Goal: Task Accomplishment & Management: Manage account settings

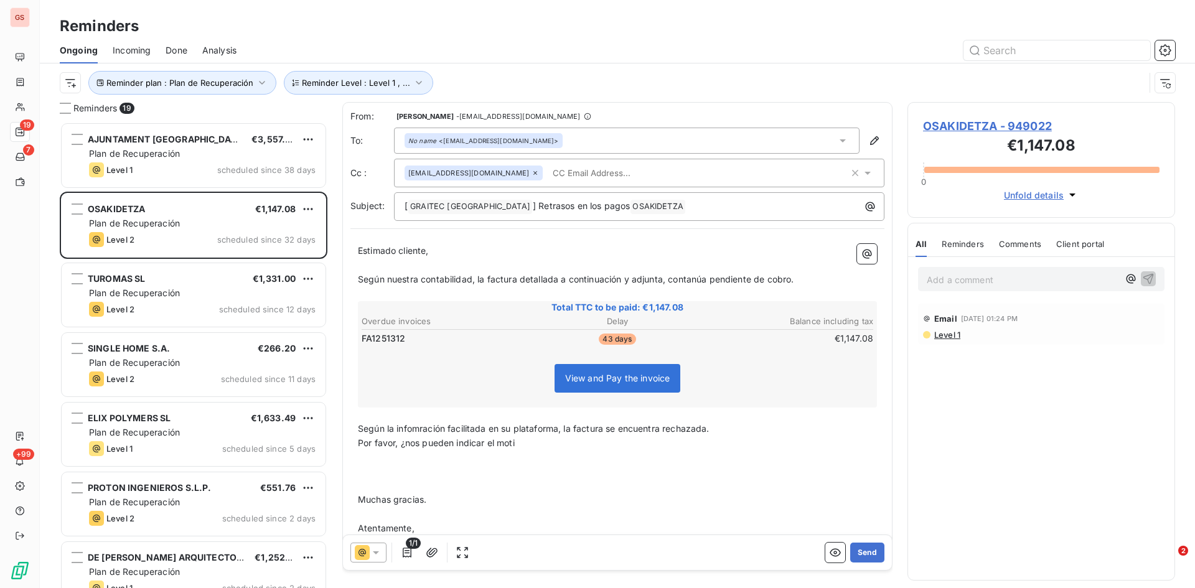
scroll to position [457, 258]
click at [689, 278] on span "Según nuestra contabilidad, la factura detallada a continuación y adjunta, cont…" at bounding box center [576, 279] width 436 height 11
click at [866, 555] on button "Send" at bounding box center [867, 553] width 34 height 20
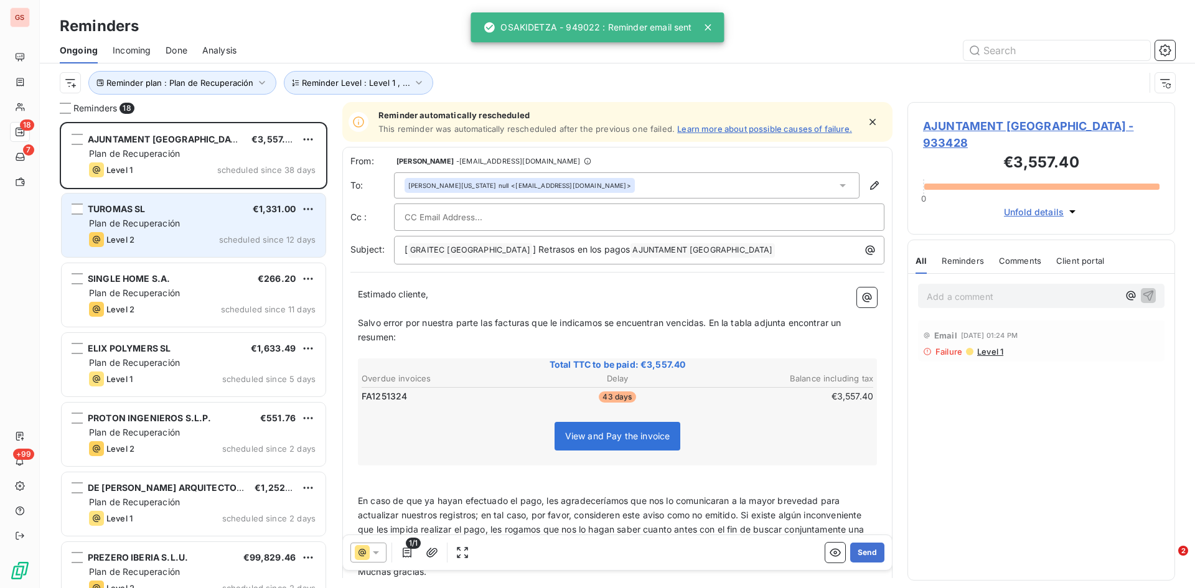
click at [206, 227] on div "Plan de Recuperación" at bounding box center [202, 223] width 227 height 12
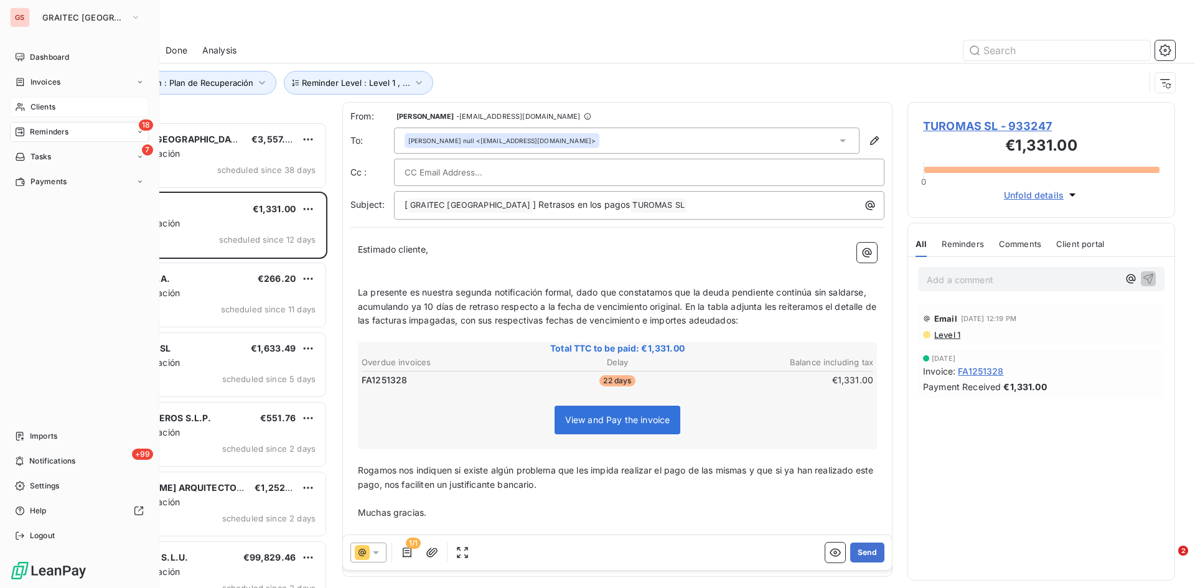
click at [45, 108] on span "Clients" at bounding box center [42, 106] width 25 height 11
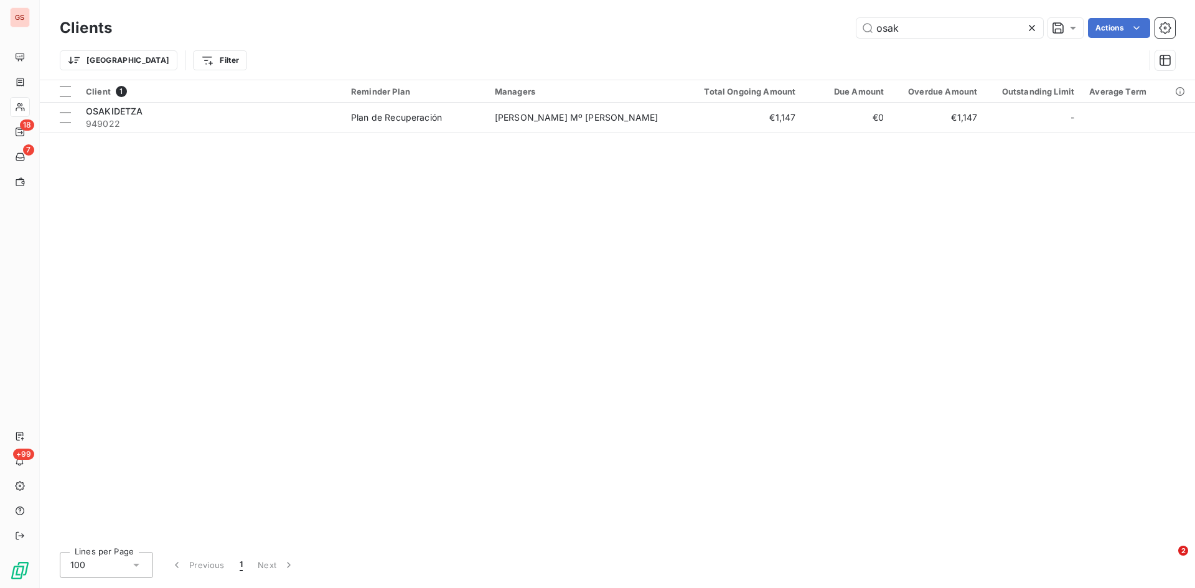
drag, startPoint x: 946, startPoint y: 31, endPoint x: 831, endPoint y: 32, distance: 115.1
click at [831, 32] on div "osak Actions" at bounding box center [651, 28] width 1048 height 20
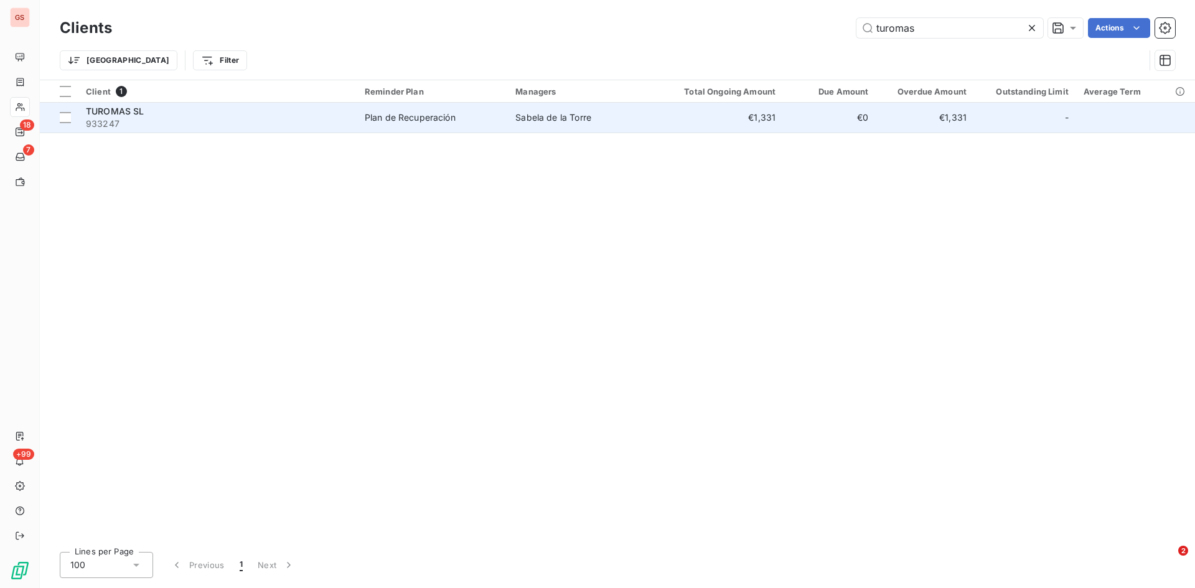
type input "turomas"
click at [129, 108] on span "TUROMAS SL" at bounding box center [115, 111] width 59 height 11
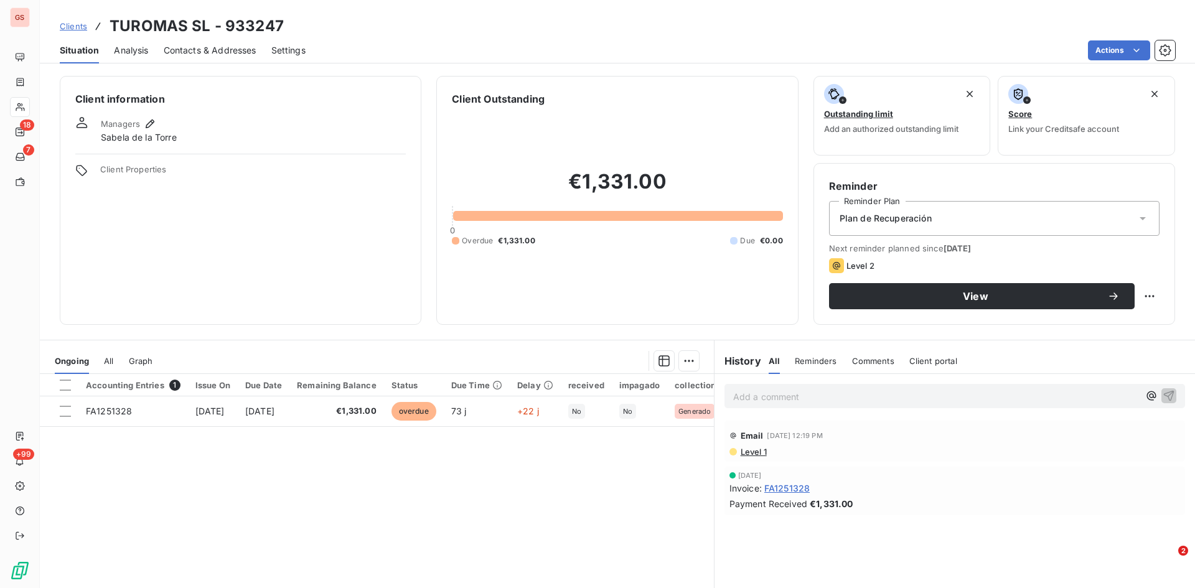
click at [200, 47] on span "Contacts & Addresses" at bounding box center [210, 50] width 93 height 12
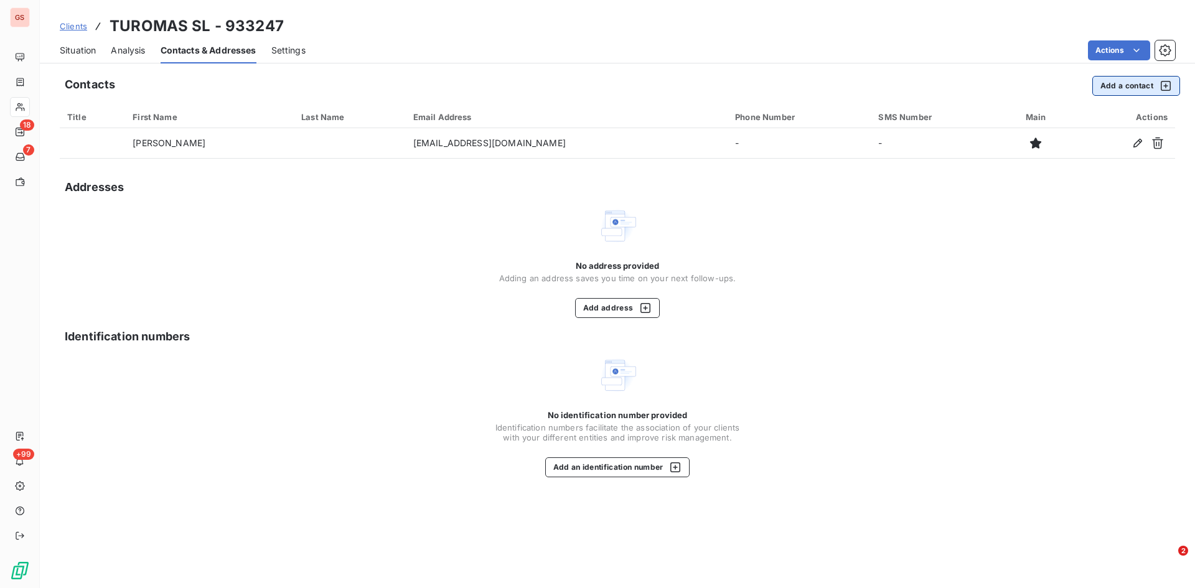
click at [1129, 88] on button "Add a contact" at bounding box center [1136, 86] width 88 height 20
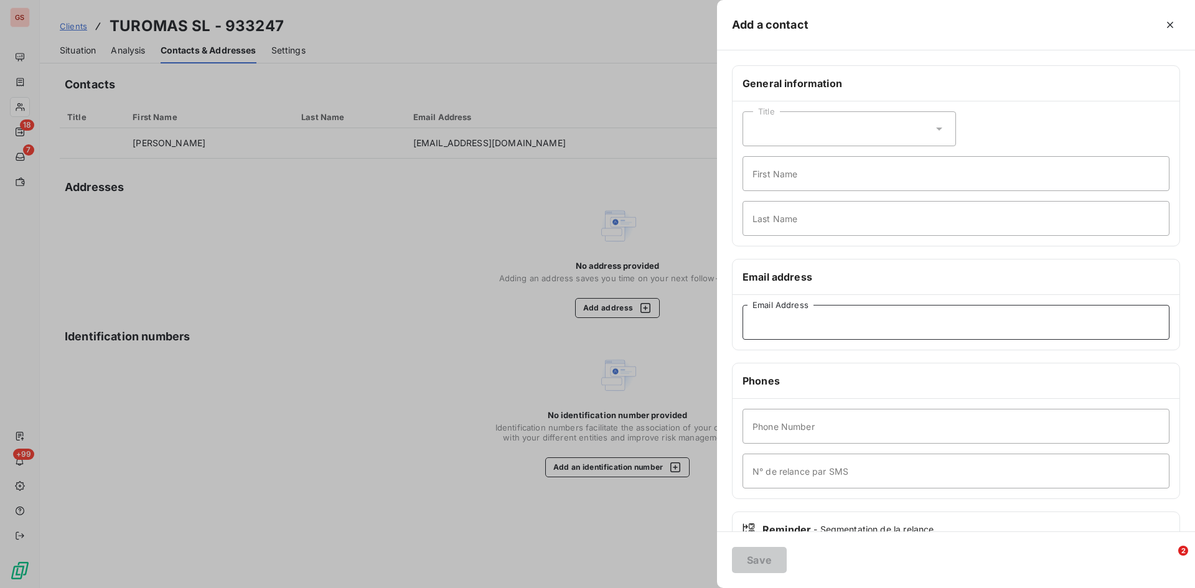
click at [779, 334] on input "Email Address" at bounding box center [955, 322] width 427 height 35
paste input "[EMAIL_ADDRESS][DOMAIN_NAME]"
type input "[EMAIL_ADDRESS][DOMAIN_NAME]"
click at [767, 561] on button "Save" at bounding box center [759, 560] width 55 height 26
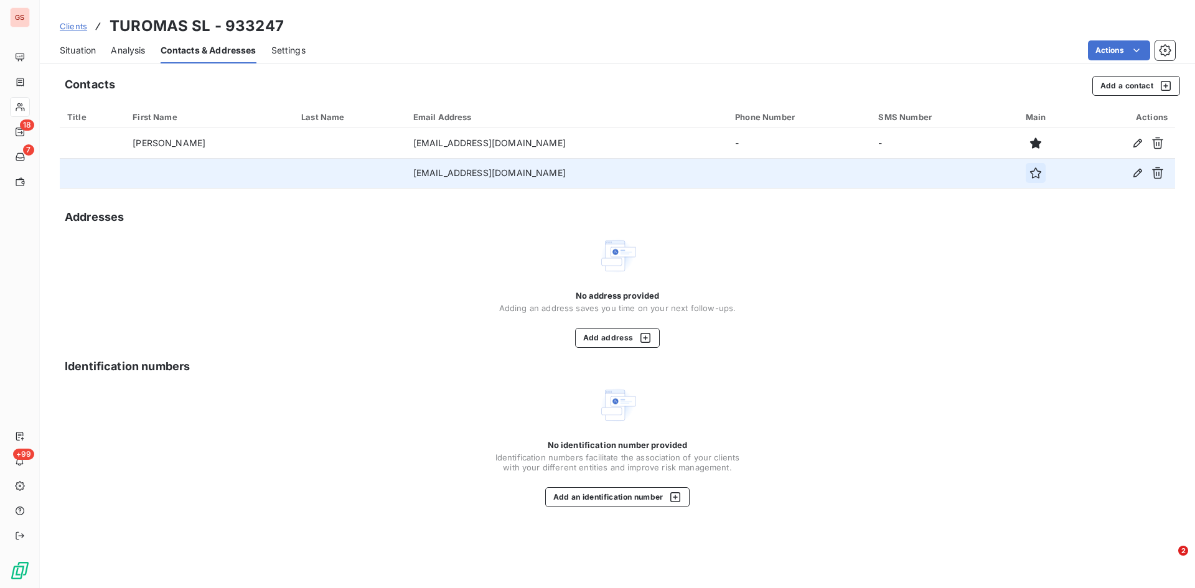
click at [1030, 177] on icon "button" at bounding box center [1035, 172] width 11 height 11
click at [1030, 172] on icon "button" at bounding box center [1035, 172] width 11 height 11
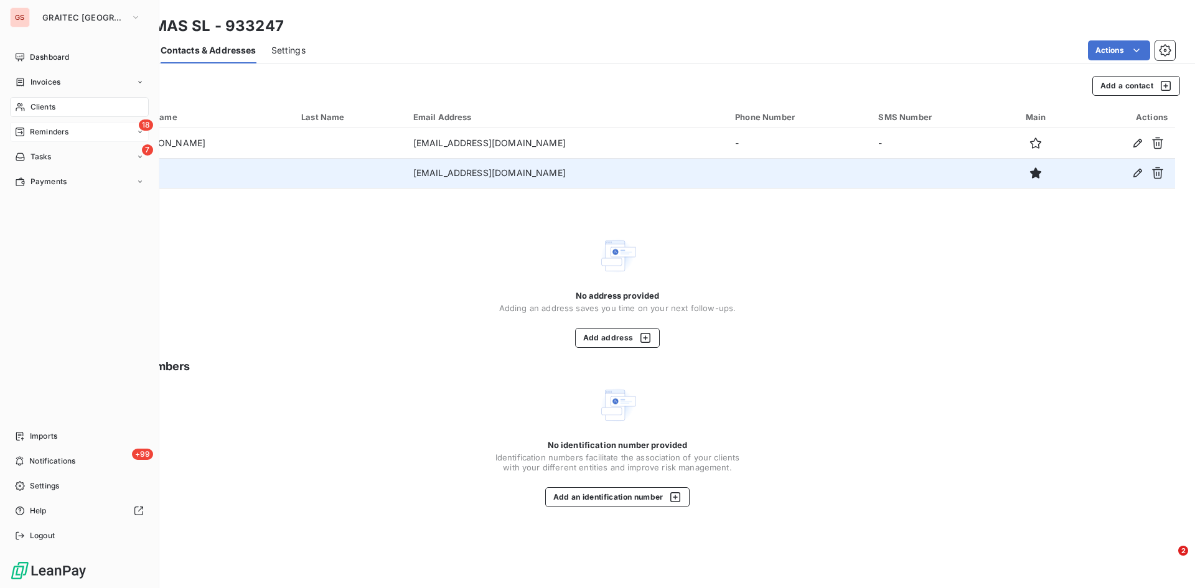
click at [70, 129] on div "18 Reminders" at bounding box center [79, 132] width 139 height 20
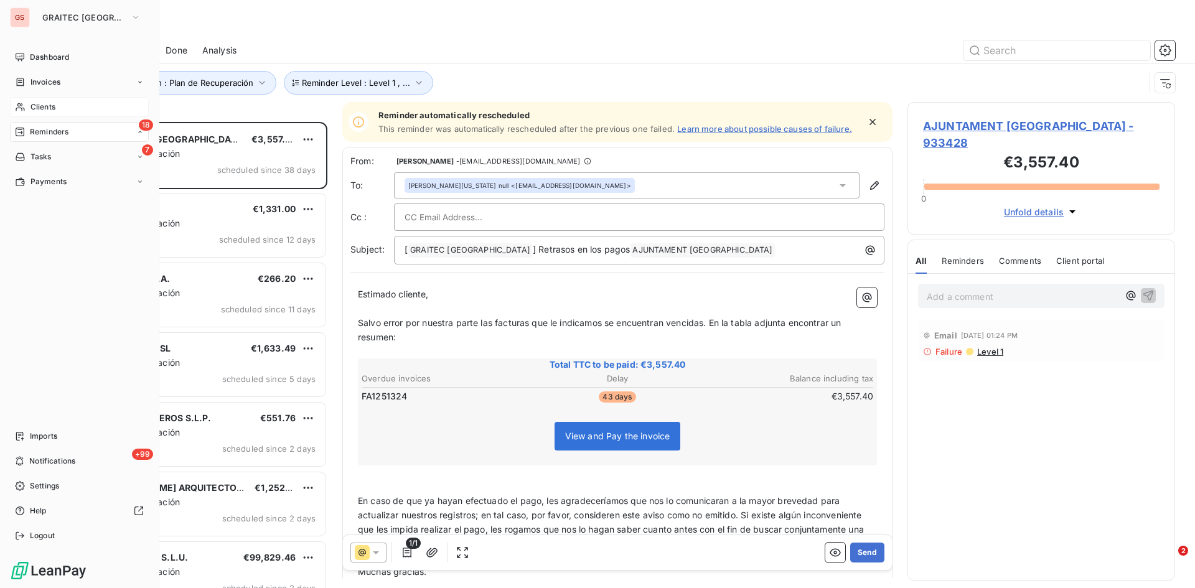
scroll to position [457, 258]
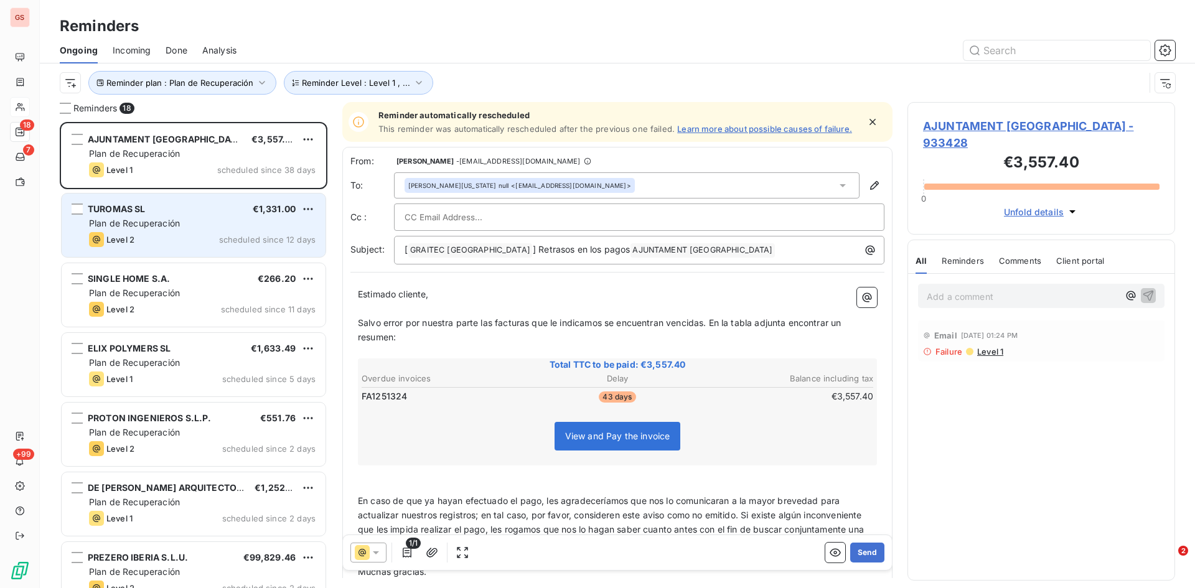
click at [168, 222] on span "Plan de Recuperación" at bounding box center [134, 223] width 91 height 11
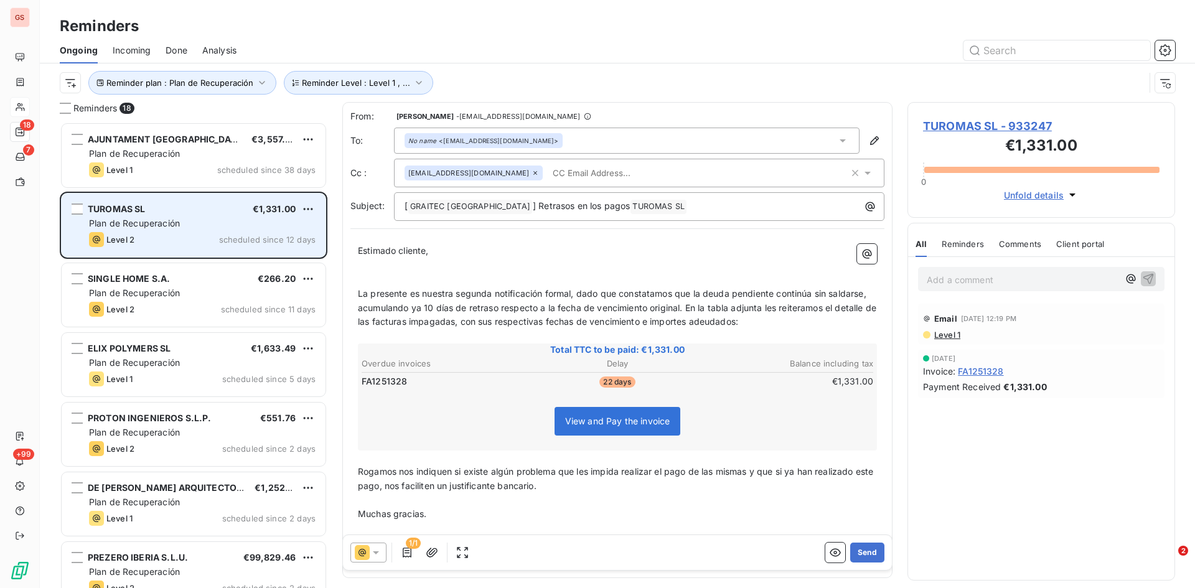
click at [147, 223] on span "Plan de Recuperación" at bounding box center [134, 223] width 91 height 11
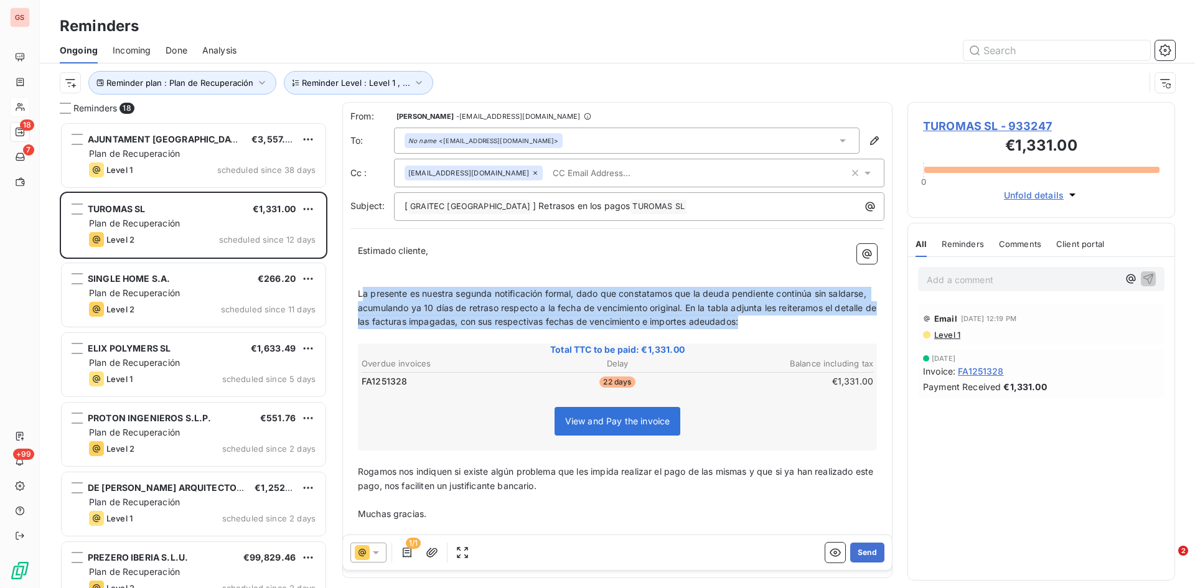
drag, startPoint x: 361, startPoint y: 290, endPoint x: 815, endPoint y: 323, distance: 455.5
click at [815, 323] on p "La presente es nuestra segunda notificación formal, dado que constatamos que la…" at bounding box center [617, 308] width 519 height 43
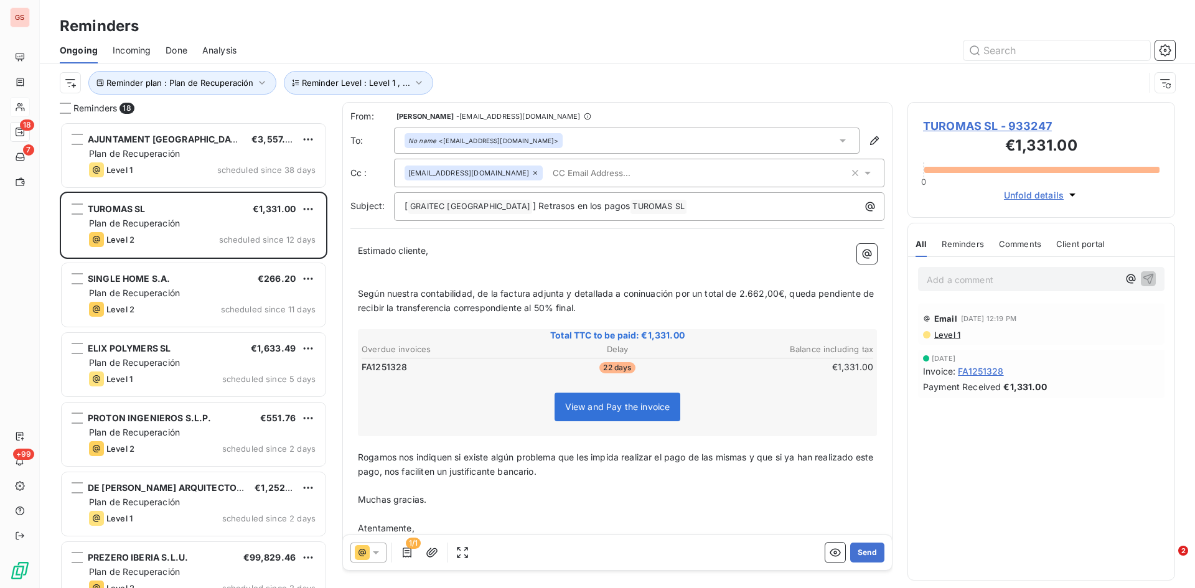
click at [639, 296] on span "Según nuestra contabilidad, de la factura adjunta y detallada a coninuación por…" at bounding box center [617, 300] width 518 height 25
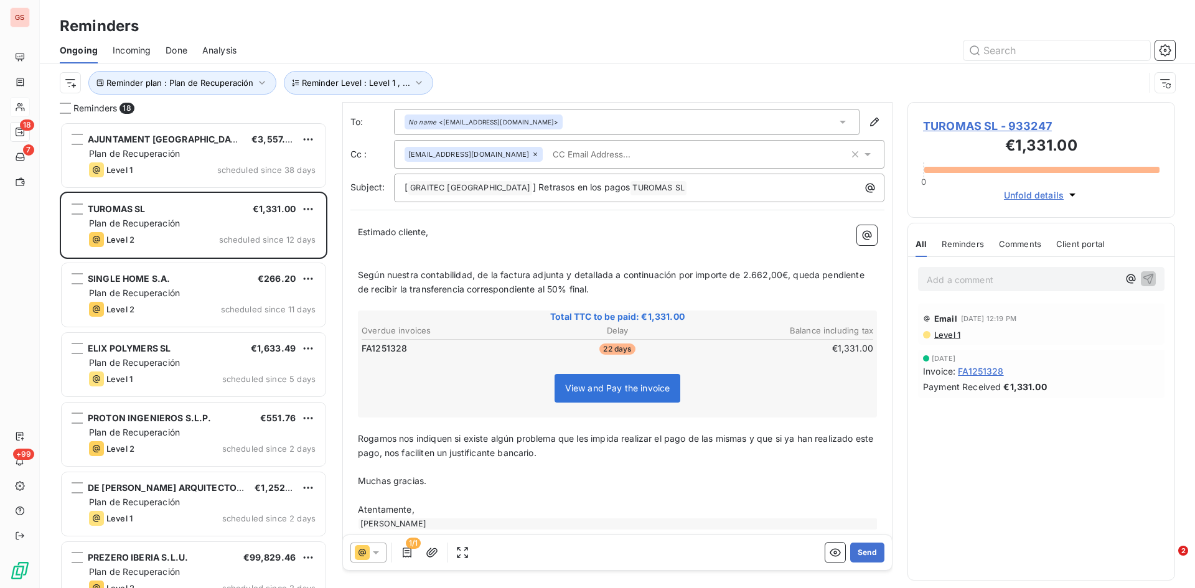
scroll to position [37, 0]
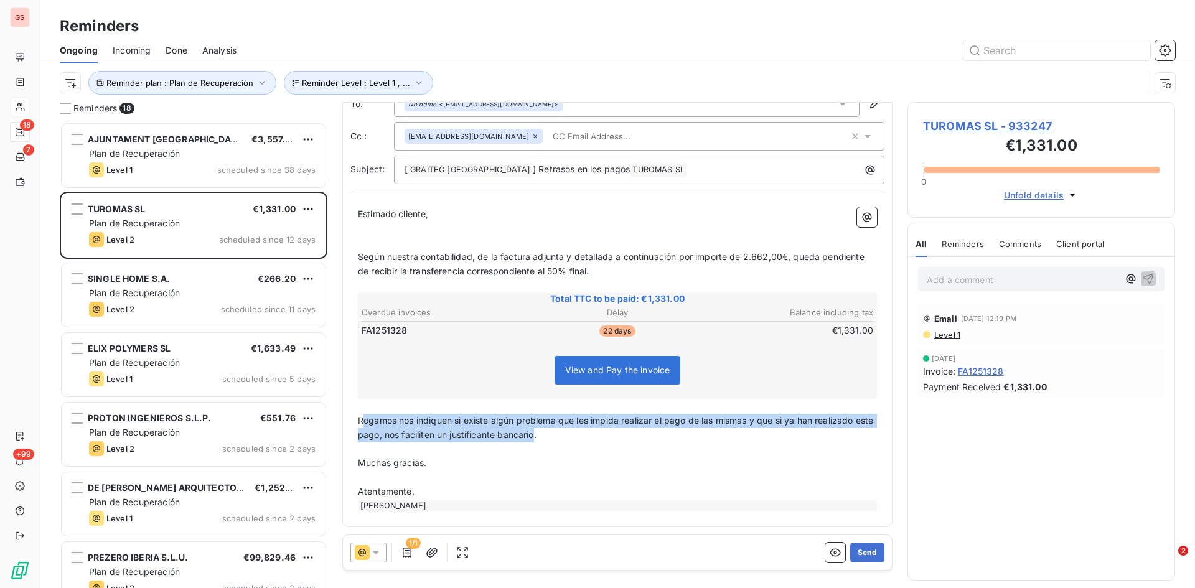
drag, startPoint x: 555, startPoint y: 436, endPoint x: 363, endPoint y: 424, distance: 191.4
click at [363, 424] on span "Rogamos nos indiquen si existe algún problema que les impida realizar el pago d…" at bounding box center [617, 427] width 518 height 25
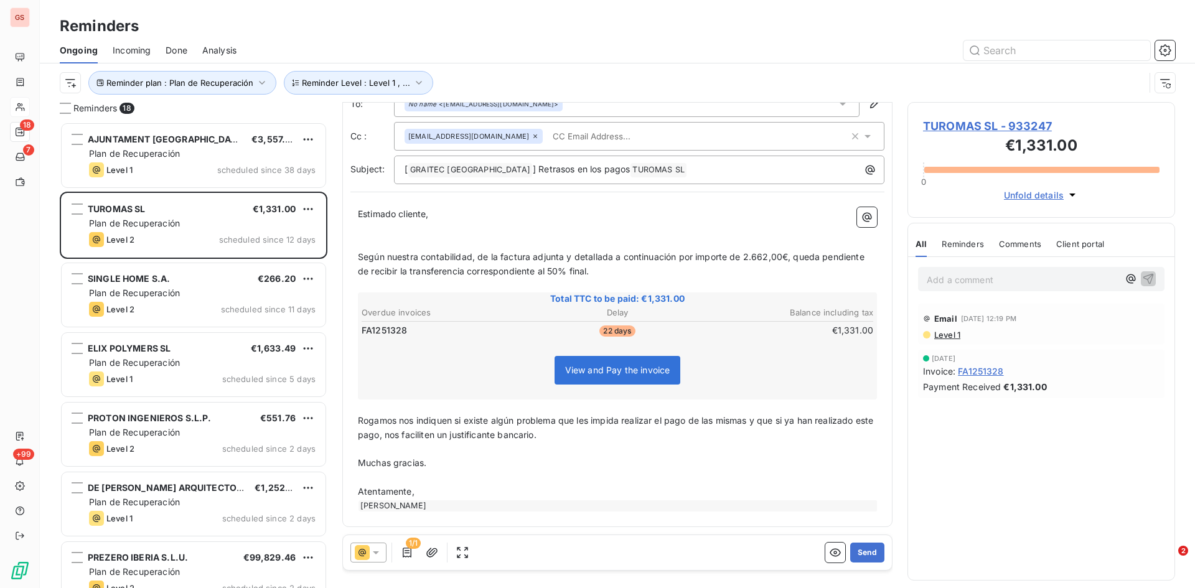
click at [467, 411] on p "﻿" at bounding box center [617, 407] width 519 height 14
drag, startPoint x: 400, startPoint y: 413, endPoint x: 459, endPoint y: 417, distance: 59.9
click at [400, 414] on div "Estimado cliente, ﻿ ﻿ Según nuestra contabilidad, de la factura adjunta y detal…" at bounding box center [617, 359] width 519 height 304
click at [843, 421] on span "Rogamos comprueben la información y nos indiquen si existe algún problema que l…" at bounding box center [616, 427] width 517 height 25
click at [393, 438] on span "Rogamos comprueben la información y nos indiquen si existe algún problema que l…" at bounding box center [618, 427] width 520 height 25
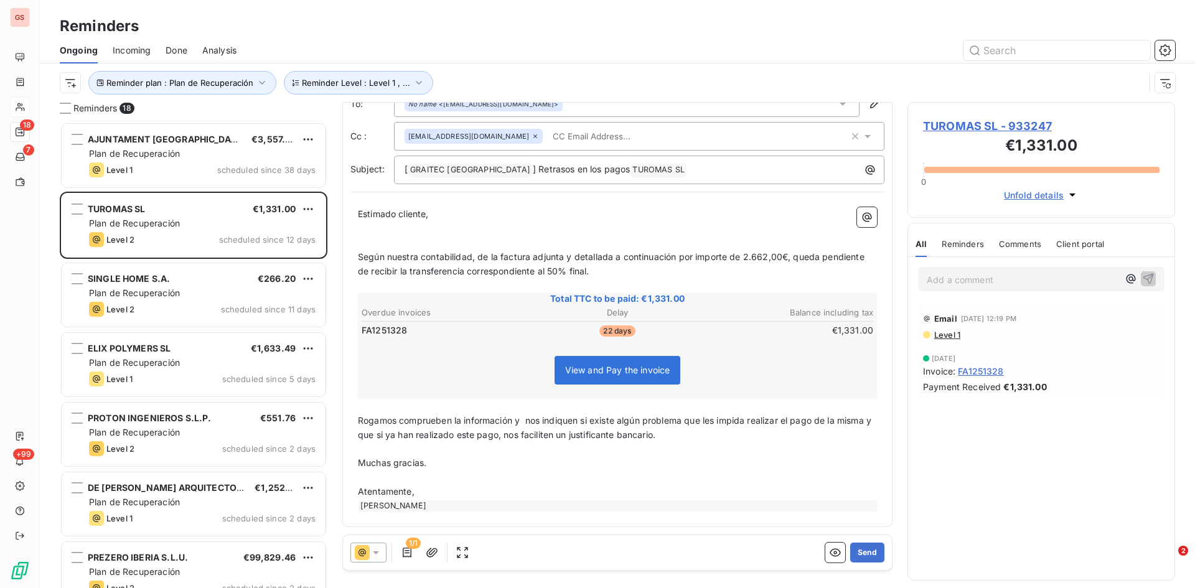
click at [841, 421] on span "Rogamos comprueben la información y nos indiquen si existe algún problema que l…" at bounding box center [616, 427] width 516 height 25
drag, startPoint x: 731, startPoint y: 442, endPoint x: 398, endPoint y: 439, distance: 332.4
click at [398, 437] on div "Estimado cliente, ﻿ ﻿ Según nuestra contabilidad, de la factura adjunta y detal…" at bounding box center [617, 359] width 519 height 304
click at [588, 464] on p "Muchas gracias." at bounding box center [617, 463] width 519 height 14
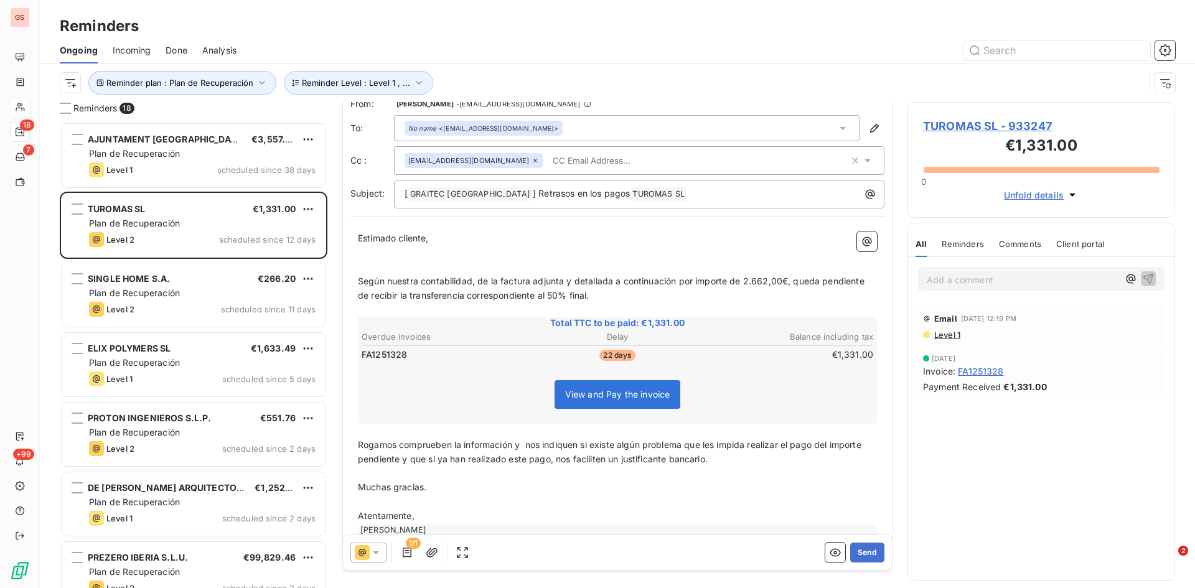
scroll to position [0, 0]
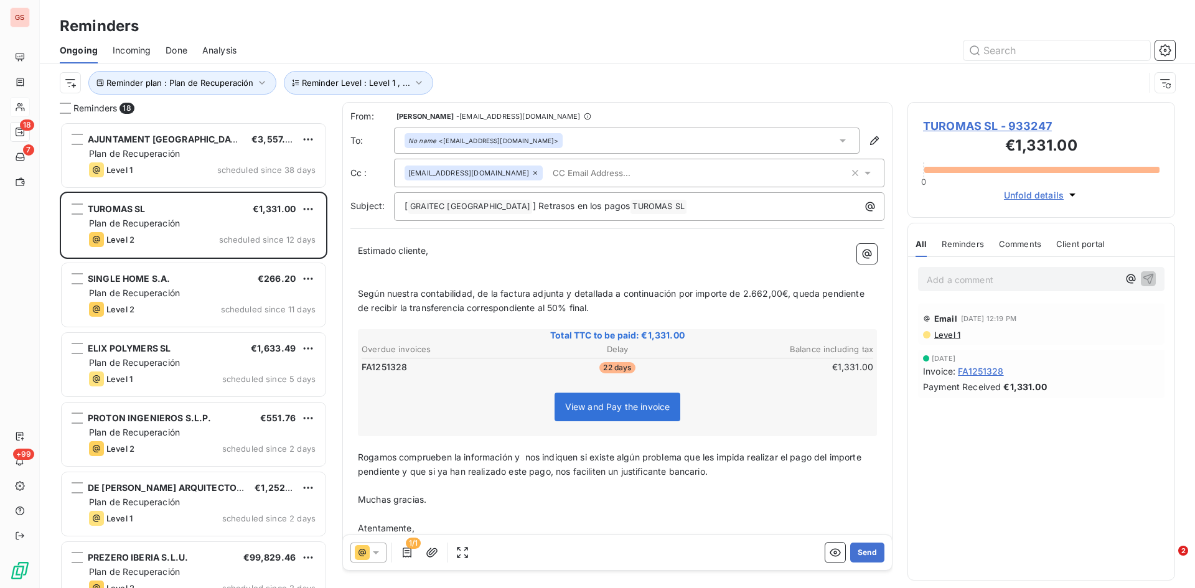
click at [548, 169] on input "text" at bounding box center [620, 173] width 144 height 19
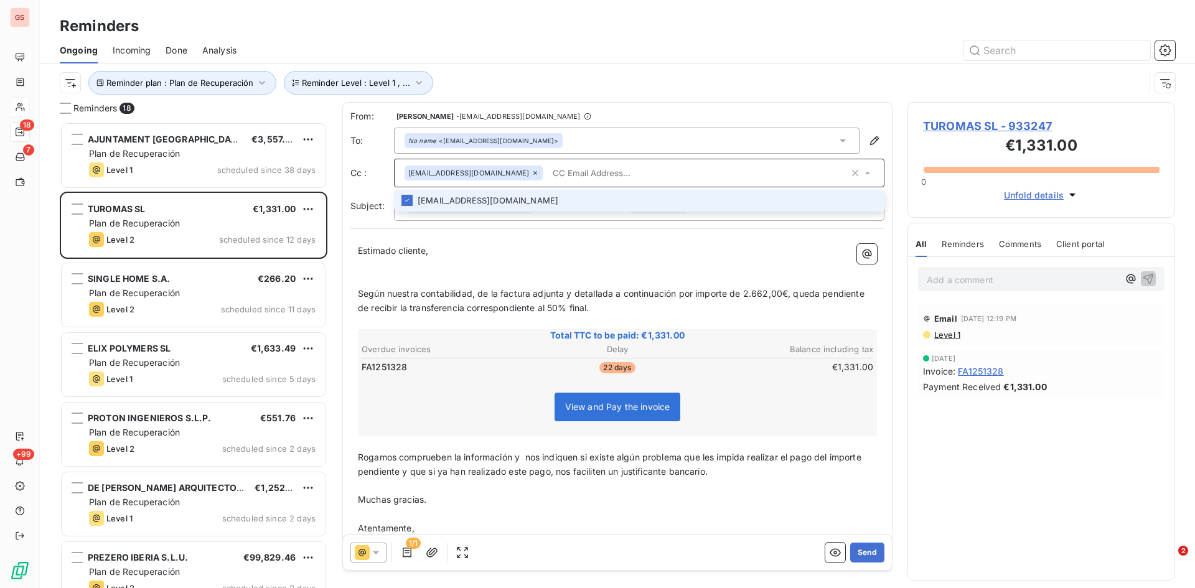
paste input "[PERSON_NAME][EMAIL_ADDRESS][DOMAIN_NAME]"
type input "[PERSON_NAME][EMAIL_ADDRESS][DOMAIN_NAME]"
click at [454, 206] on li "[PERSON_NAME][EMAIL_ADDRESS][DOMAIN_NAME]" at bounding box center [639, 201] width 490 height 22
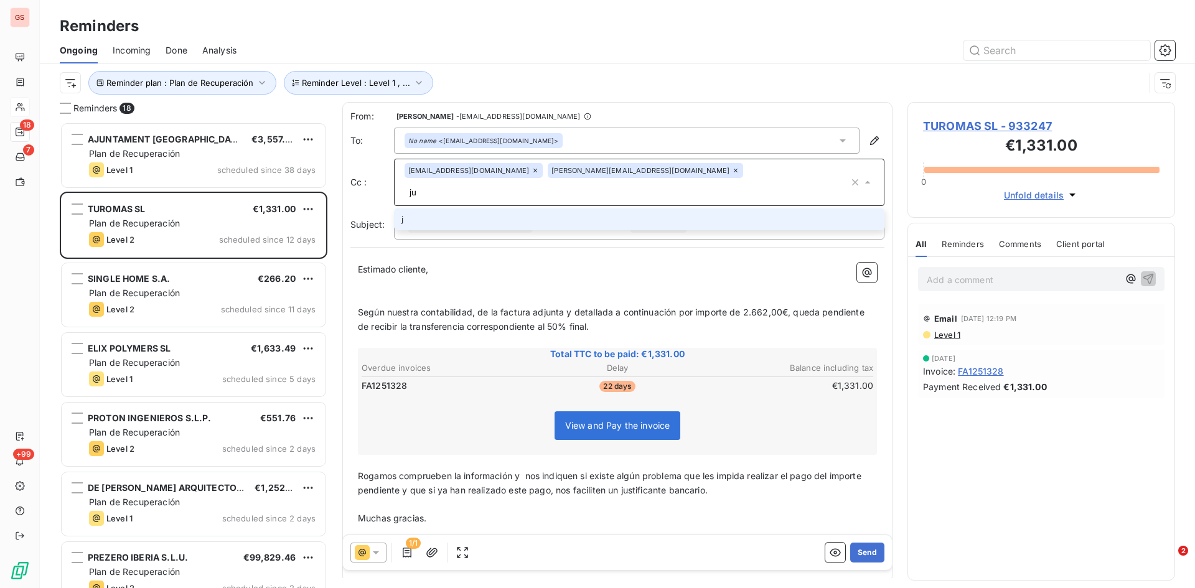
type input "j"
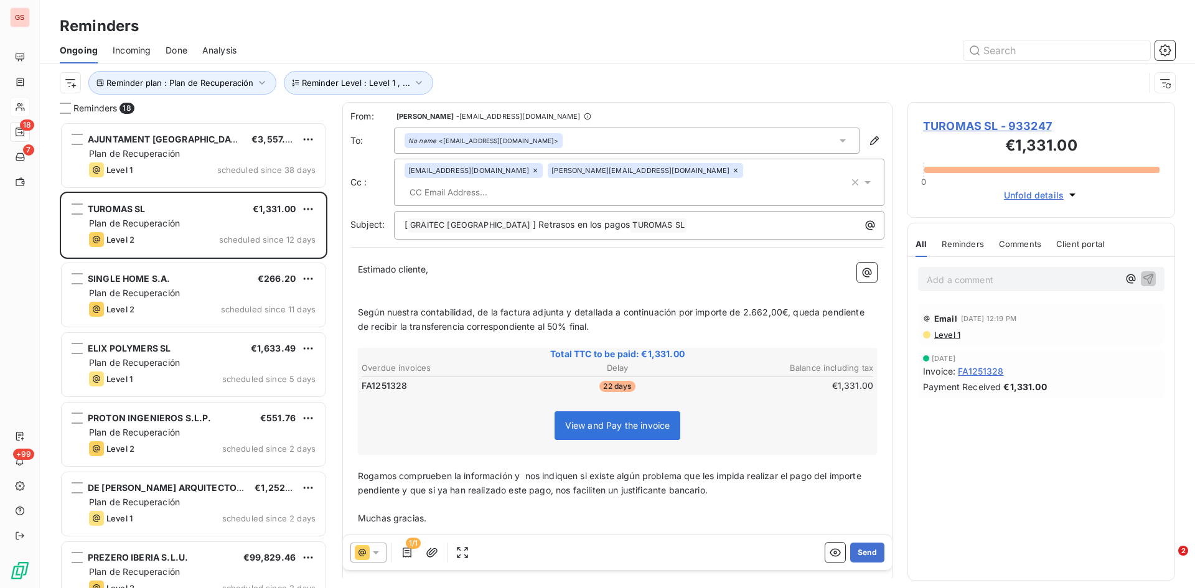
paste input "[EMAIL_ADDRESS][PERSON_NAME][DOMAIN_NAME]"
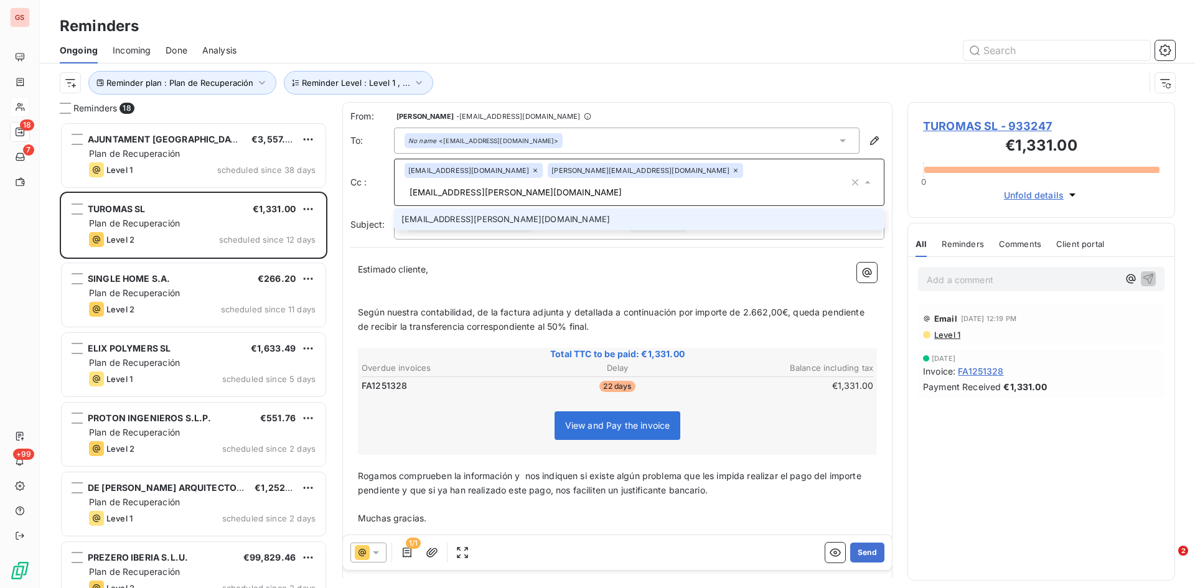
type input "[EMAIL_ADDRESS][PERSON_NAME][DOMAIN_NAME]"
click at [477, 208] on li "[EMAIL_ADDRESS][PERSON_NAME][DOMAIN_NAME]" at bounding box center [639, 219] width 490 height 22
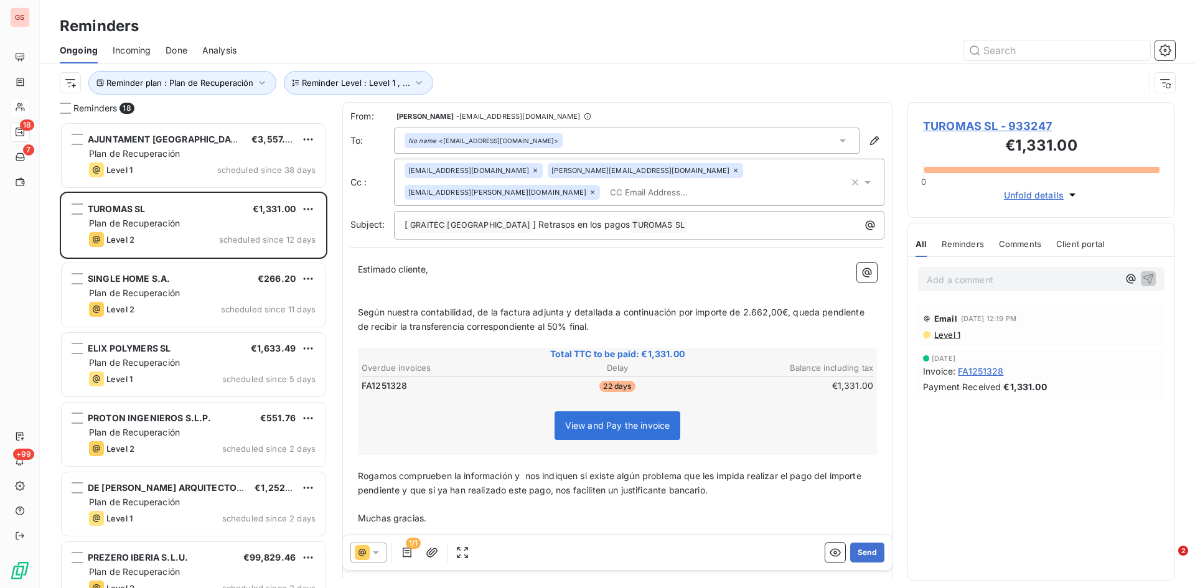
paste input "[PERSON_NAME][EMAIL_ADDRESS][PERSON_NAME][DOMAIN_NAME]"
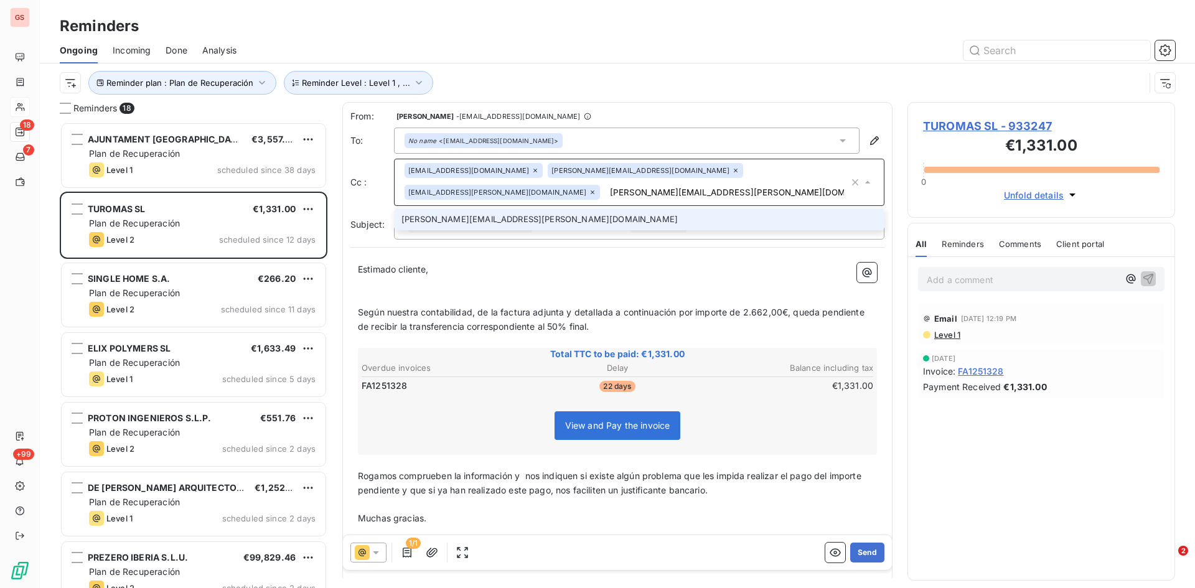
type input "[PERSON_NAME][EMAIL_ADDRESS][PERSON_NAME][DOMAIN_NAME]"
click at [482, 219] on li "[PERSON_NAME][EMAIL_ADDRESS][PERSON_NAME][DOMAIN_NAME]" at bounding box center [639, 219] width 490 height 22
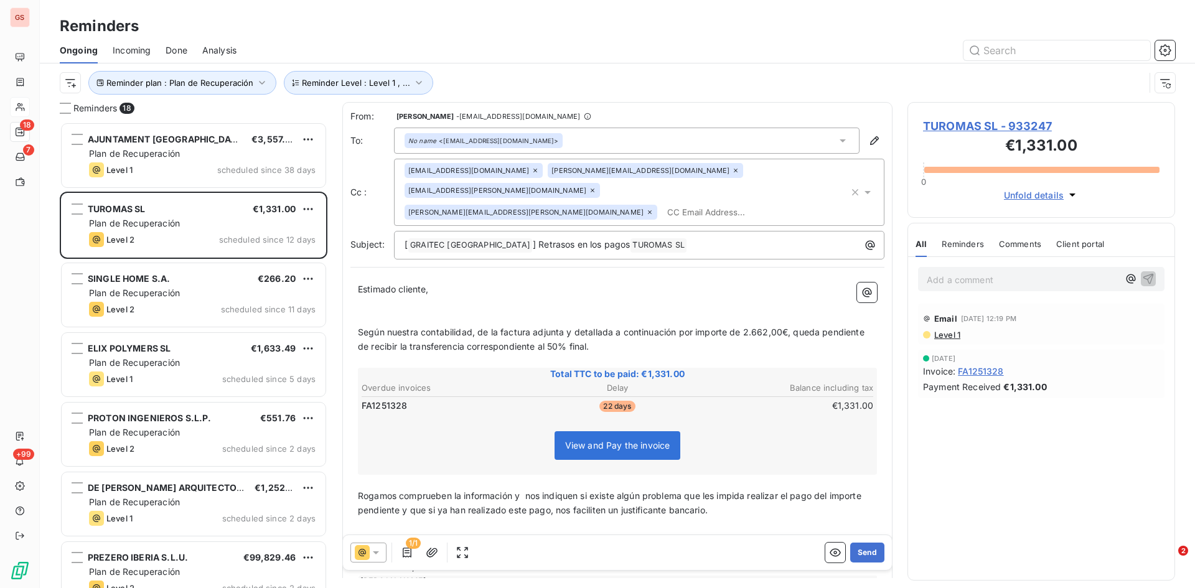
click at [636, 283] on p "Estimado cliente," at bounding box center [617, 290] width 519 height 14
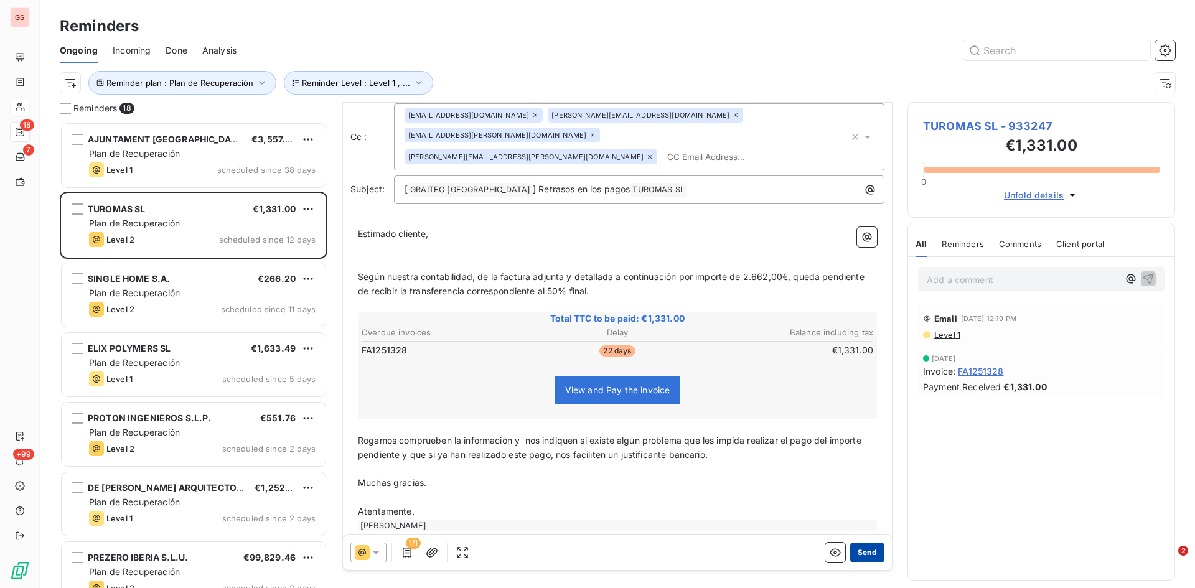
click at [861, 556] on button "Send" at bounding box center [867, 553] width 34 height 20
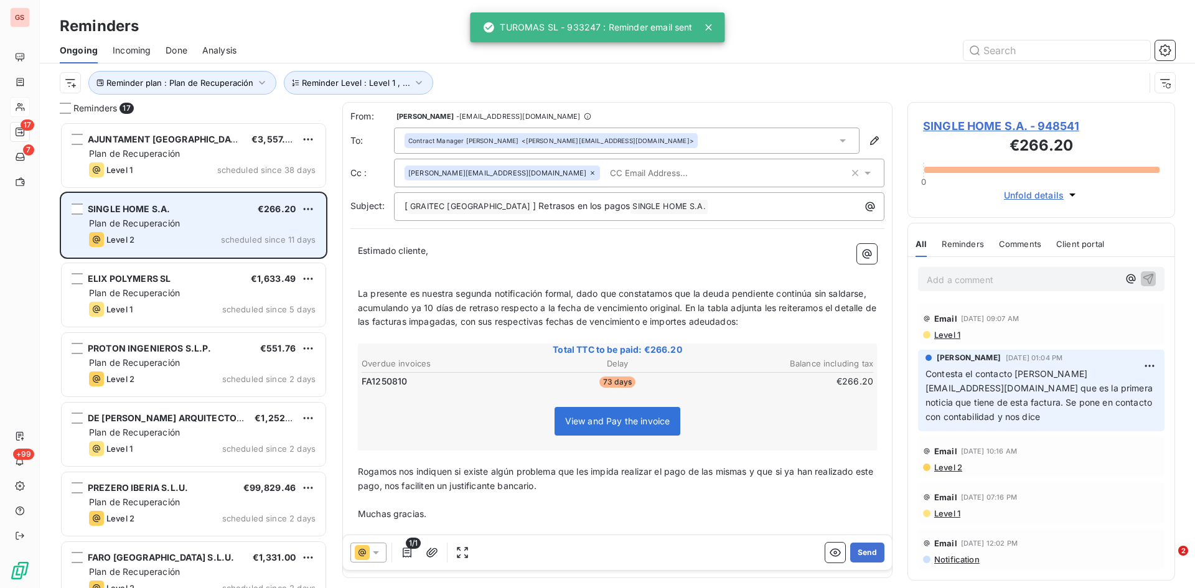
click at [192, 225] on div "Plan de Recuperación" at bounding box center [202, 223] width 227 height 12
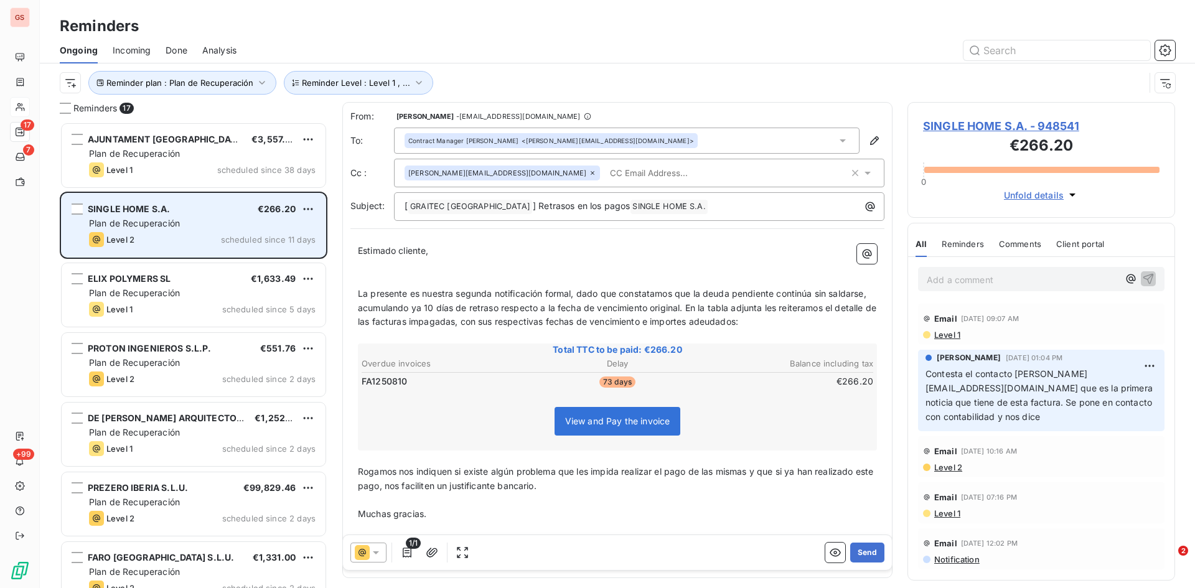
click at [167, 227] on span "Plan de Recuperación" at bounding box center [134, 223] width 91 height 11
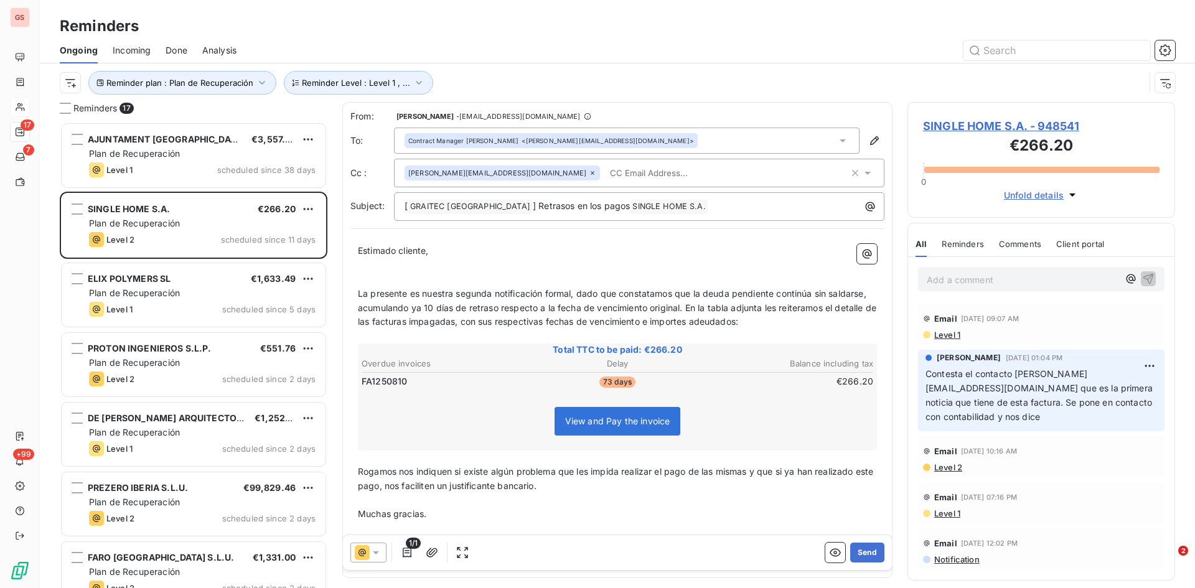
click at [972, 278] on p "Add a comment ﻿" at bounding box center [1023, 280] width 192 height 16
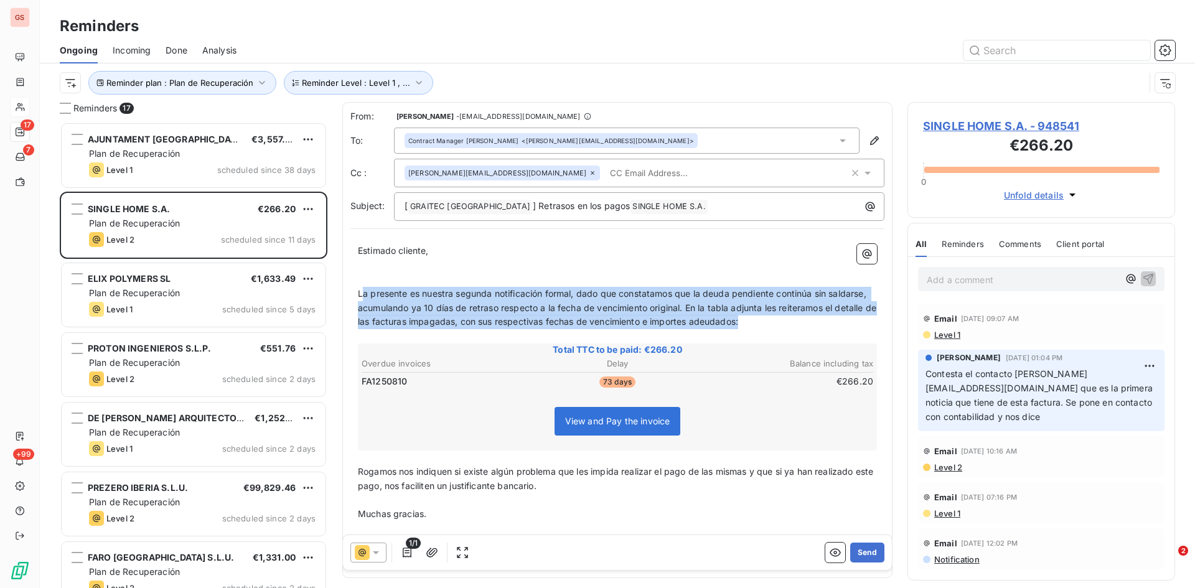
drag, startPoint x: 361, startPoint y: 290, endPoint x: 822, endPoint y: 322, distance: 462.3
click at [822, 322] on p "La presente es nuestra segunda notificación formal, dado que constatamos que la…" at bounding box center [617, 308] width 519 height 43
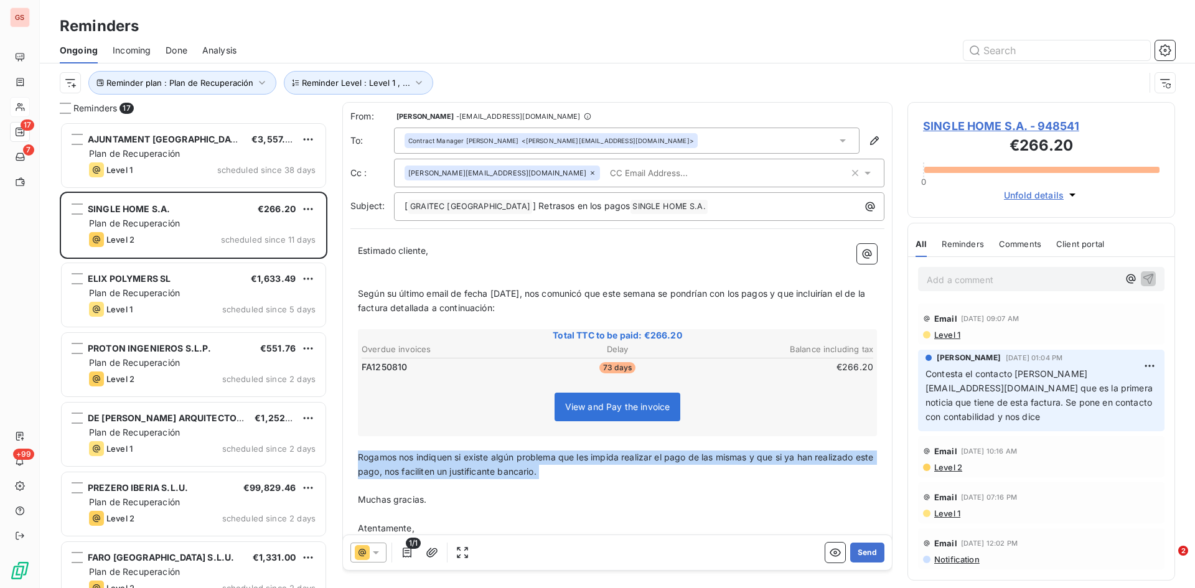
drag, startPoint x: 564, startPoint y: 479, endPoint x: 360, endPoint y: 461, distance: 205.5
click at [360, 461] on div "Estimado cliente, ﻿ ﻿ Según su último email de fecha [DATE], nos comunicó que e…" at bounding box center [617, 396] width 519 height 304
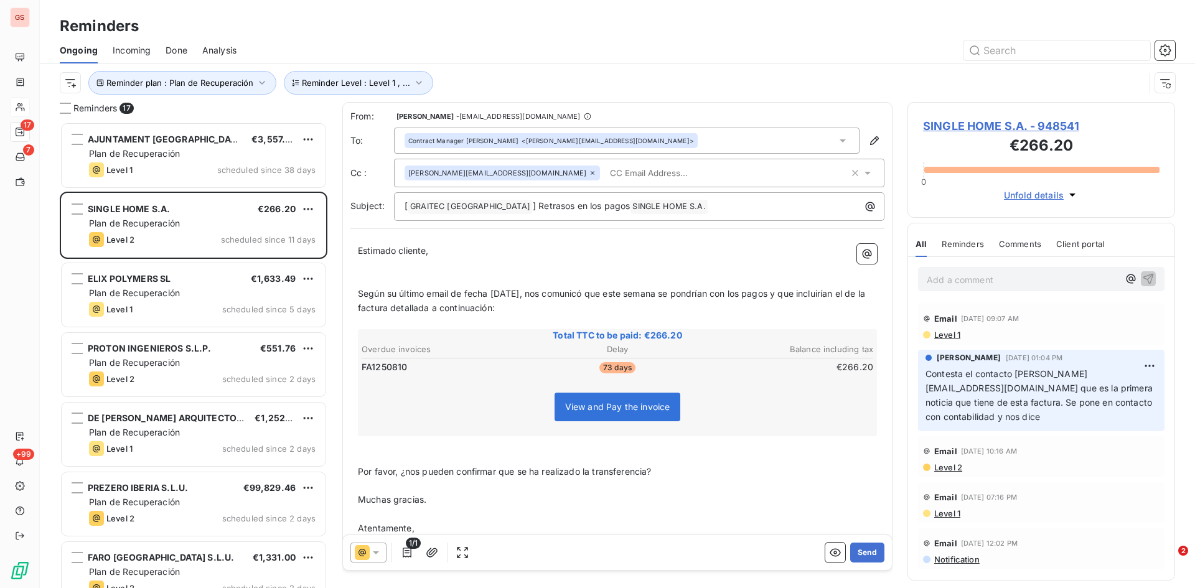
click at [419, 306] on span "Según su último email de fecha [DATE], nos comunicó que este semana se pondrían…" at bounding box center [613, 300] width 510 height 25
click at [362, 305] on span "Según su último email de fecha [DATE], nos comunicó que este semana se pondrían…" at bounding box center [616, 300] width 516 height 25
click at [838, 143] on icon at bounding box center [842, 140] width 12 height 12
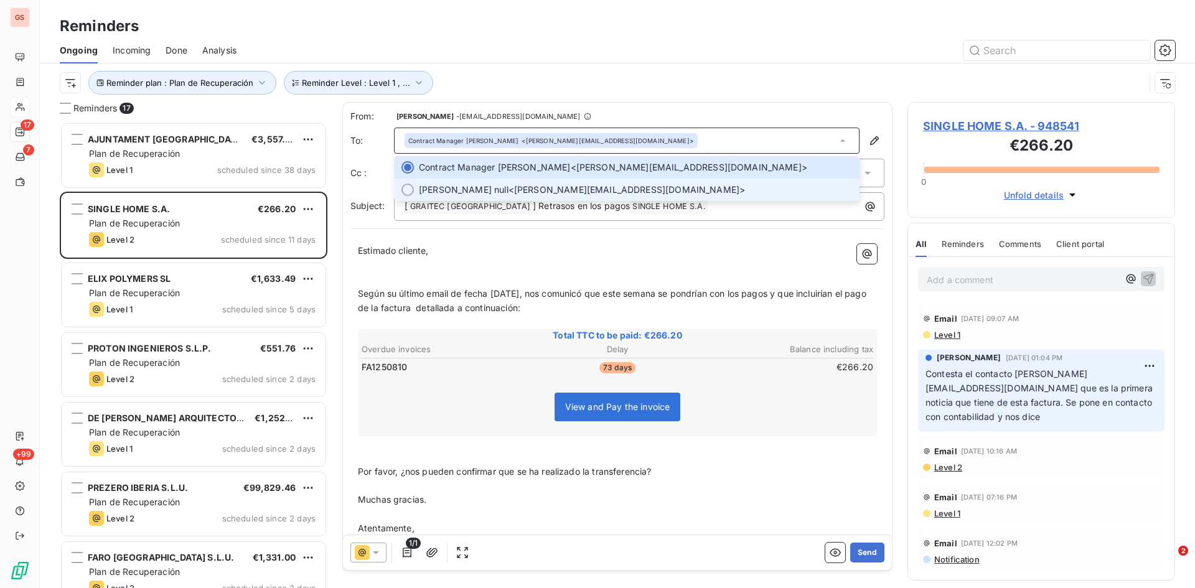
click at [407, 190] on div at bounding box center [407, 190] width 12 height 12
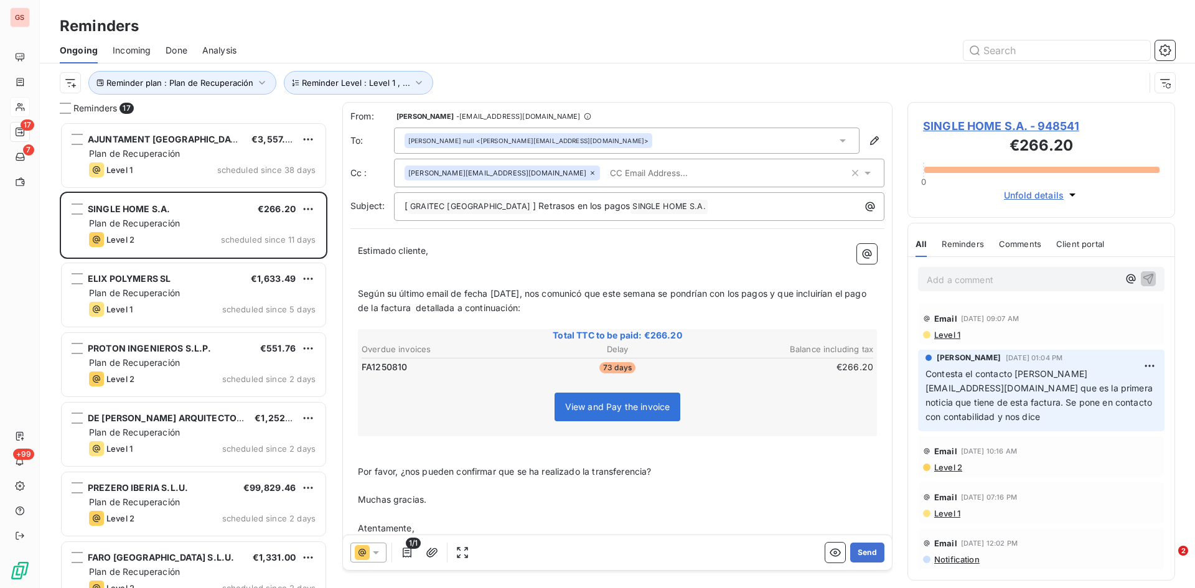
click at [589, 175] on icon at bounding box center [592, 172] width 7 height 7
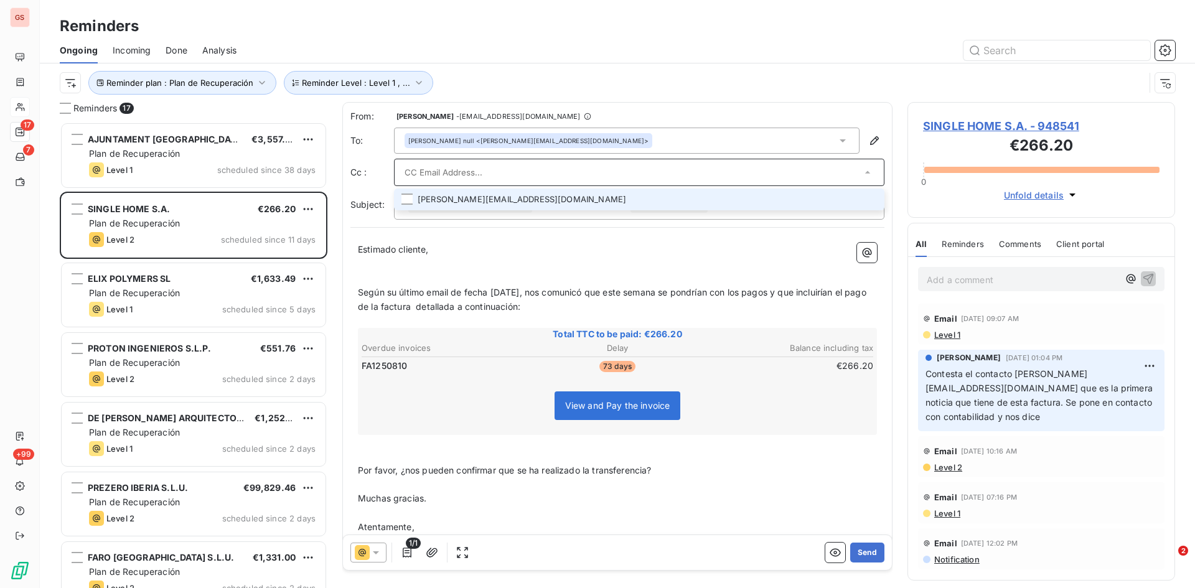
click at [861, 174] on icon at bounding box center [867, 172] width 12 height 12
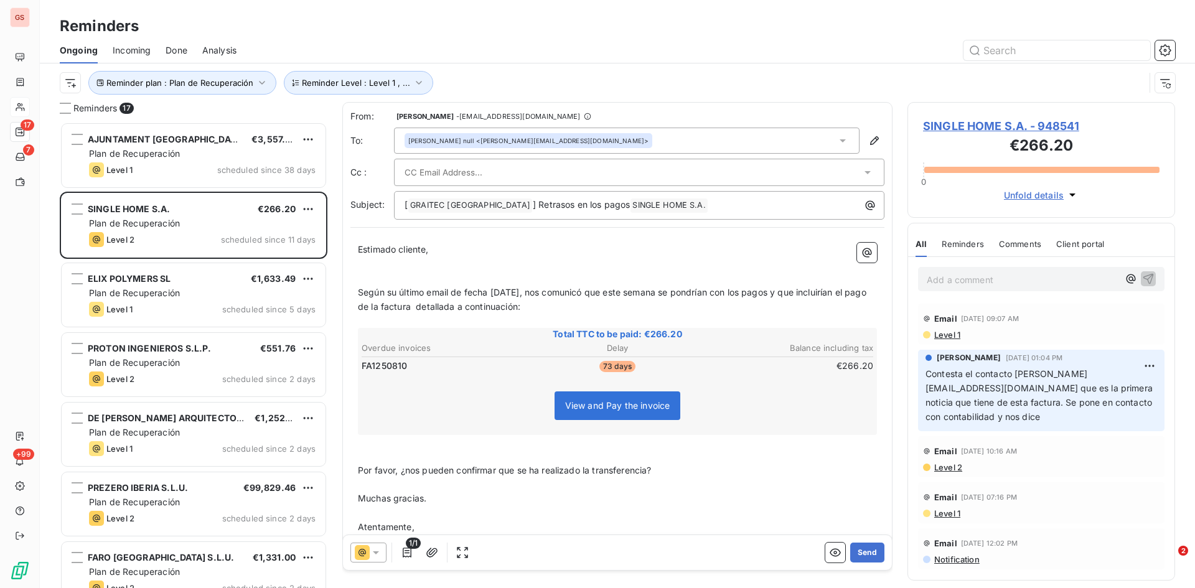
click at [685, 173] on div at bounding box center [633, 172] width 457 height 19
paste input "[EMAIL_ADDRESS][DOMAIN_NAME]"
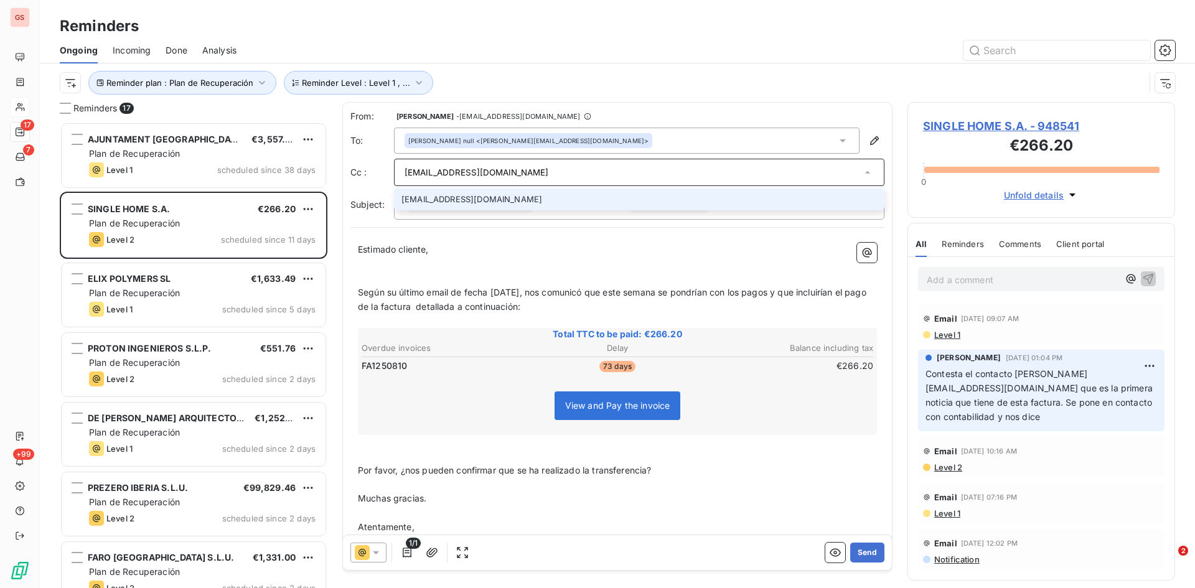
type input "[EMAIL_ADDRESS][DOMAIN_NAME]"
click at [446, 205] on li "[EMAIL_ADDRESS][DOMAIN_NAME]" at bounding box center [639, 200] width 490 height 22
type input "p"
type input "P"
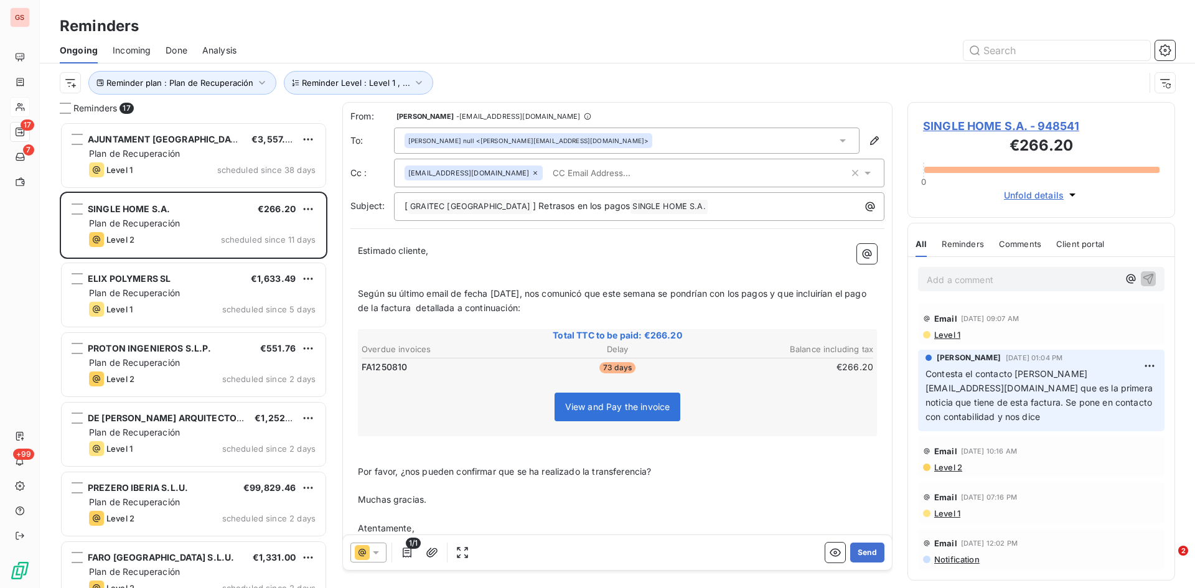
paste input "[PERSON_NAME][EMAIL_ADDRESS][PERSON_NAME][DOMAIN_NAME]"
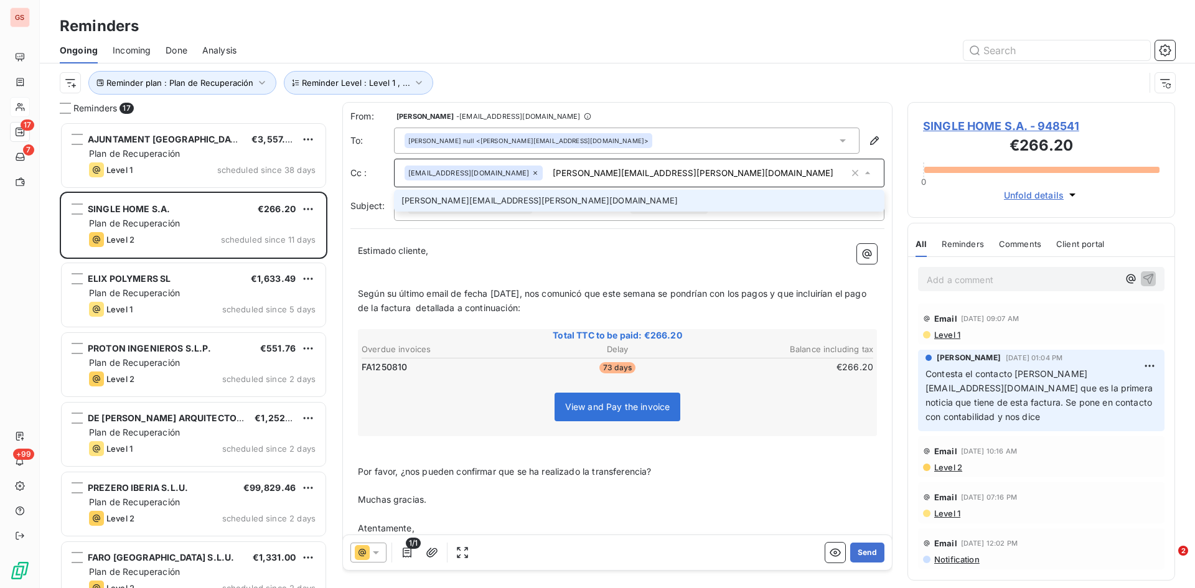
type input "[PERSON_NAME][EMAIL_ADDRESS][PERSON_NAME][DOMAIN_NAME]"
click at [457, 200] on li "[PERSON_NAME][EMAIL_ADDRESS][PERSON_NAME][DOMAIN_NAME]" at bounding box center [639, 201] width 490 height 22
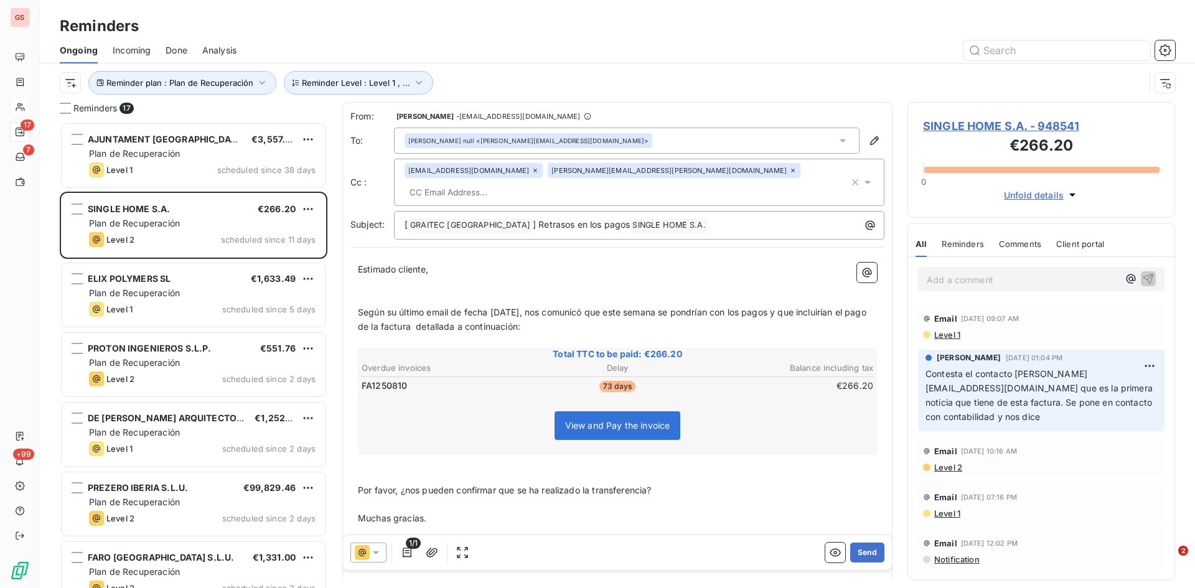
paste input "[EMAIL_ADDRESS][PERSON_NAME][DOMAIN_NAME]"
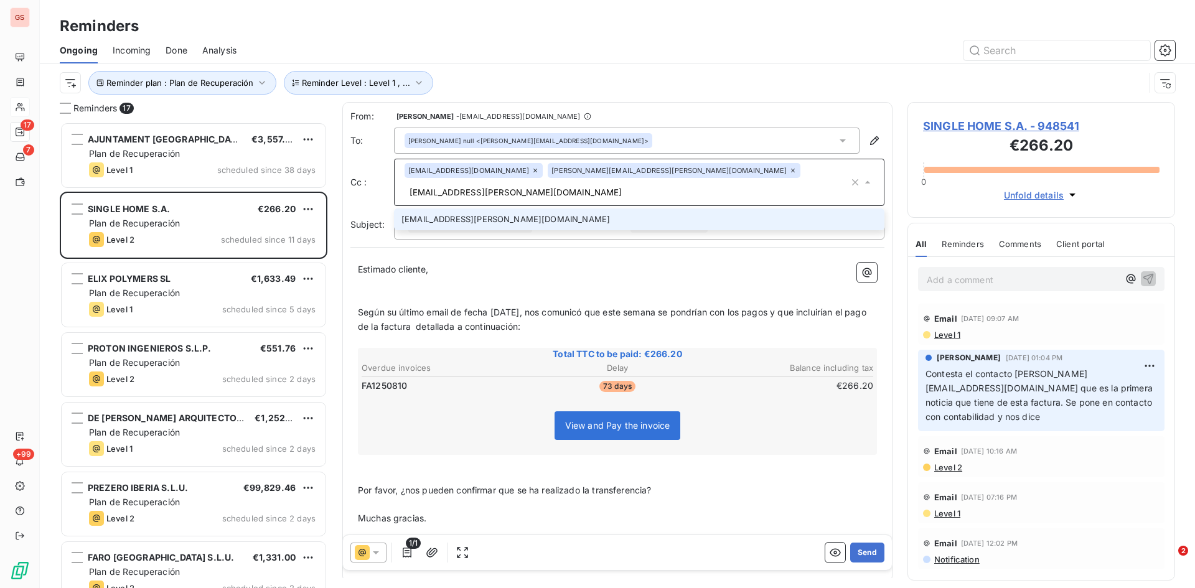
type input "[EMAIL_ADDRESS][PERSON_NAME][DOMAIN_NAME]"
click at [424, 208] on li "[EMAIL_ADDRESS][PERSON_NAME][DOMAIN_NAME]" at bounding box center [639, 219] width 490 height 22
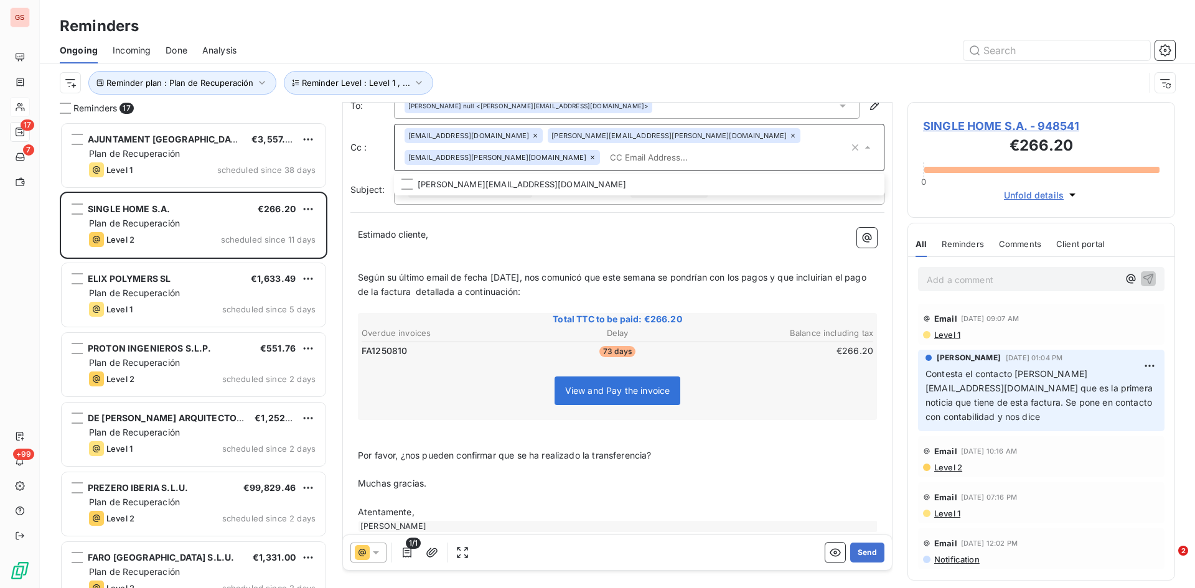
scroll to position [37, 0]
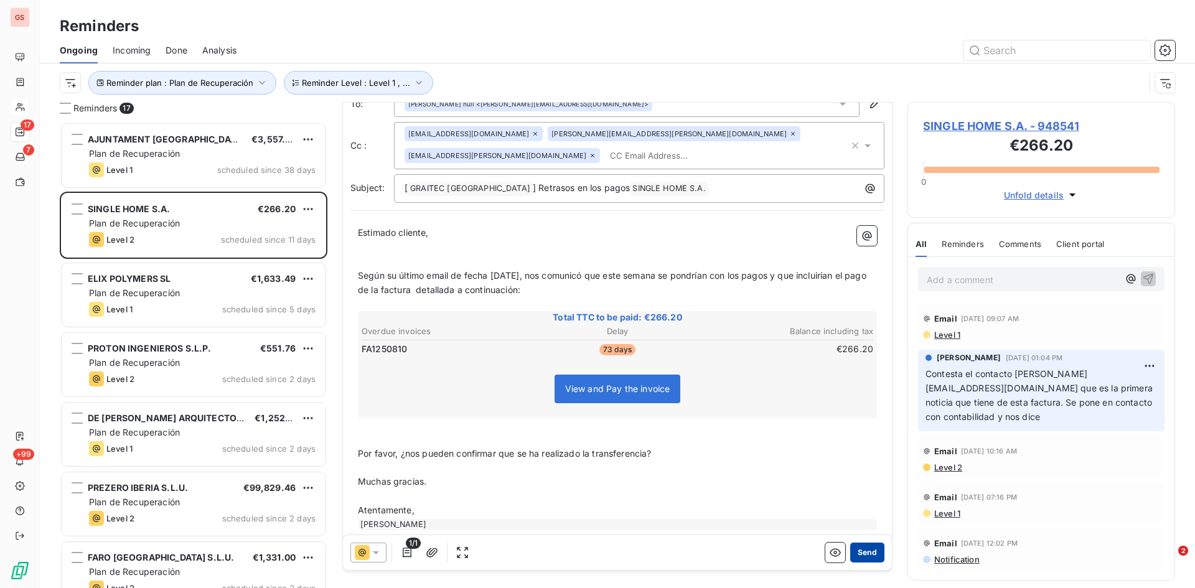
click at [856, 549] on button "Send" at bounding box center [867, 553] width 34 height 20
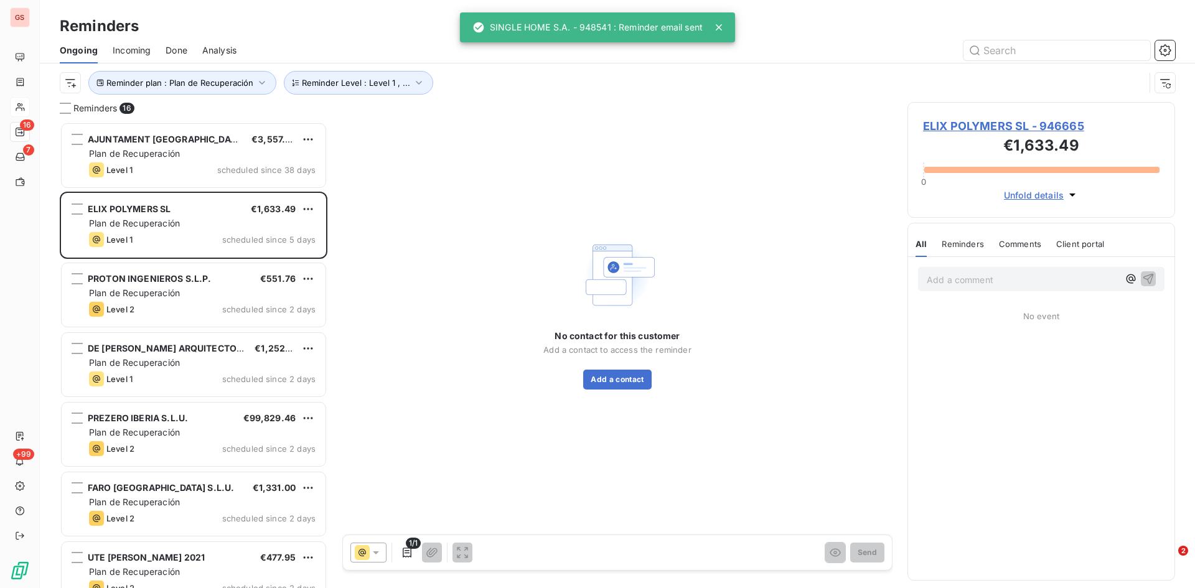
click at [174, 54] on span "Done" at bounding box center [177, 50] width 22 height 12
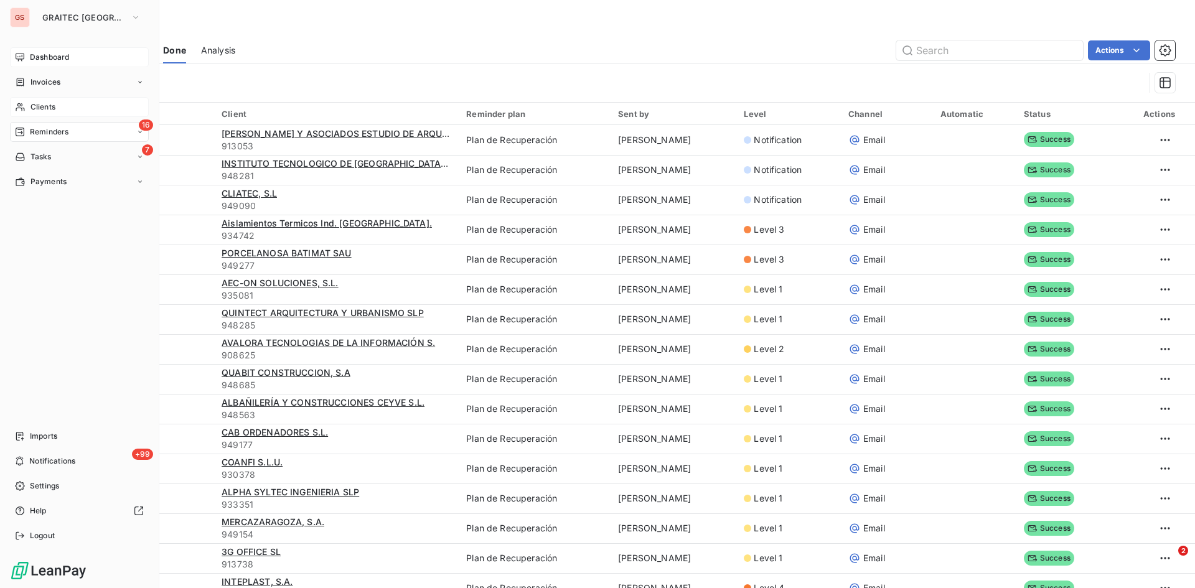
click at [57, 58] on span "Dashboard" at bounding box center [49, 57] width 39 height 11
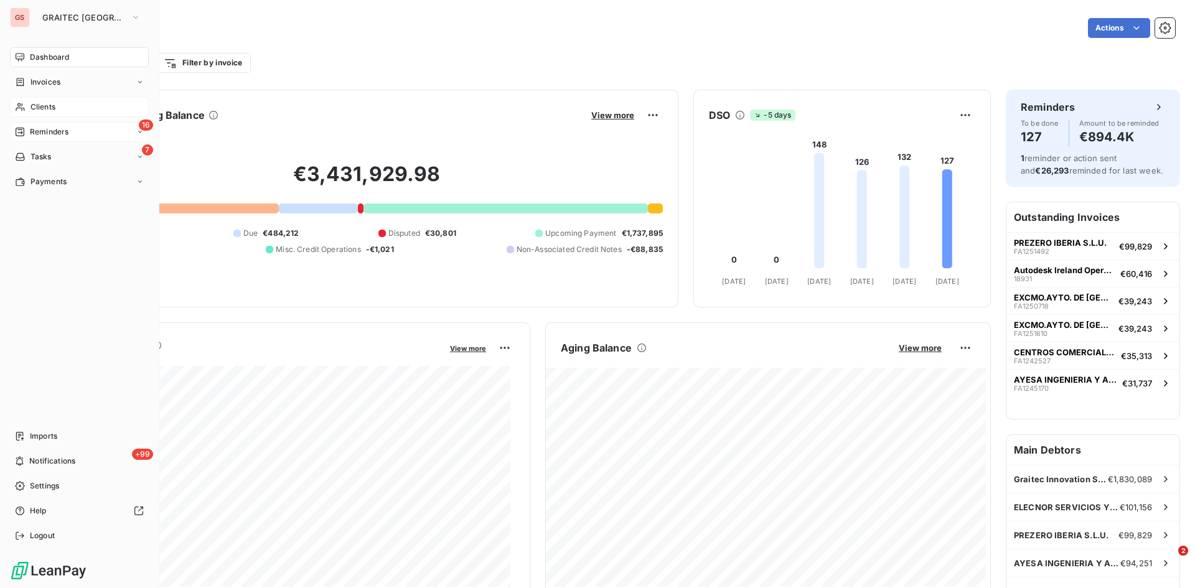
click at [38, 124] on div "16 Reminders" at bounding box center [79, 132] width 139 height 20
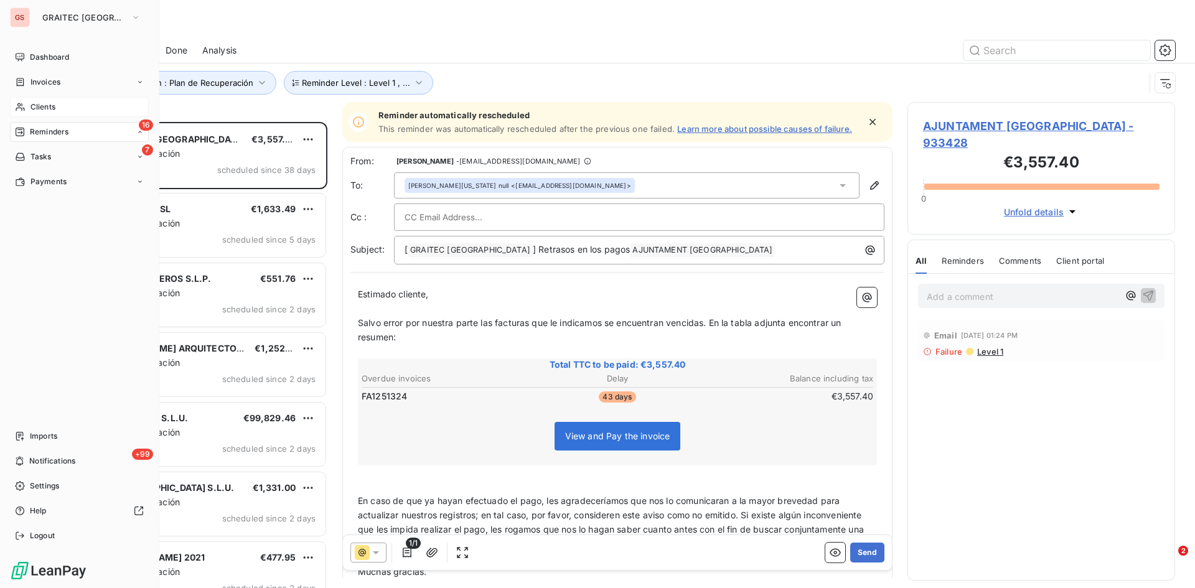
scroll to position [457, 258]
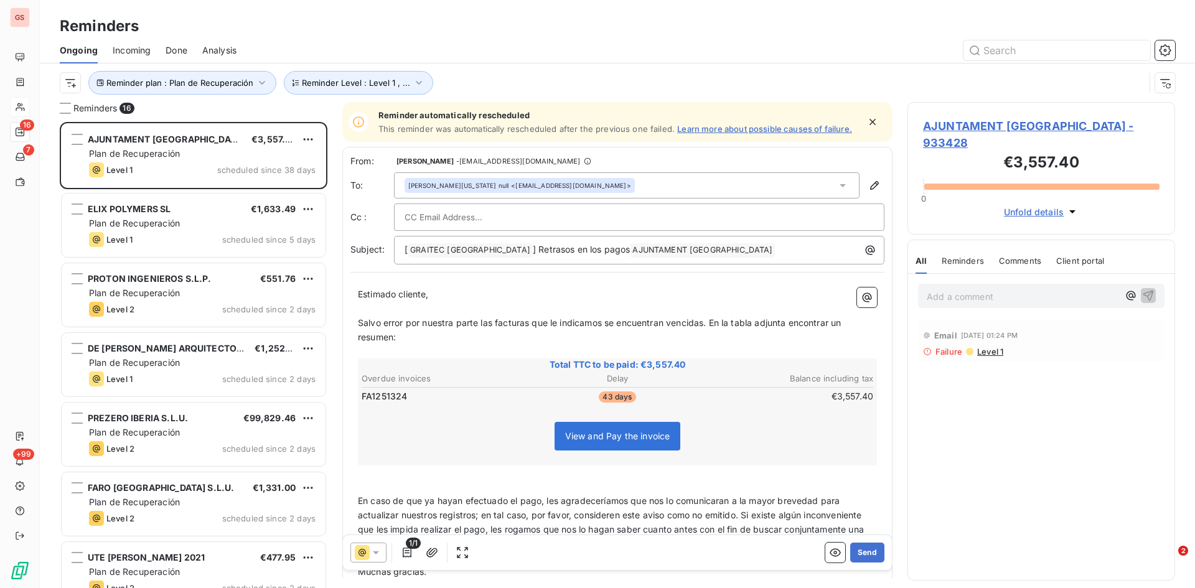
click at [183, 52] on span "Done" at bounding box center [177, 50] width 22 height 12
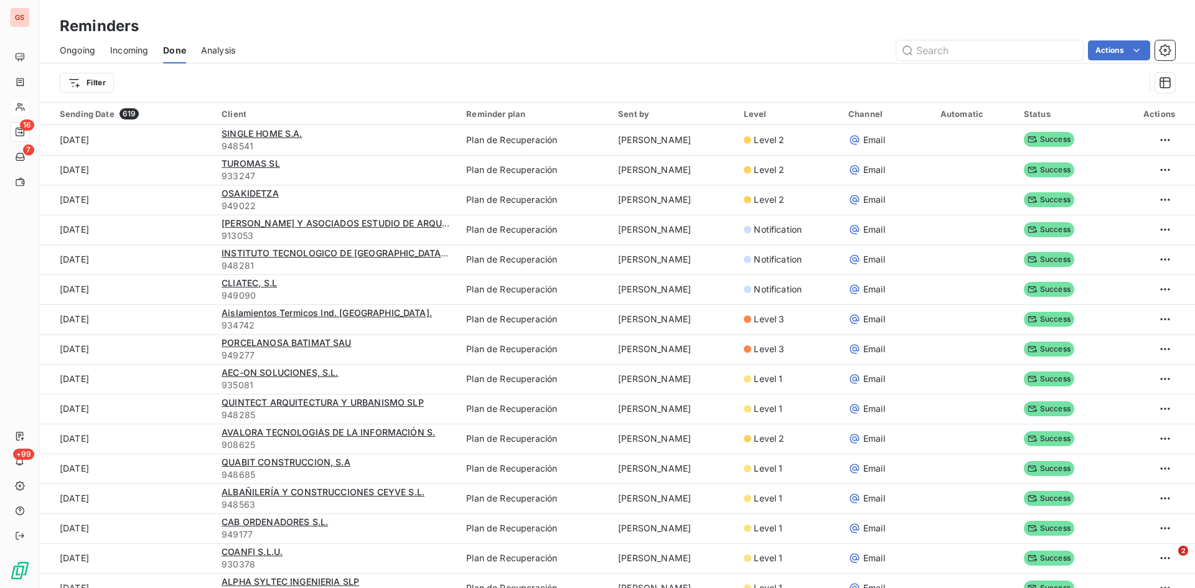
click at [64, 51] on span "Ongoing" at bounding box center [77, 50] width 35 height 12
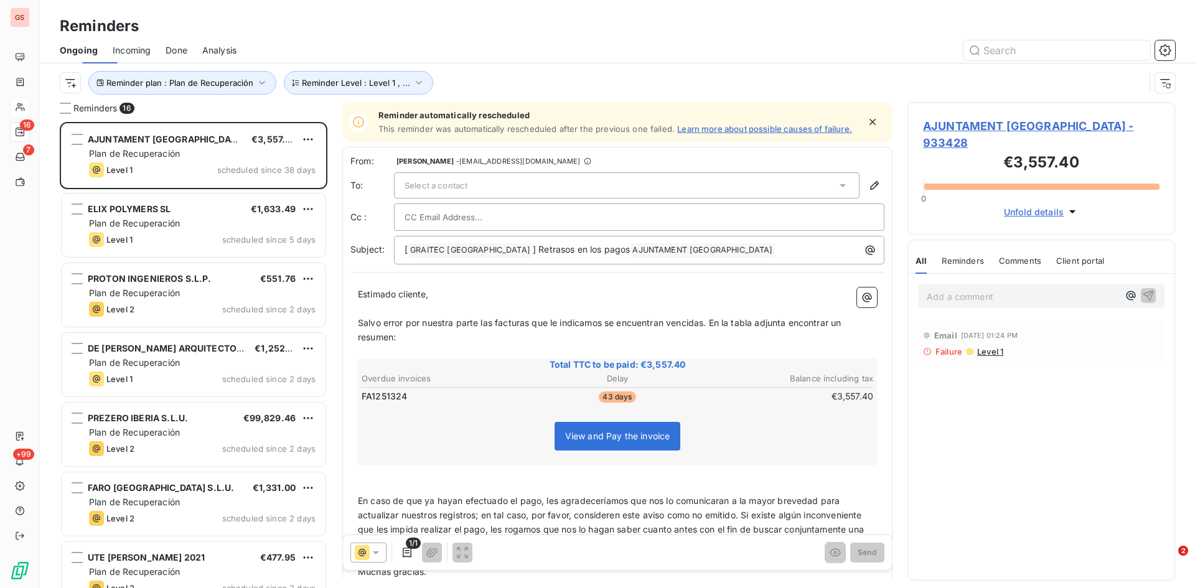
scroll to position [457, 258]
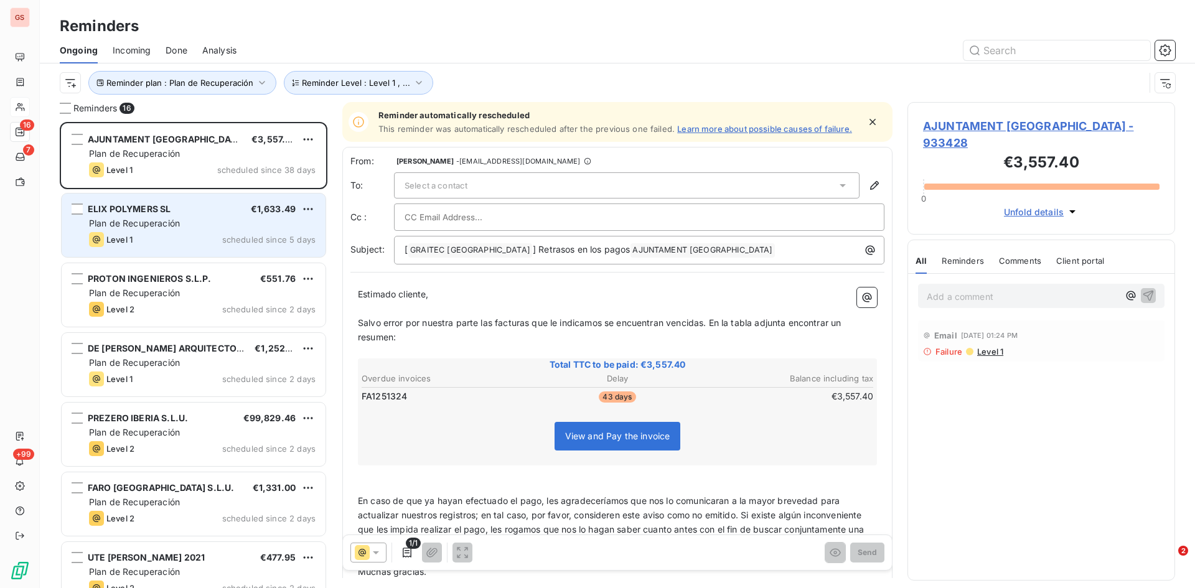
click at [130, 213] on span "ELIX POLYMERS SL" at bounding box center [129, 209] width 83 height 11
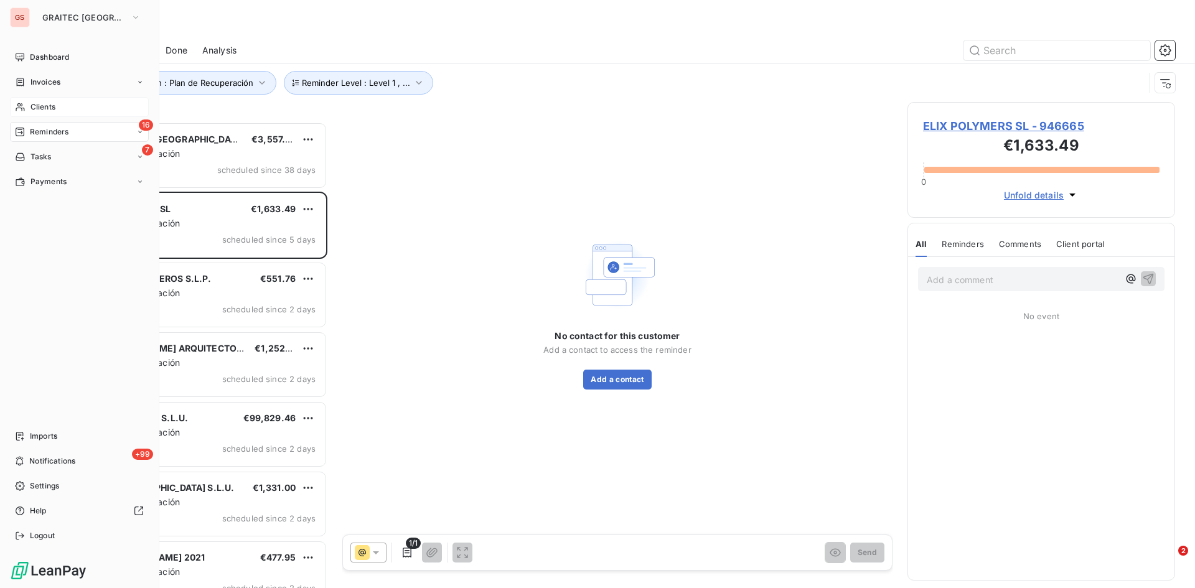
click at [44, 101] on span "Clients" at bounding box center [42, 106] width 25 height 11
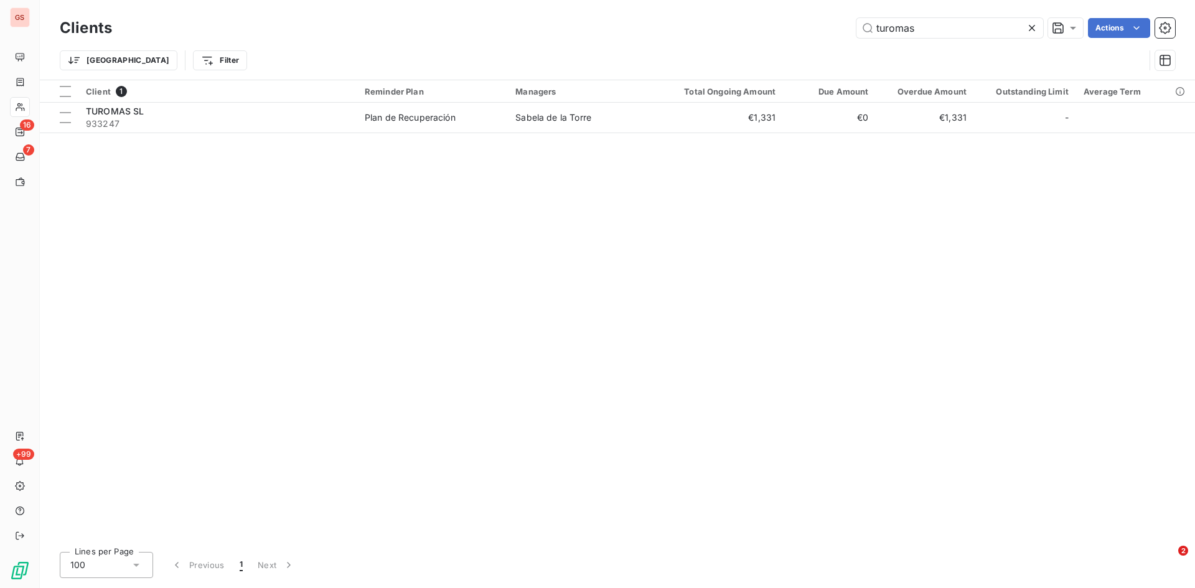
drag, startPoint x: 943, startPoint y: 27, endPoint x: 599, endPoint y: 30, distance: 344.2
click at [599, 30] on div "turomas Actions" at bounding box center [651, 28] width 1048 height 20
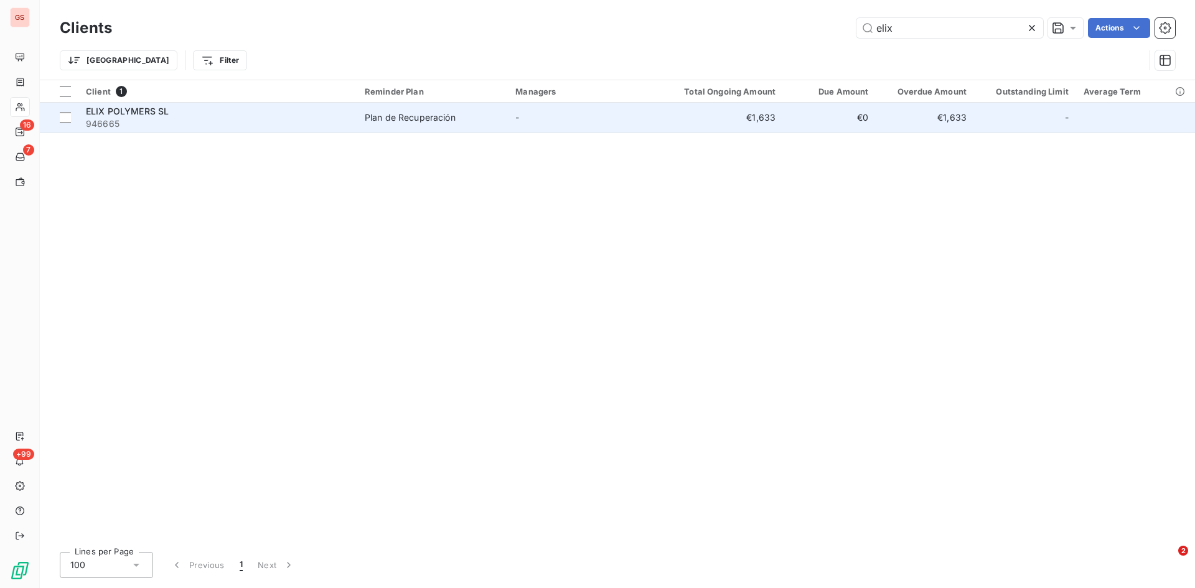
type input "elix"
click at [152, 116] on span "ELIX POLYMERS SL" at bounding box center [127, 111] width 83 height 11
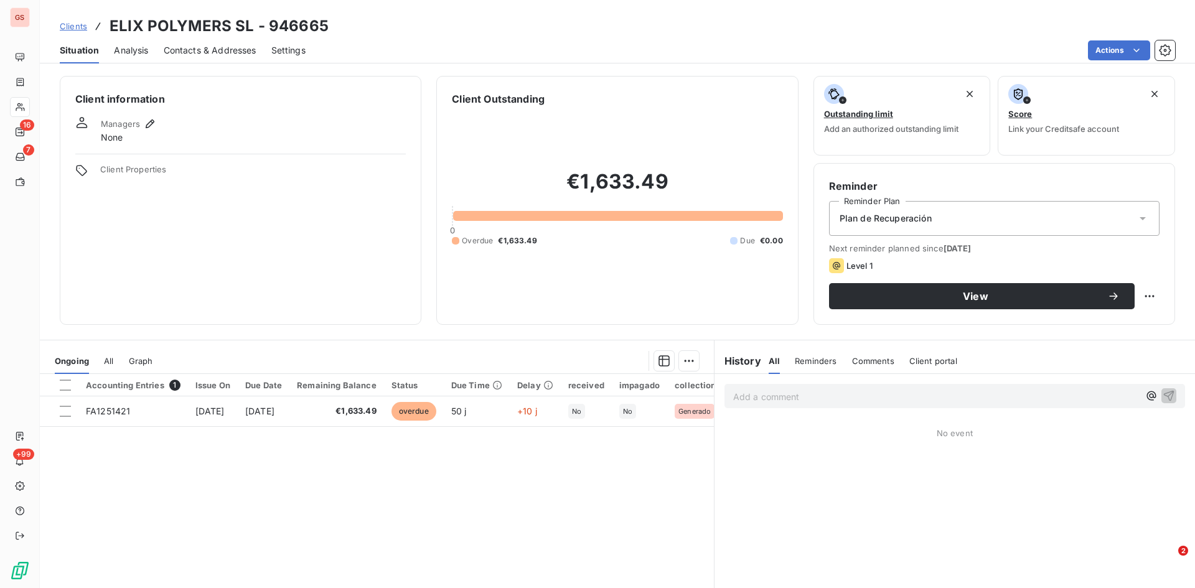
click at [201, 54] on span "Contacts & Addresses" at bounding box center [210, 50] width 93 height 12
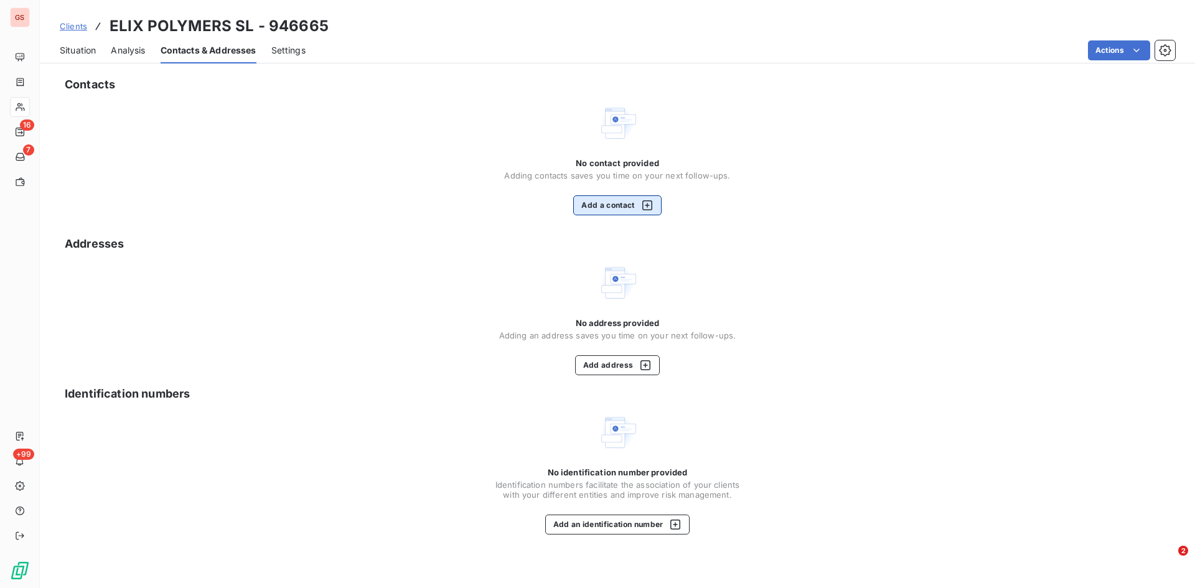
click at [624, 200] on button "Add a contact" at bounding box center [617, 205] width 88 height 20
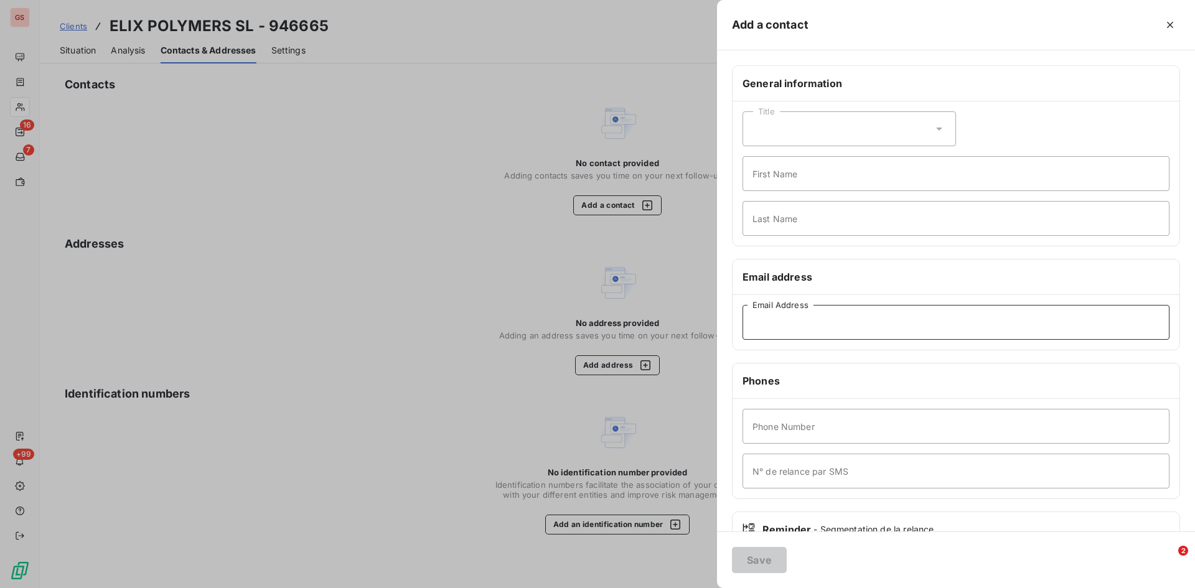
click at [793, 311] on input "Email Address" at bounding box center [955, 322] width 427 height 35
paste input "[EMAIL_ADDRESS][DOMAIN_NAME]"
type input "[EMAIL_ADDRESS][DOMAIN_NAME]"
click at [773, 555] on button "Save" at bounding box center [759, 560] width 55 height 26
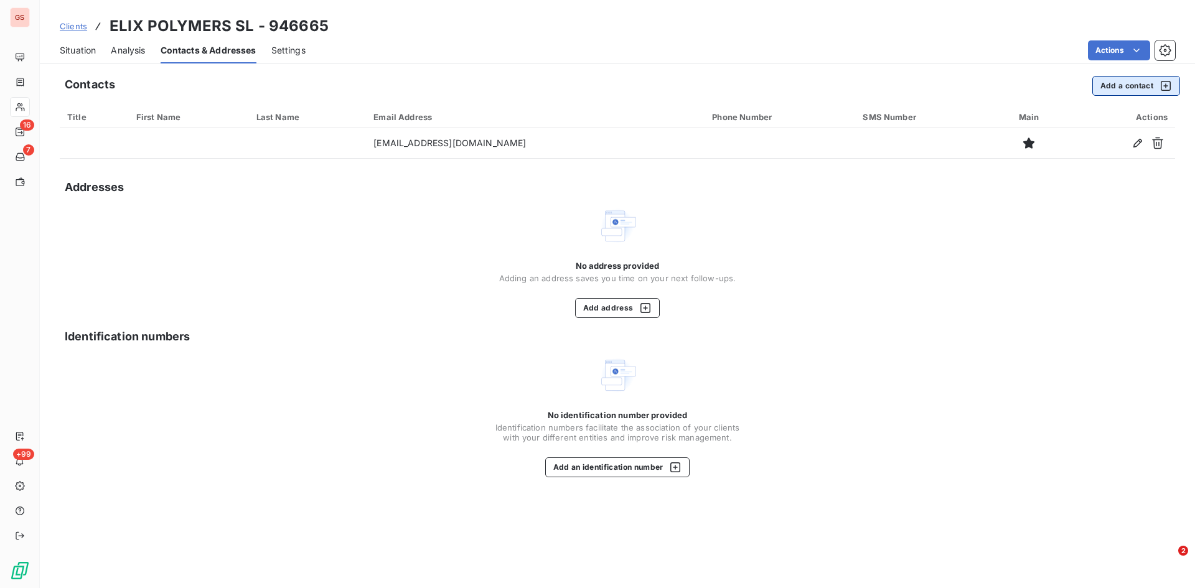
click at [1136, 89] on button "Add a contact" at bounding box center [1136, 86] width 88 height 20
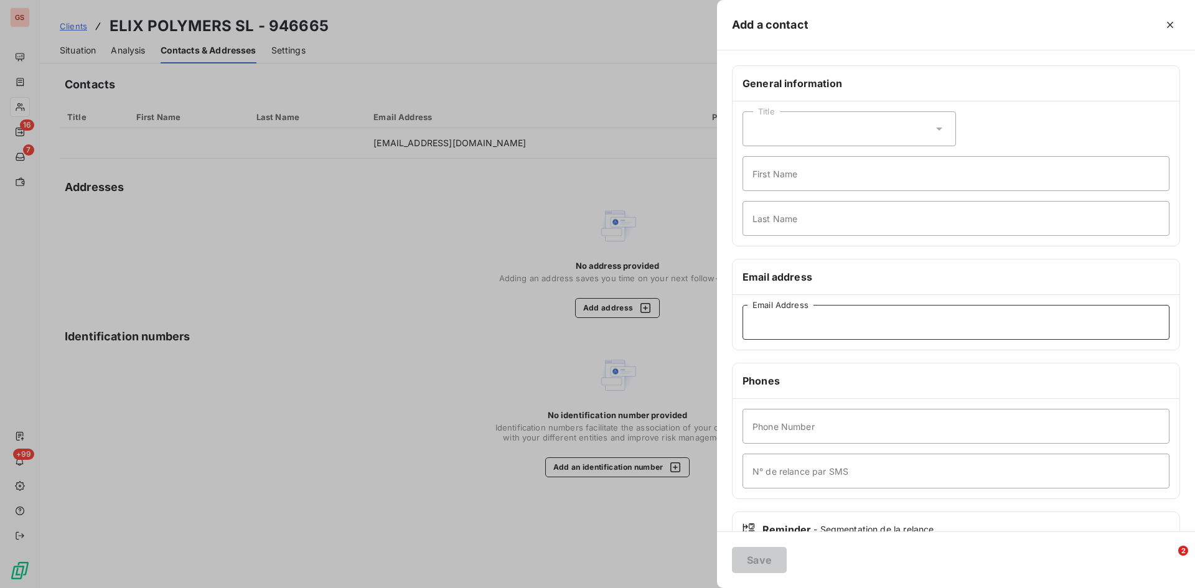
click at [759, 335] on input "Email Address" at bounding box center [955, 322] width 427 height 35
paste input "[PERSON_NAME][EMAIL_ADDRESS][PERSON_NAME][DOMAIN_NAME]"
type input "[PERSON_NAME][EMAIL_ADDRESS][PERSON_NAME][DOMAIN_NAME]"
drag, startPoint x: 754, startPoint y: 558, endPoint x: 789, endPoint y: 484, distance: 81.3
click at [754, 558] on button "Save" at bounding box center [759, 560] width 55 height 26
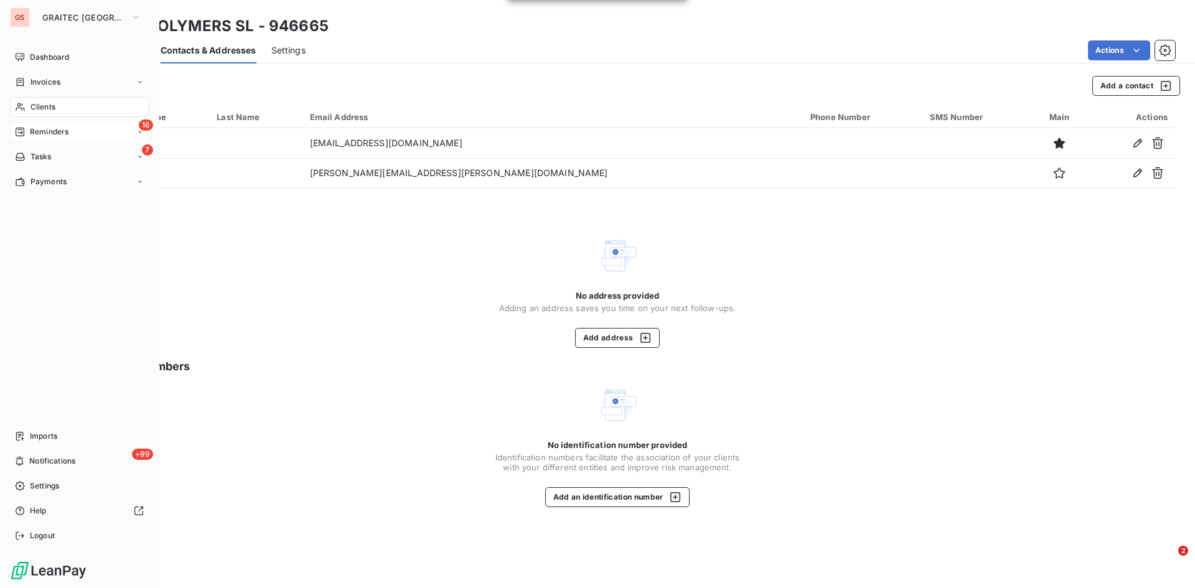
click at [49, 133] on span "Reminders" at bounding box center [49, 131] width 39 height 11
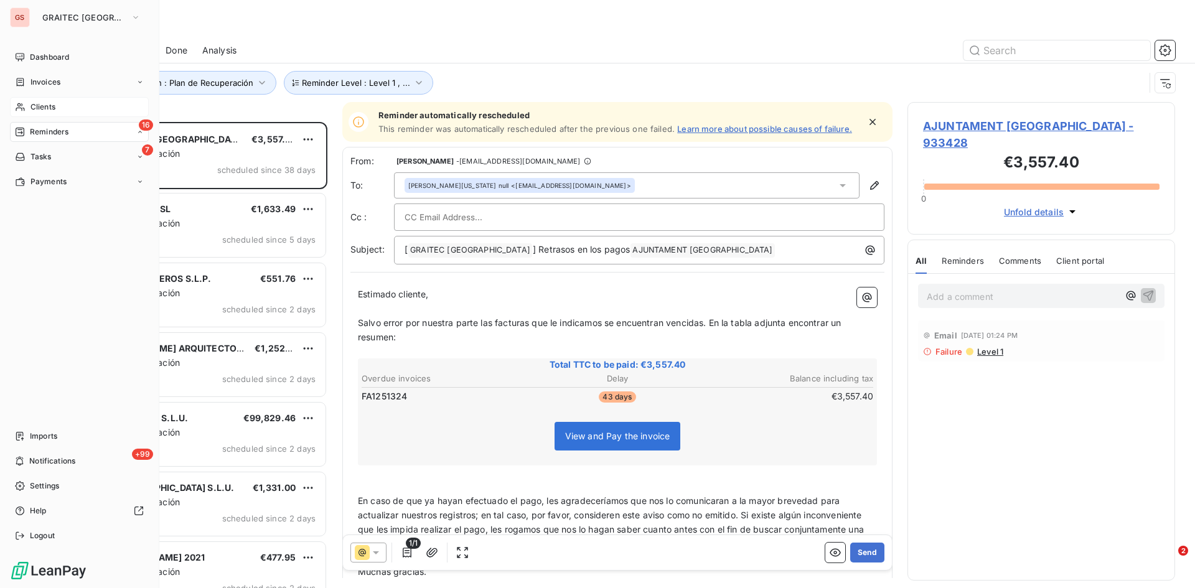
scroll to position [457, 258]
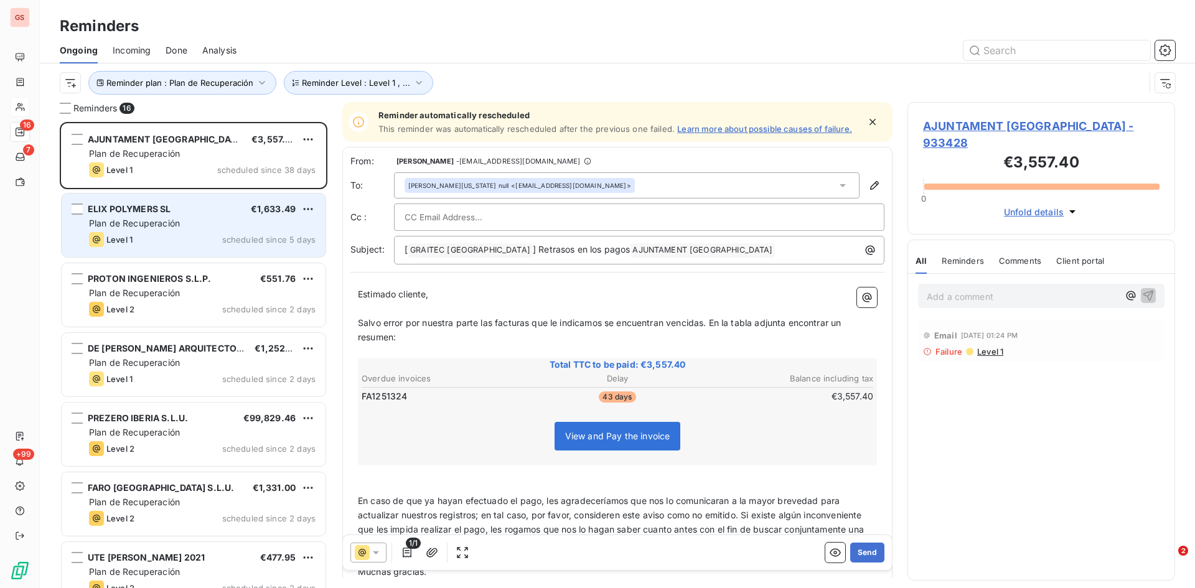
click at [125, 222] on span "Plan de Recuperación" at bounding box center [134, 223] width 91 height 11
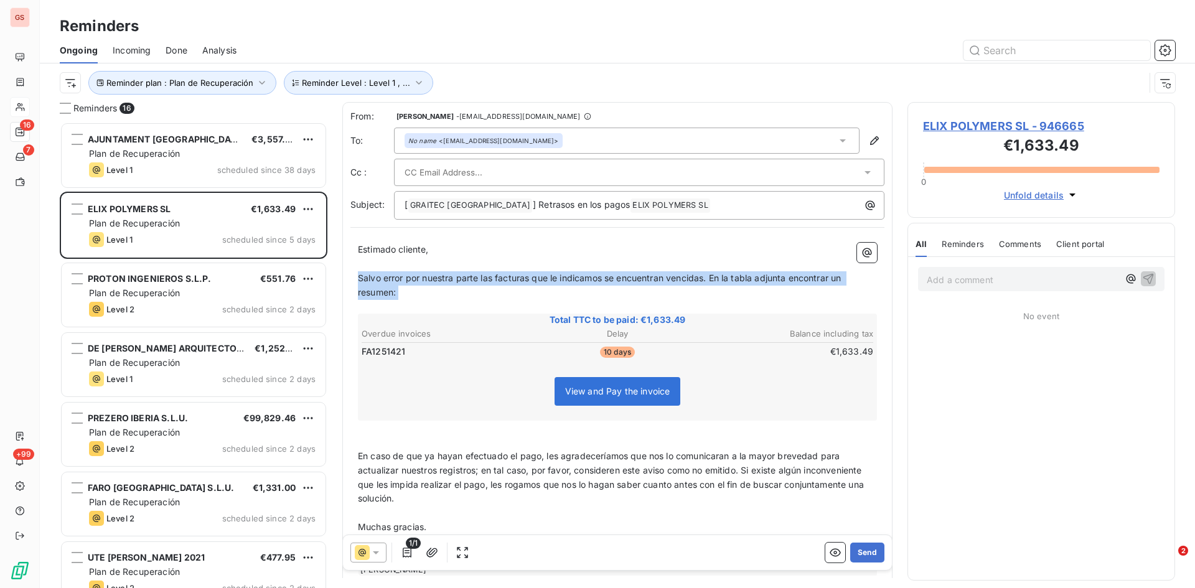
drag, startPoint x: 413, startPoint y: 299, endPoint x: 358, endPoint y: 280, distance: 57.5
click at [358, 280] on div "Estimado cliente, ﻿ Salvo error por nuestra parte las facturas que le indicamos…" at bounding box center [617, 409] width 519 height 333
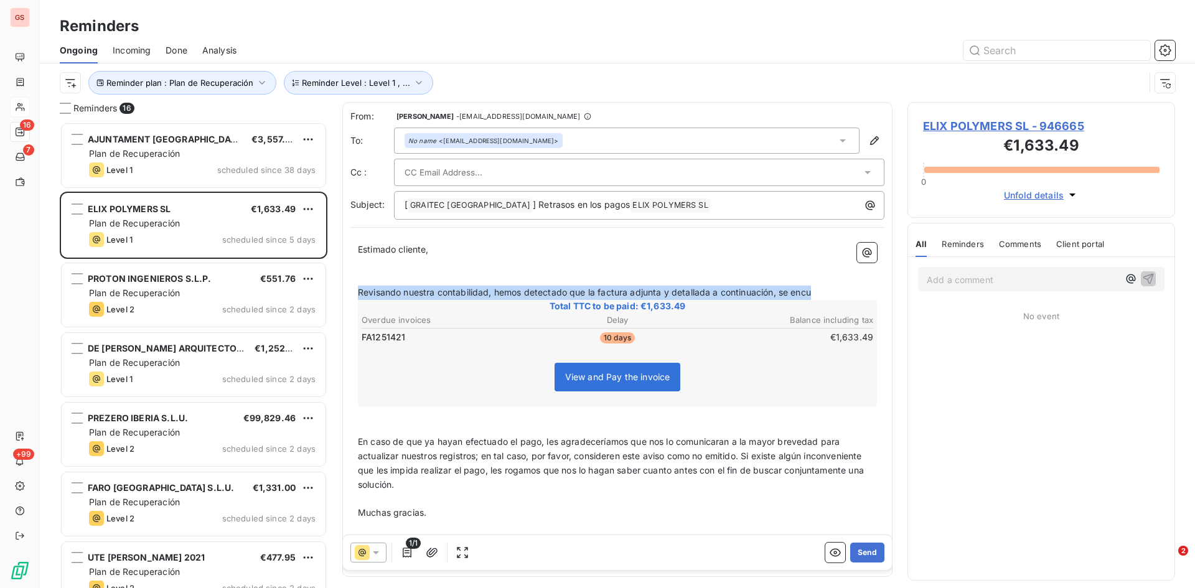
drag, startPoint x: 826, startPoint y: 291, endPoint x: 350, endPoint y: 288, distance: 476.1
click at [350, 288] on div "From: [PERSON_NAME] - [EMAIL_ADDRESS][DOMAIN_NAME] To: No name <[EMAIL_ADDRESS]…" at bounding box center [617, 339] width 550 height 475
copy span "Revisando nuestra contabilidad, hemos detectado que la factura adjunta y detall…"
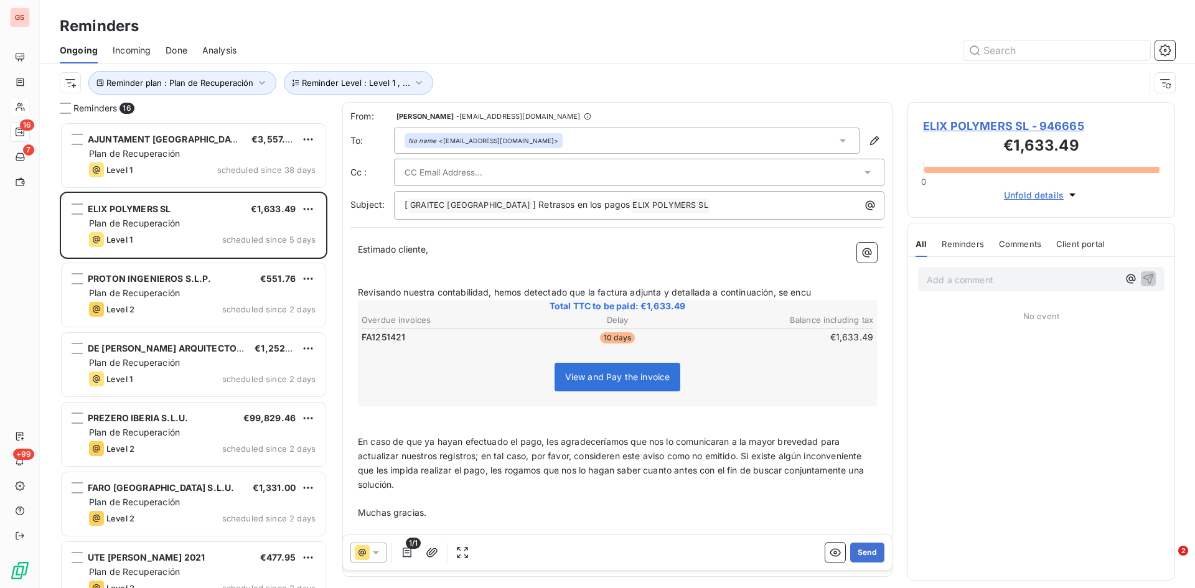
click at [377, 559] on div at bounding box center [368, 553] width 36 height 20
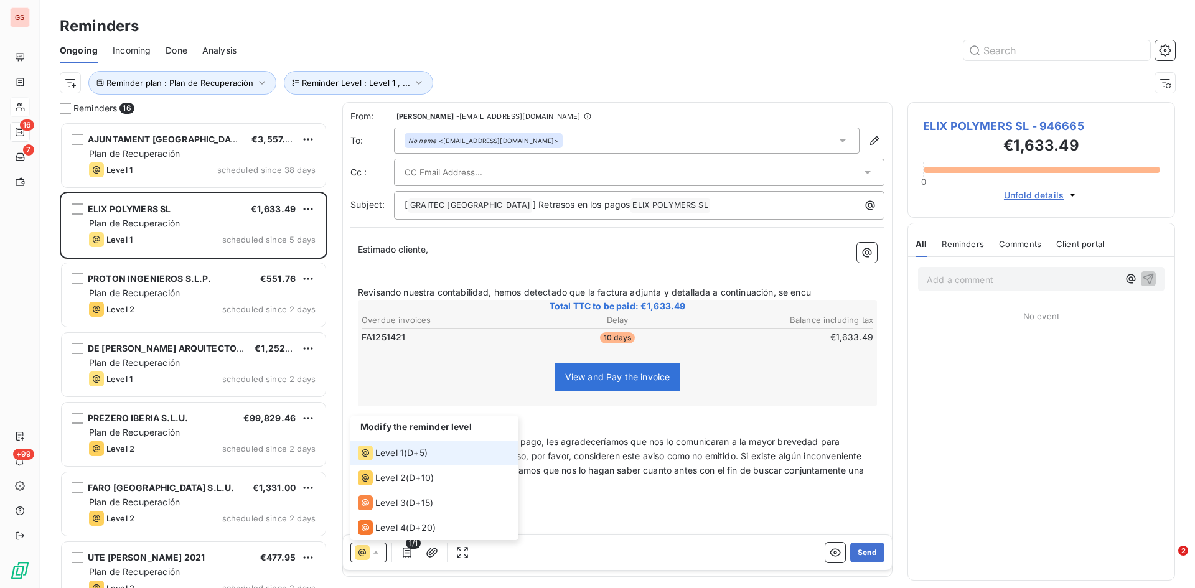
click at [386, 454] on span "Level 1" at bounding box center [389, 453] width 29 height 12
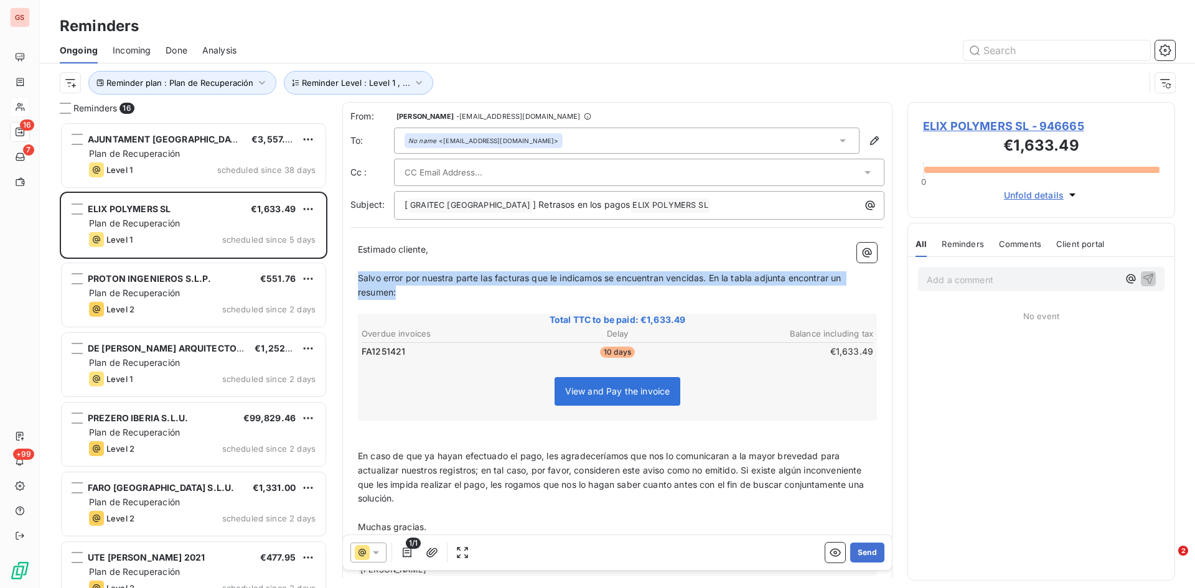
drag, startPoint x: 406, startPoint y: 297, endPoint x: 351, endPoint y: 283, distance: 56.8
click at [351, 283] on div "Estimado cliente, ﻿ Salvo error por nuestra parte las facturas que le indicamos…" at bounding box center [617, 409] width 534 height 348
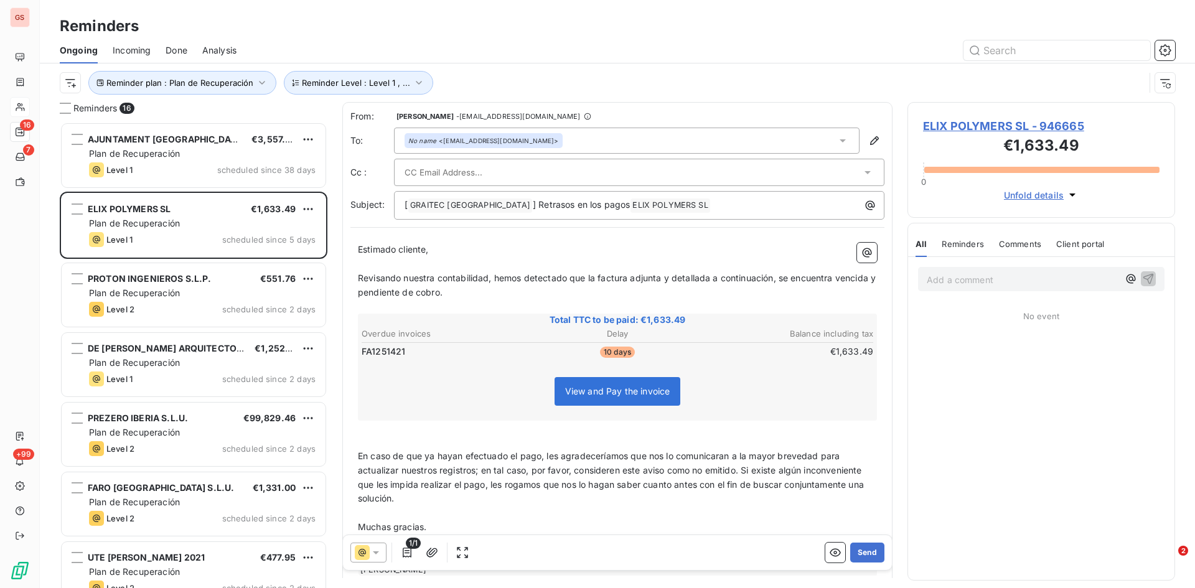
click at [747, 471] on span "En caso de que ya hayan efectuado el pago, les agradeceríamos que nos lo comuni…" at bounding box center [612, 478] width 508 height 54
click at [362, 452] on span "En caso de que ya hayan efectuado el pago, les agradeceríamos que nos lo comuni…" at bounding box center [600, 463] width 485 height 25
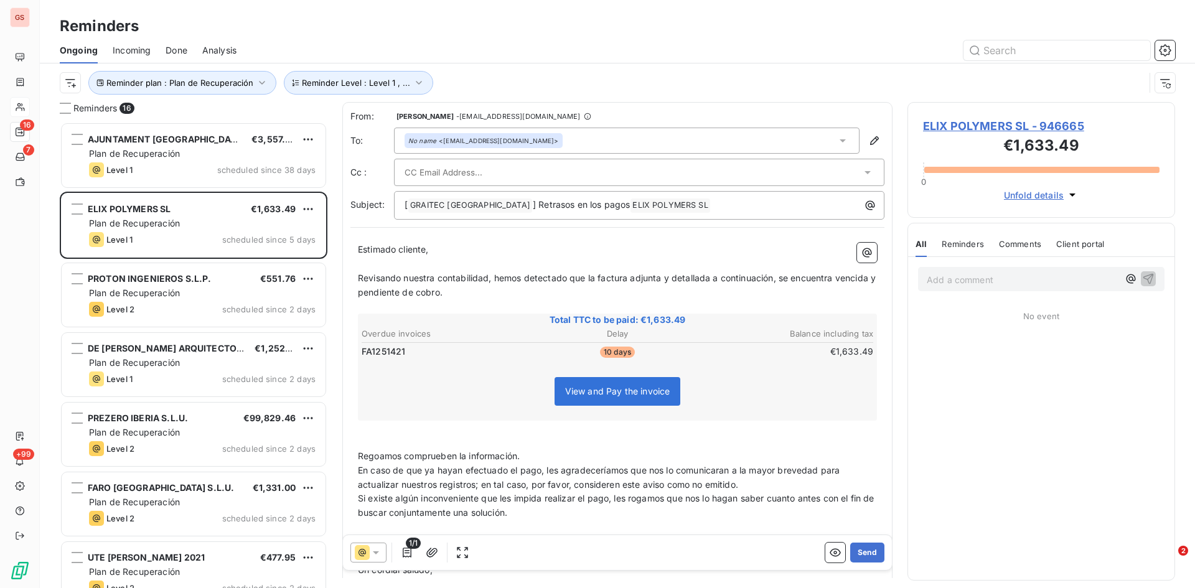
click at [367, 457] on span "Regoamos comprueben la información." at bounding box center [439, 456] width 162 height 11
click at [360, 467] on span "En caso de que ya hayan efectuado el pago, les agradeceríamos que nos lo comuni…" at bounding box center [600, 477] width 485 height 25
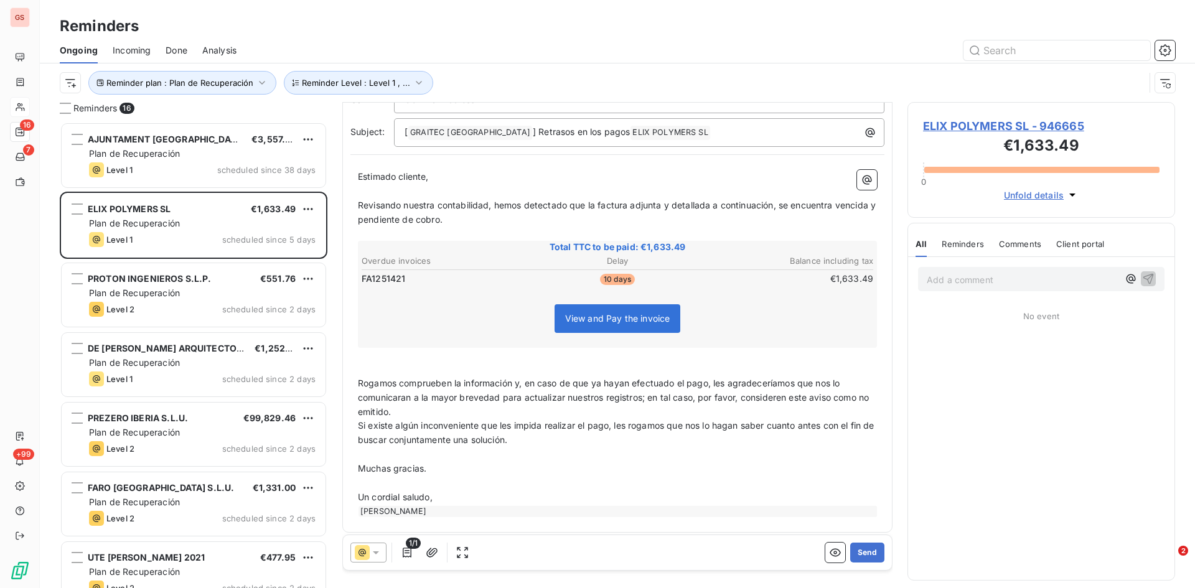
scroll to position [79, 0]
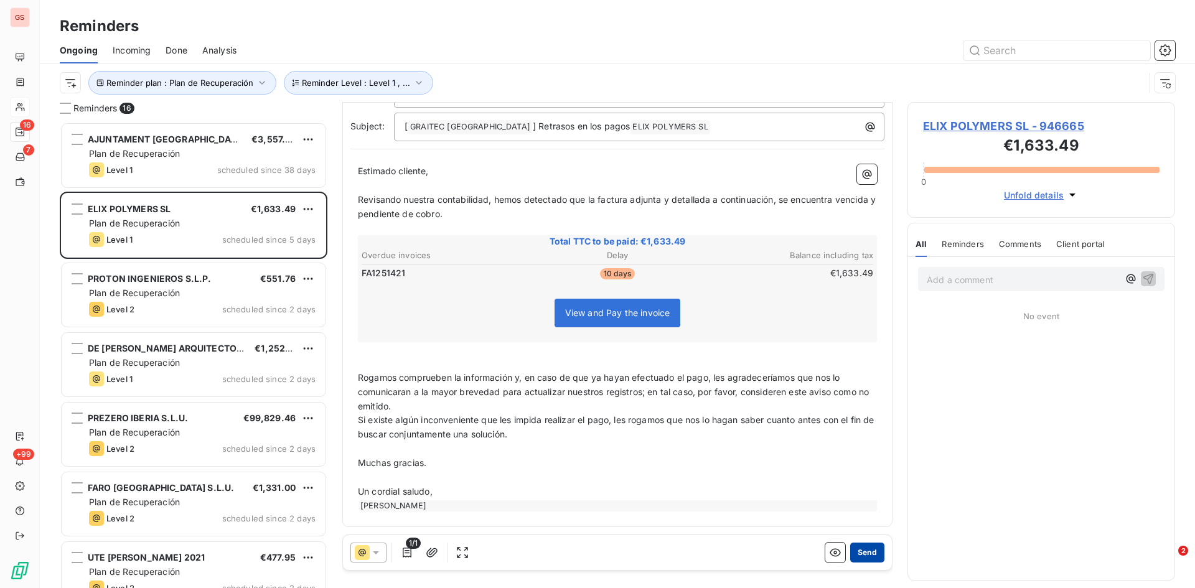
click at [870, 553] on button "Send" at bounding box center [867, 553] width 34 height 20
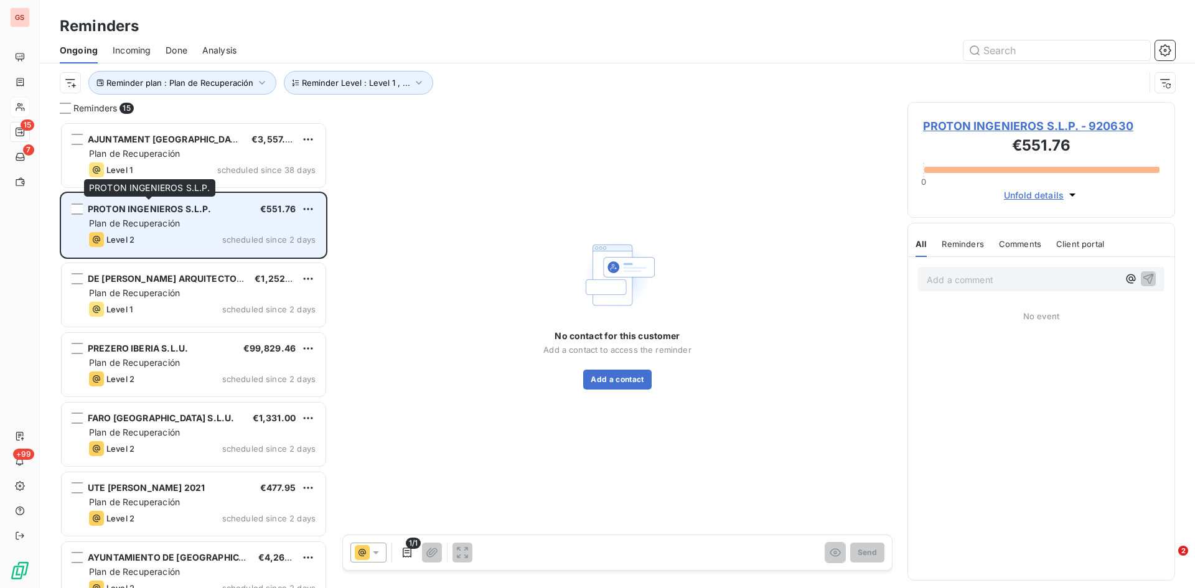
click at [147, 213] on span "PROTON INGENIEROS S.L.P." at bounding box center [150, 209] width 124 height 11
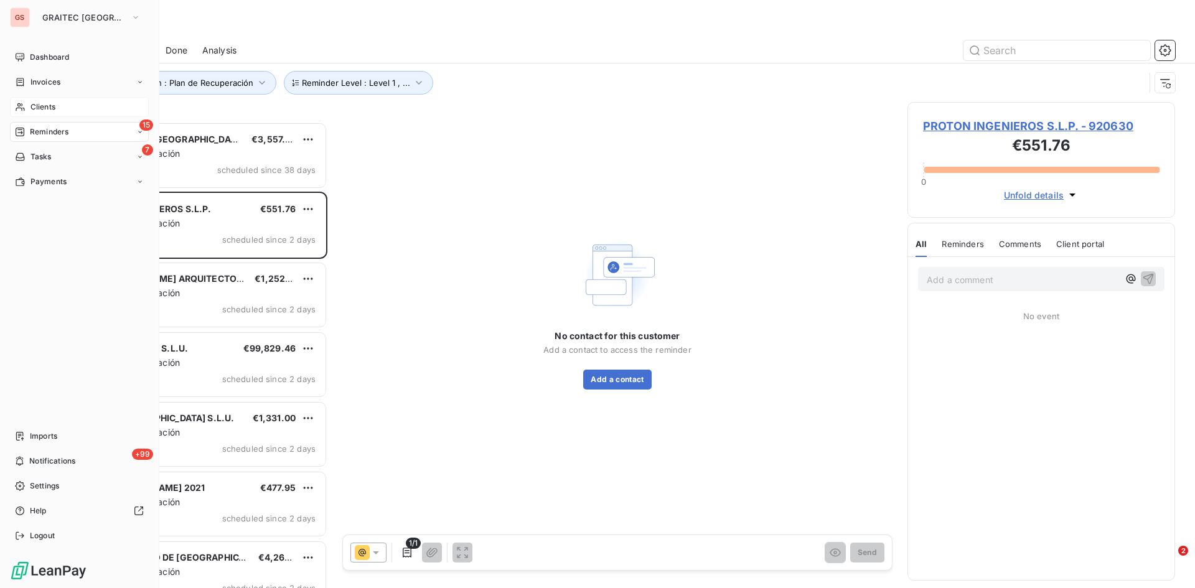
click at [49, 108] on span "Clients" at bounding box center [42, 106] width 25 height 11
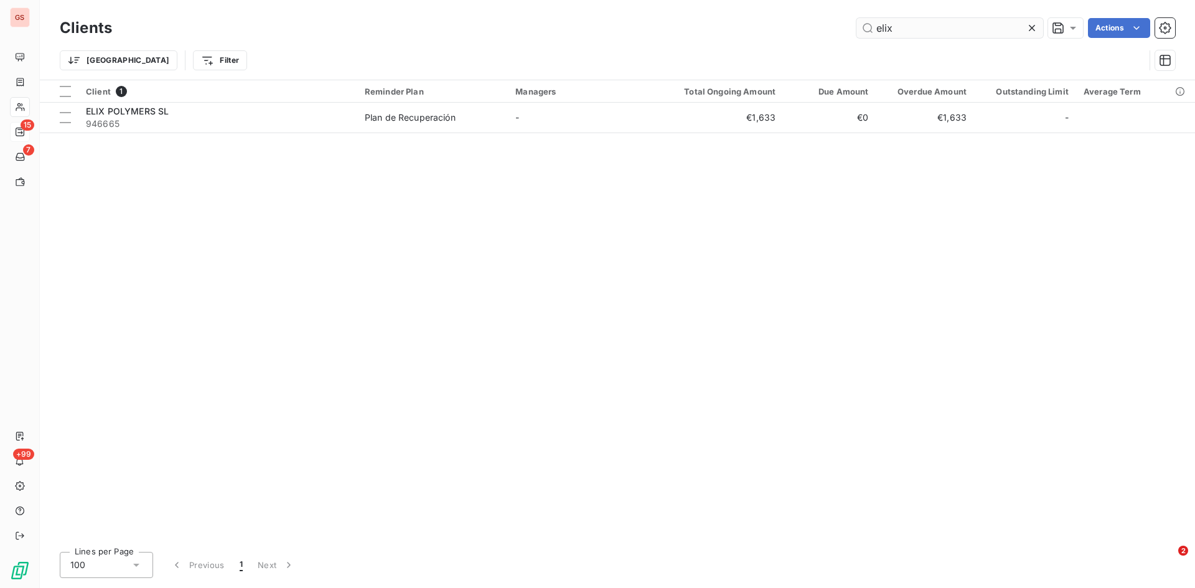
drag, startPoint x: 891, startPoint y: 30, endPoint x: 870, endPoint y: 33, distance: 21.4
click at [870, 33] on input "elix" at bounding box center [949, 28] width 187 height 20
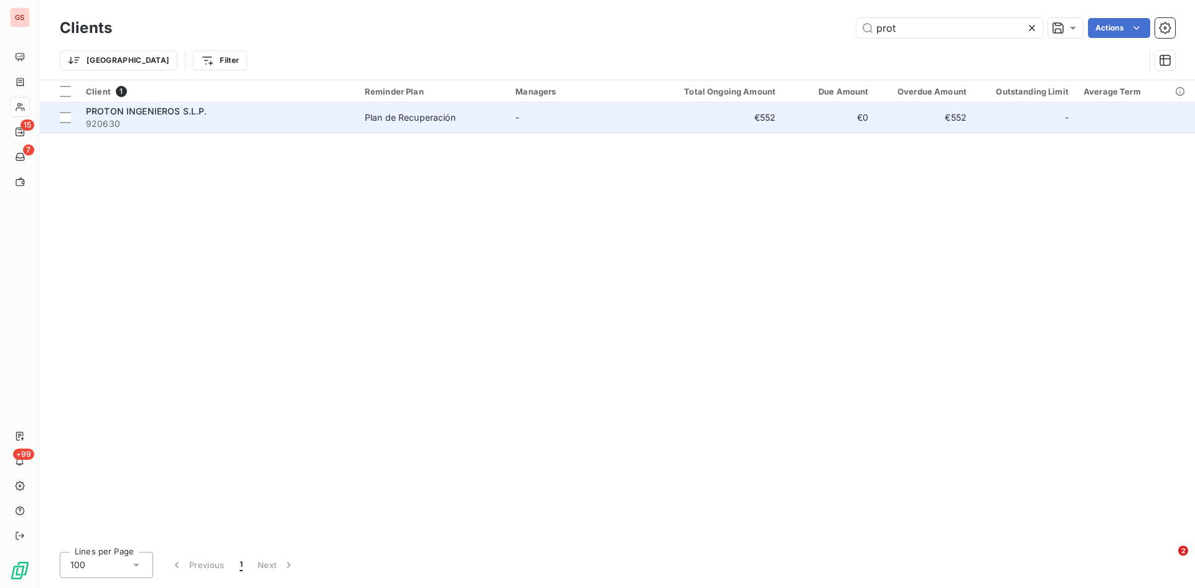
type input "prot"
click at [128, 124] on span "920630" at bounding box center [218, 124] width 264 height 12
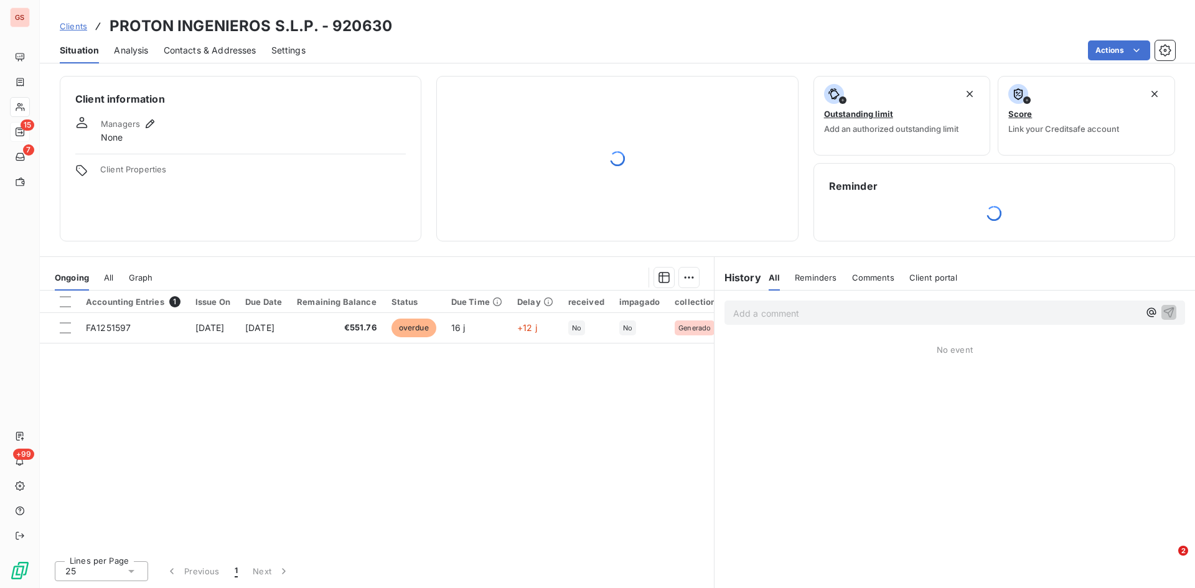
click at [199, 47] on span "Contacts & Addresses" at bounding box center [210, 50] width 93 height 12
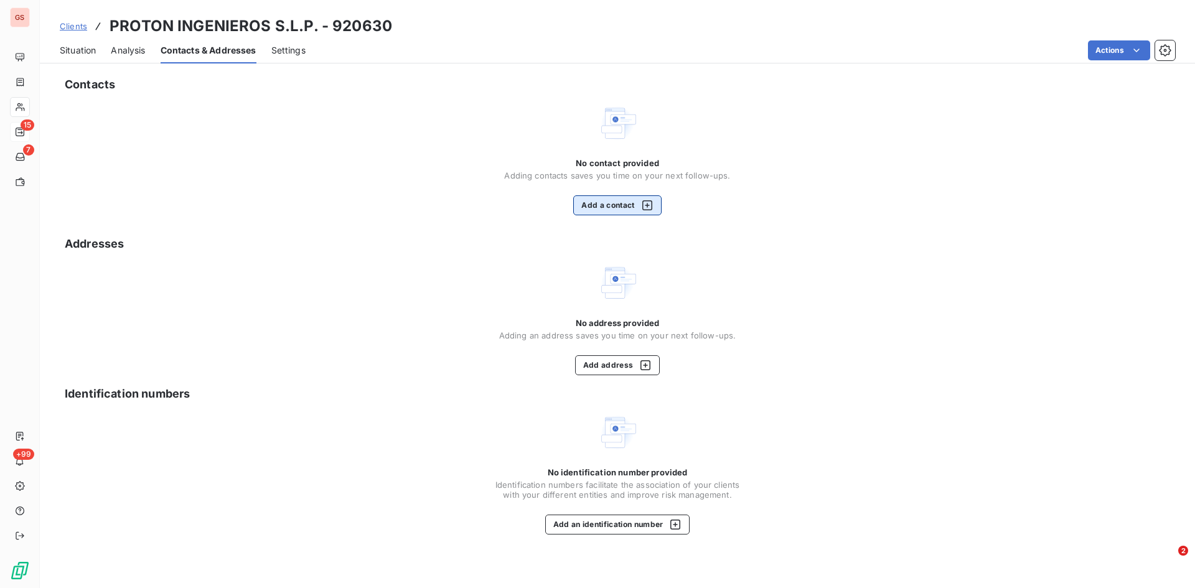
click at [600, 205] on button "Add a contact" at bounding box center [617, 205] width 88 height 20
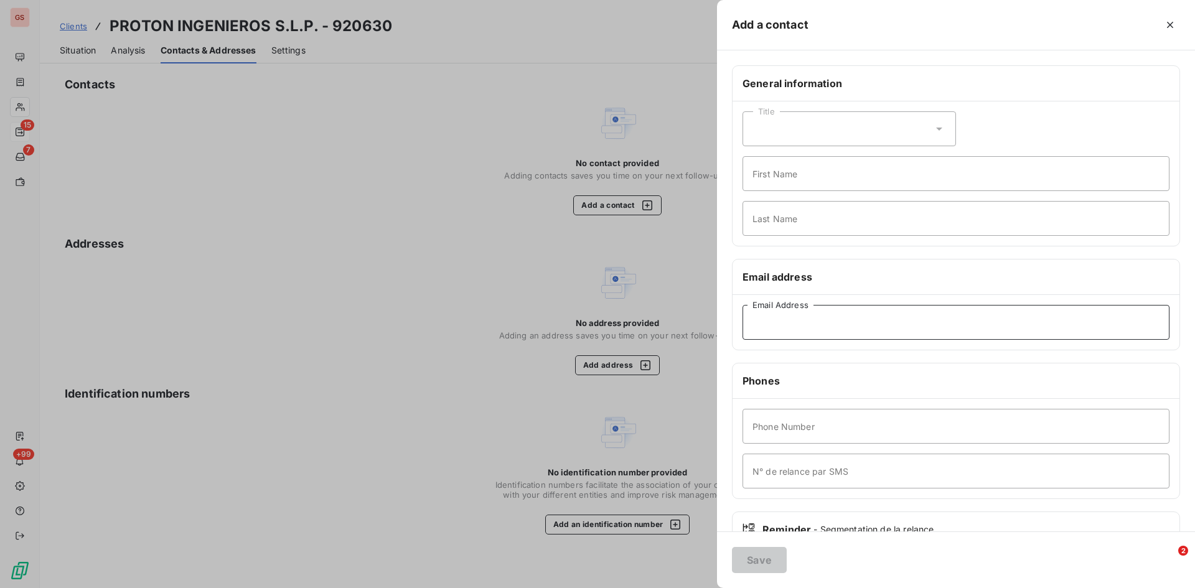
click at [800, 327] on input "Email Address" at bounding box center [955, 322] width 427 height 35
paste input "[EMAIL_ADDRESS][DOMAIN_NAME]"
type input "[EMAIL_ADDRESS][DOMAIN_NAME]"
click at [759, 548] on button "Save" at bounding box center [759, 560] width 55 height 26
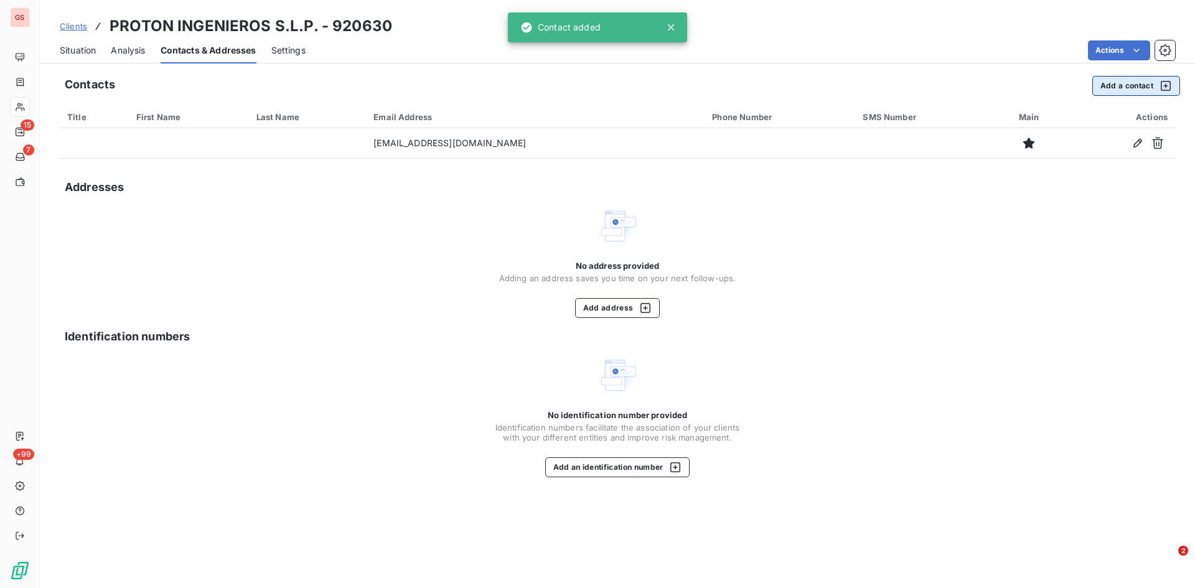
click at [1111, 87] on button "Add a contact" at bounding box center [1136, 86] width 88 height 20
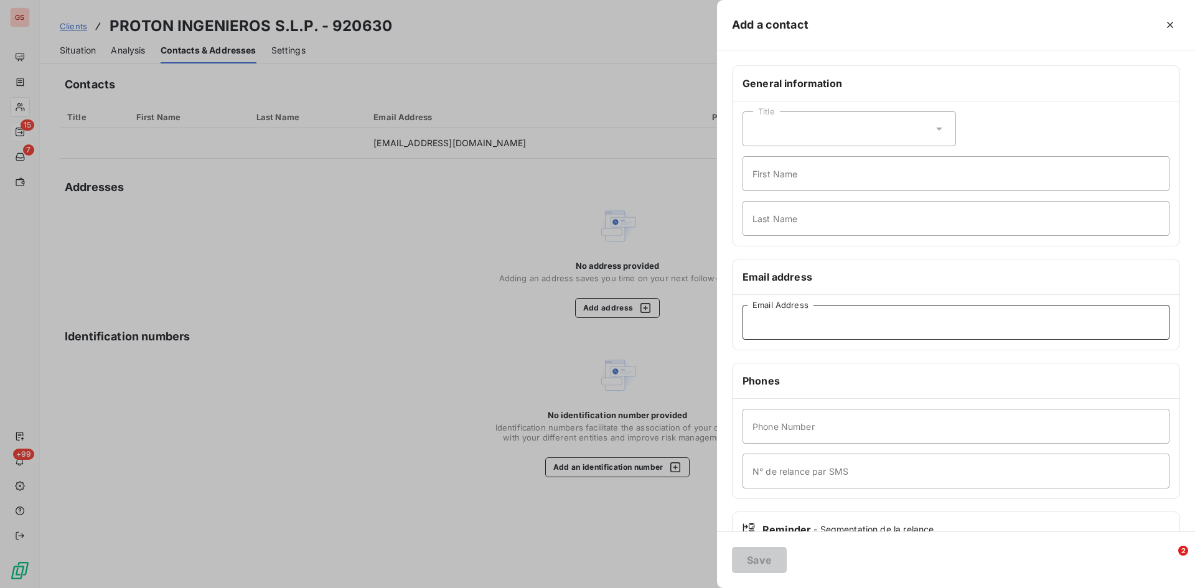
click at [786, 333] on input "Email Address" at bounding box center [955, 322] width 427 height 35
paste input "[PERSON_NAME][EMAIL_ADDRESS][PERSON_NAME][DOMAIN_NAME]"
type input "[PERSON_NAME][EMAIL_ADDRESS][PERSON_NAME][DOMAIN_NAME]"
click at [762, 559] on button "Save" at bounding box center [759, 560] width 55 height 26
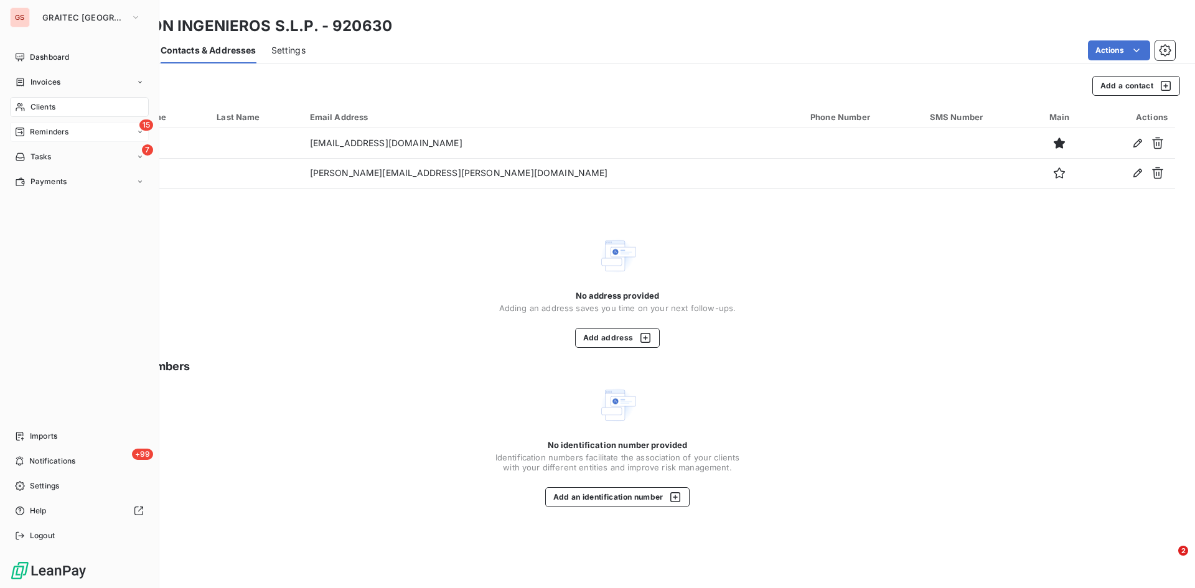
click at [43, 134] on span "Reminders" at bounding box center [49, 131] width 39 height 11
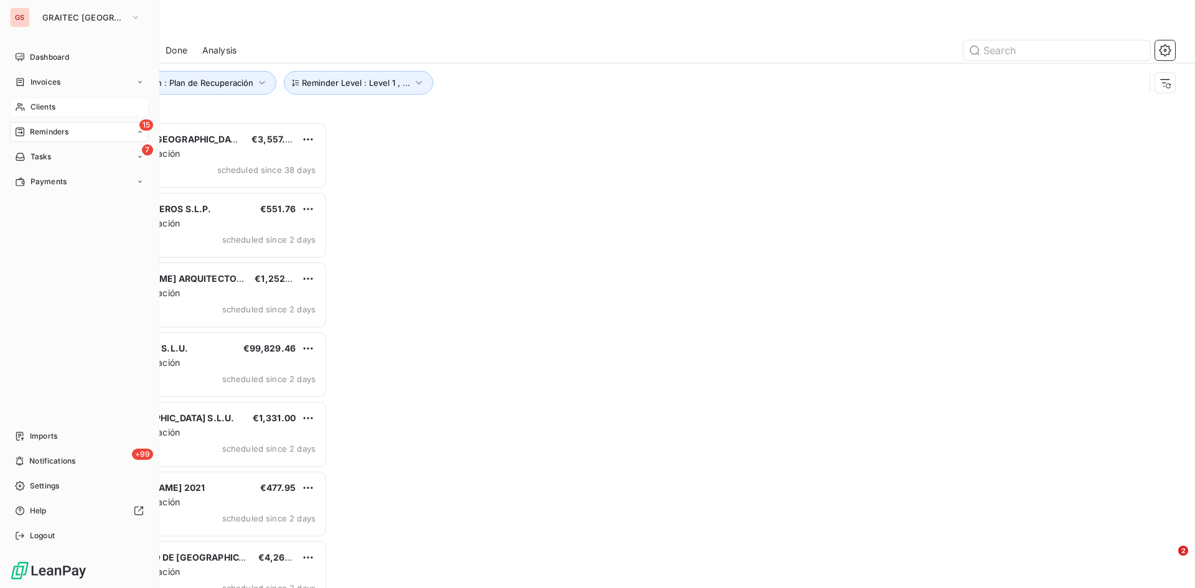
scroll to position [457, 258]
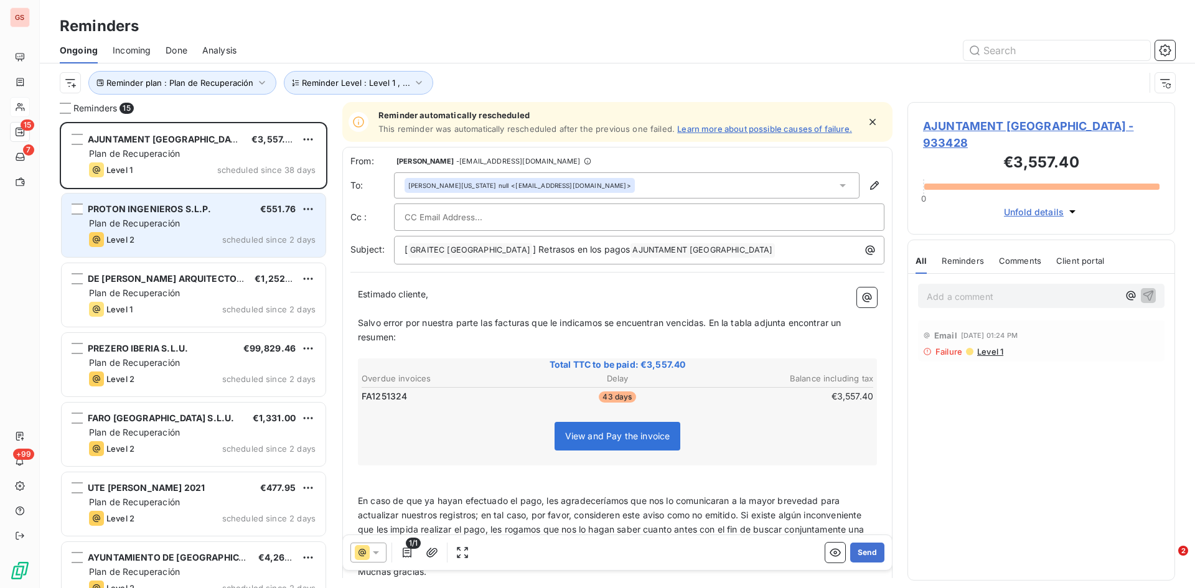
click at [147, 212] on span "PROTON INGENIEROS S.L.P." at bounding box center [150, 209] width 124 height 11
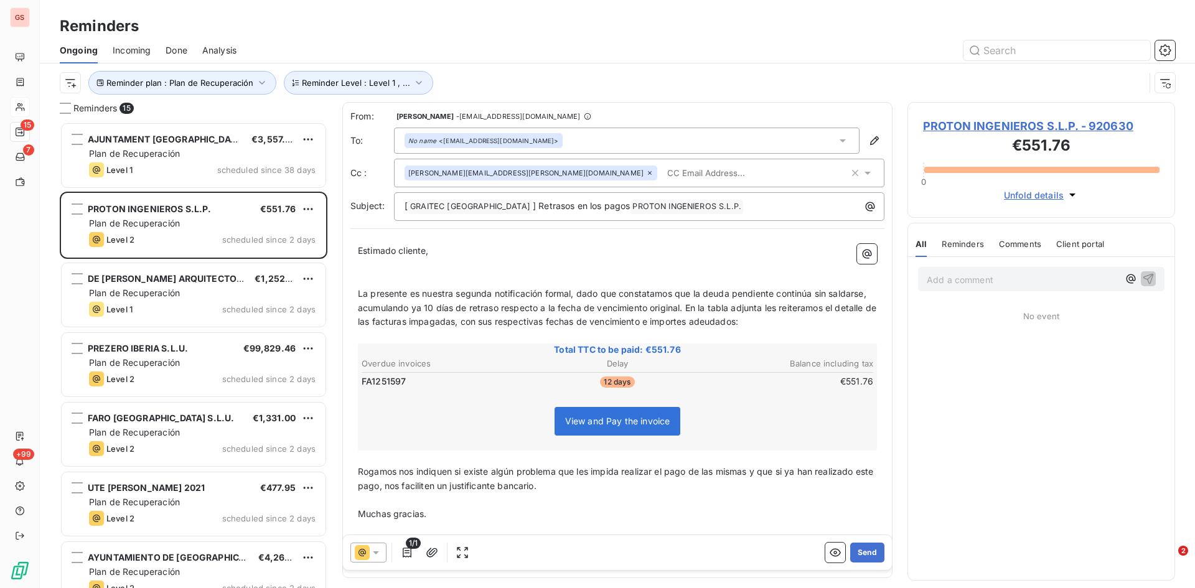
click at [370, 546] on div at bounding box center [368, 553] width 36 height 20
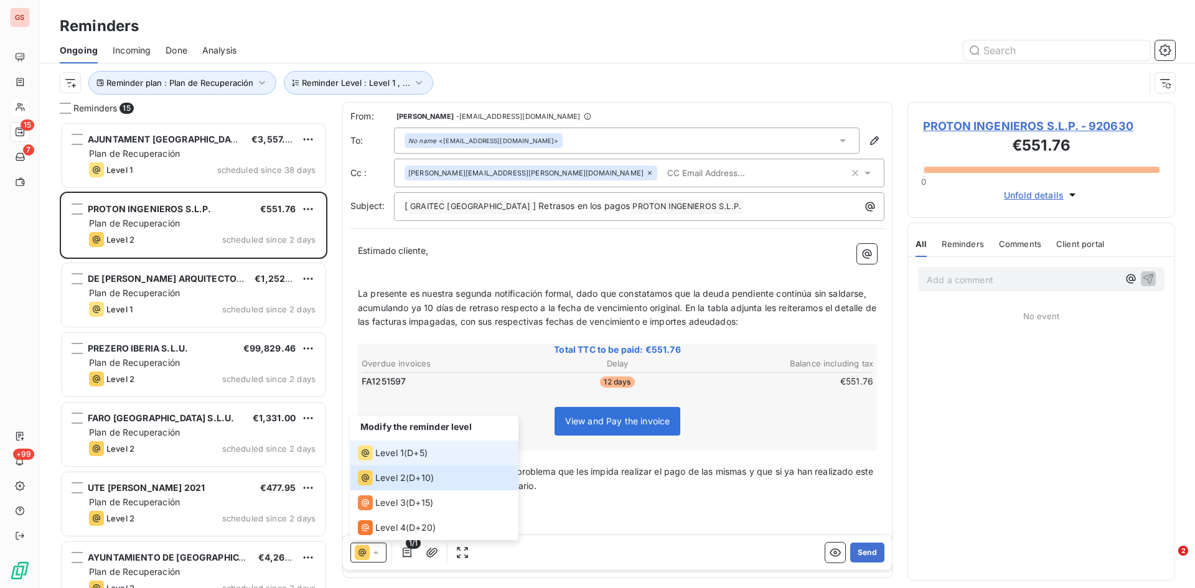
click at [387, 451] on span "Level 1" at bounding box center [389, 453] width 29 height 12
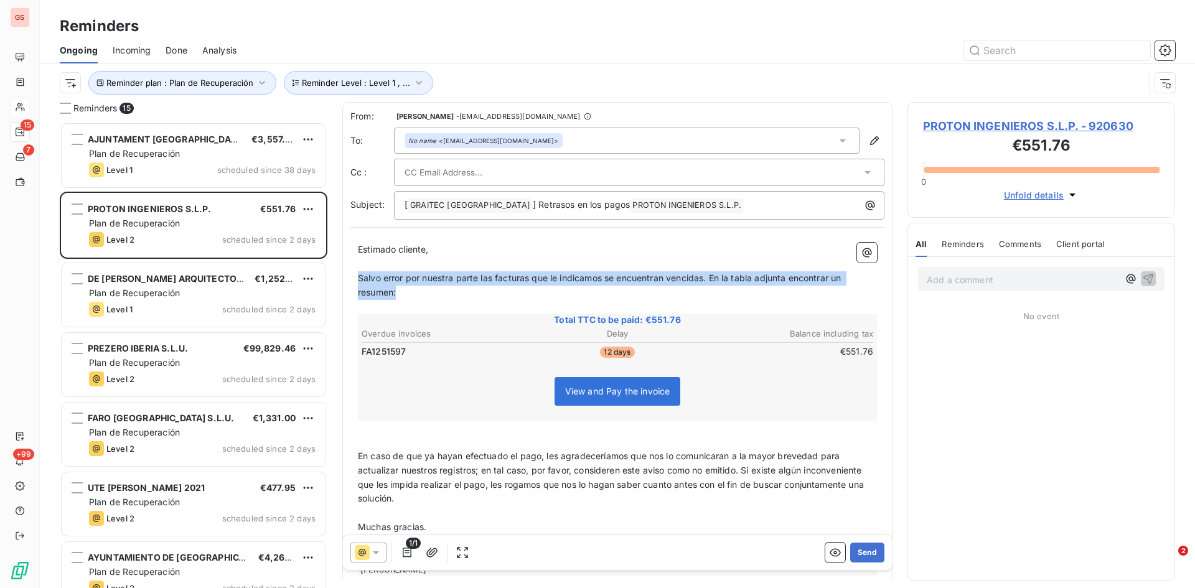
drag, startPoint x: 413, startPoint y: 296, endPoint x: 359, endPoint y: 276, distance: 57.5
click at [359, 276] on p "Salvo error por nuestra parte las facturas que le indicamos se encuentran venci…" at bounding box center [617, 285] width 519 height 29
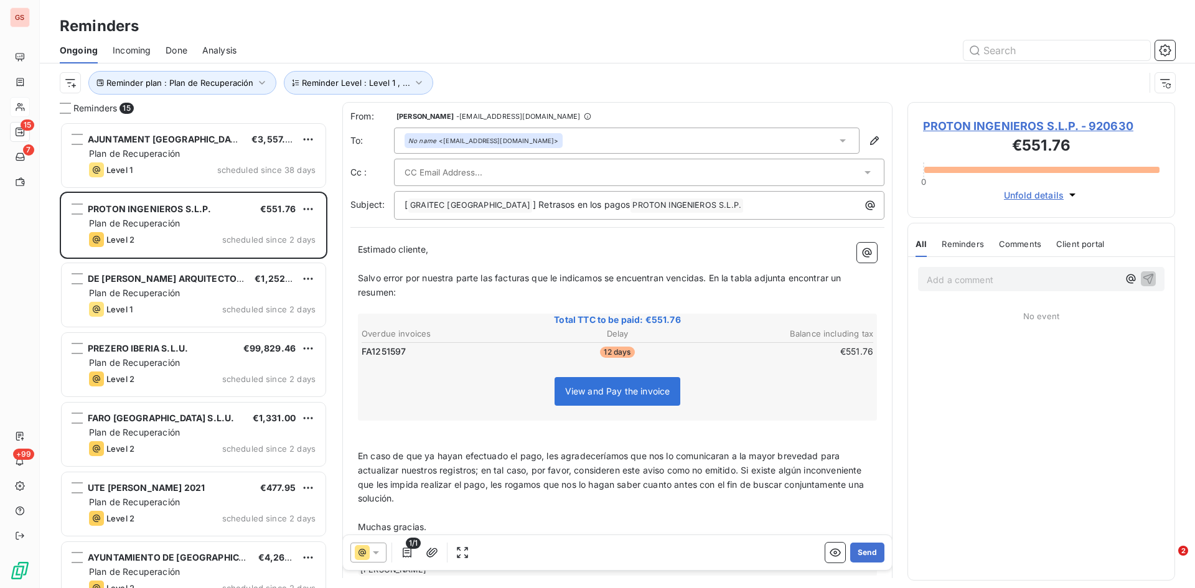
click at [863, 175] on icon at bounding box center [867, 172] width 12 height 12
click at [434, 201] on li "[PERSON_NAME][EMAIL_ADDRESS][PERSON_NAME][DOMAIN_NAME]" at bounding box center [639, 200] width 490 height 22
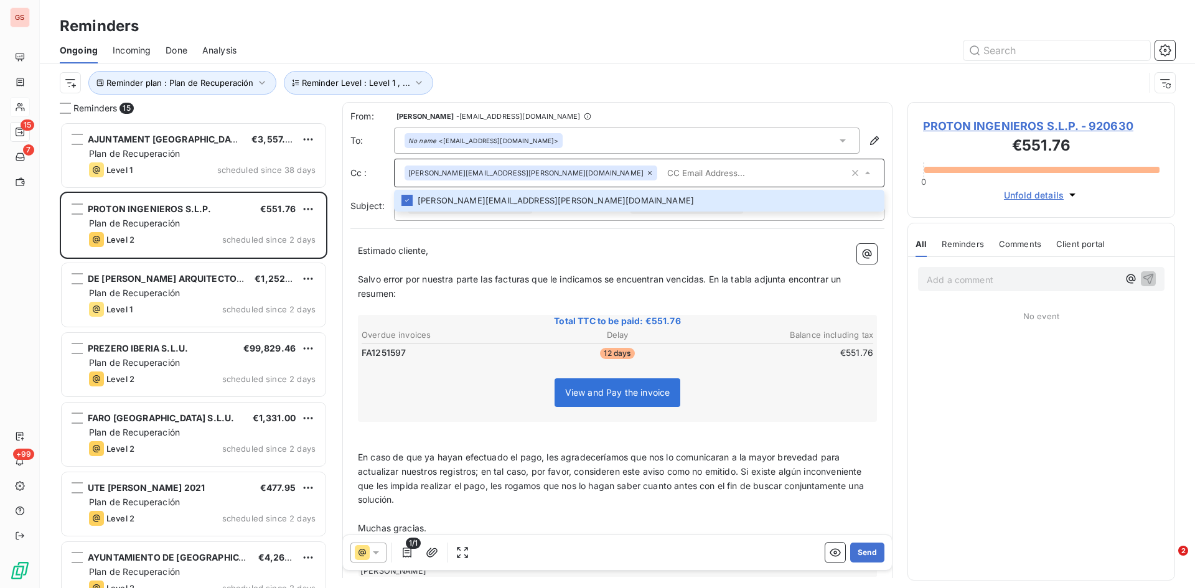
click at [604, 281] on span "Salvo error por nuestra parte las facturas que le indicamos se encuentran venci…" at bounding box center [601, 286] width 486 height 25
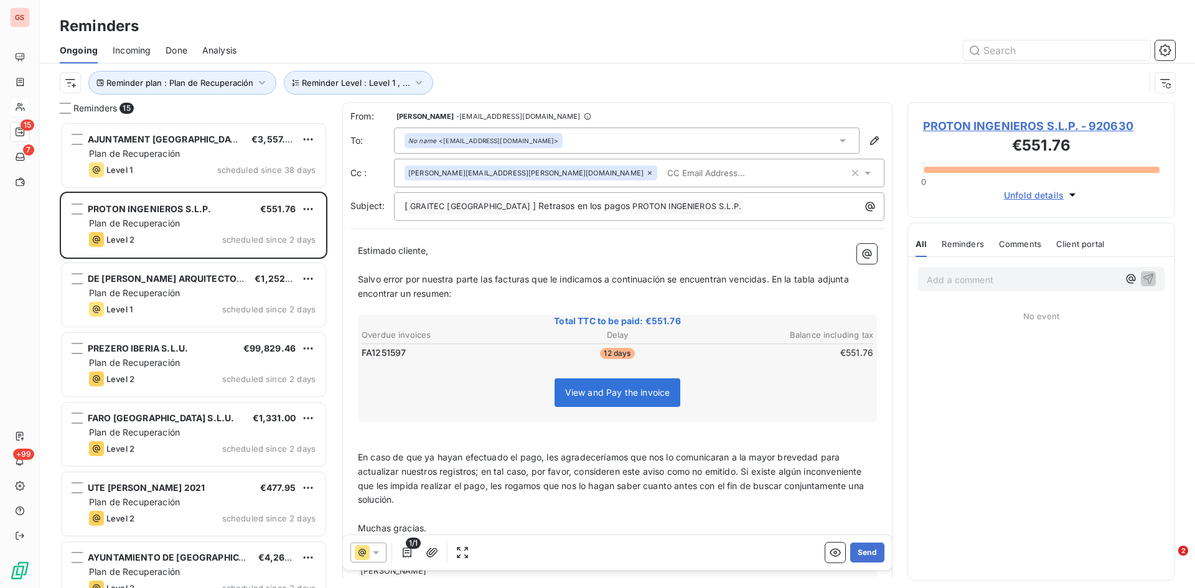
click at [465, 300] on p "Salvo error por nuestra parte las facturas que le indicamos a continuación se e…" at bounding box center [617, 287] width 519 height 29
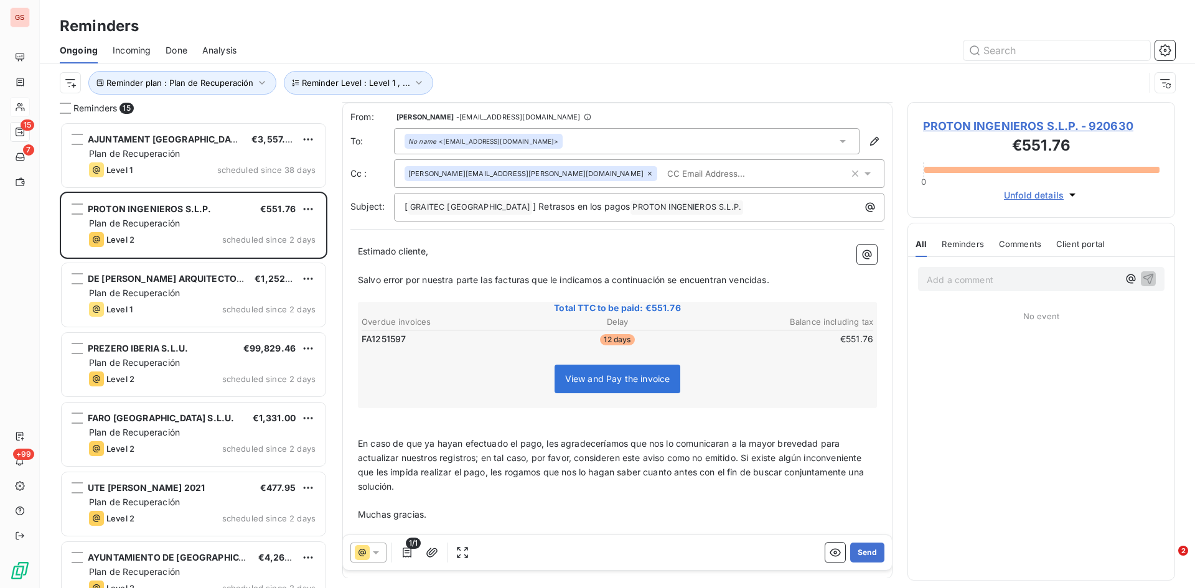
scroll to position [52, 0]
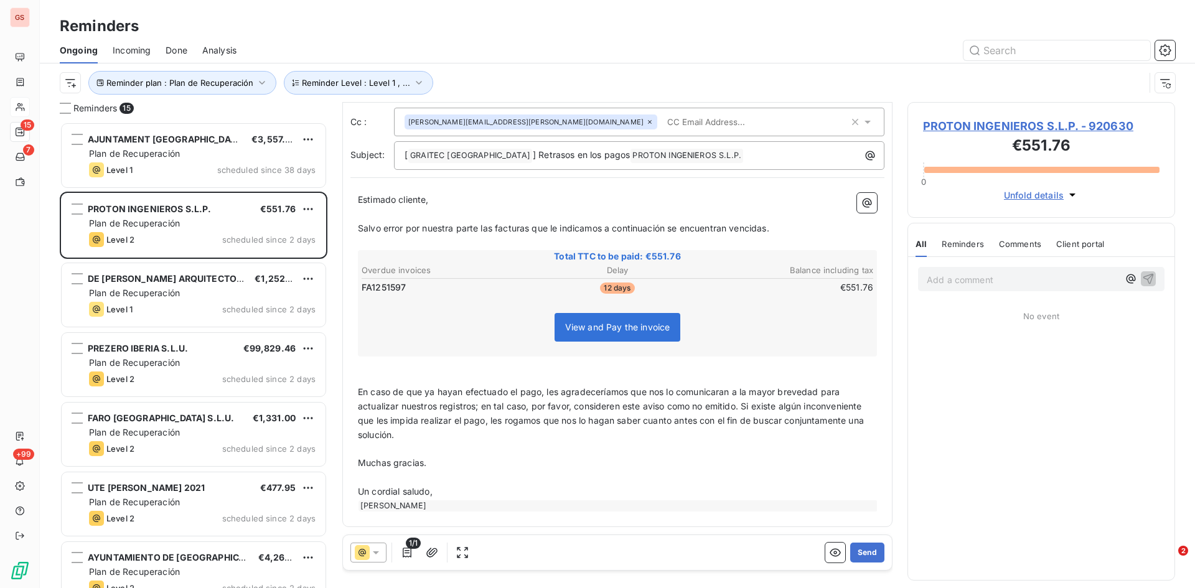
click at [354, 387] on div "Estimado cliente, ﻿ Salvo error por nuestra parte las facturas que le indicamos…" at bounding box center [617, 352] width 534 height 334
click at [362, 391] on span "En caso de que ya hayan efectuado el pago, les agradeceríamos que nos lo comuni…" at bounding box center [612, 413] width 508 height 54
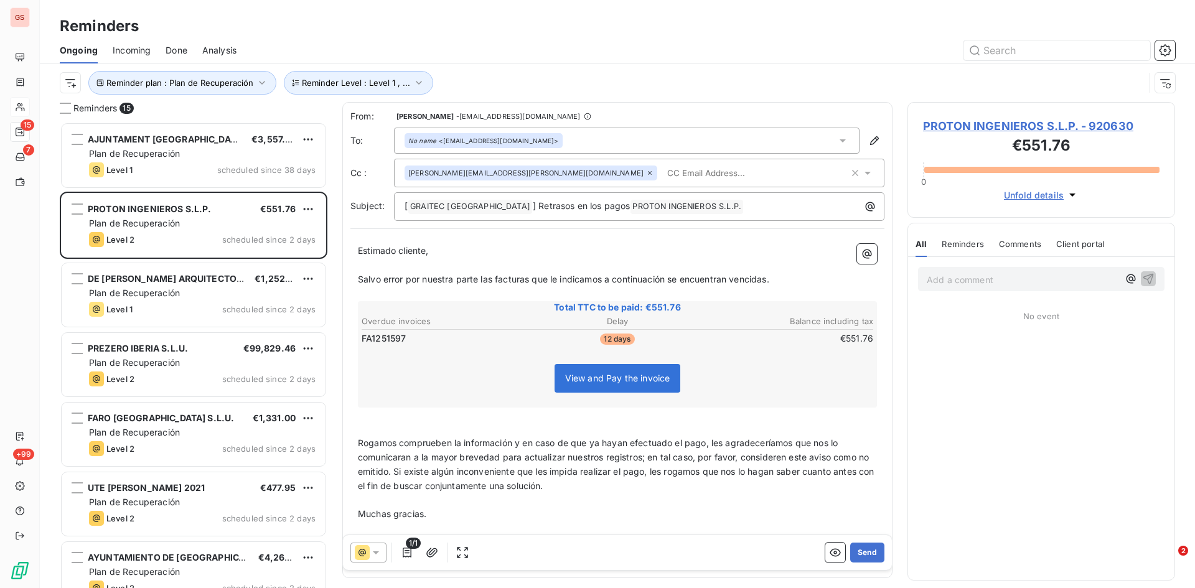
click at [662, 170] on input "text" at bounding box center [734, 173] width 144 height 19
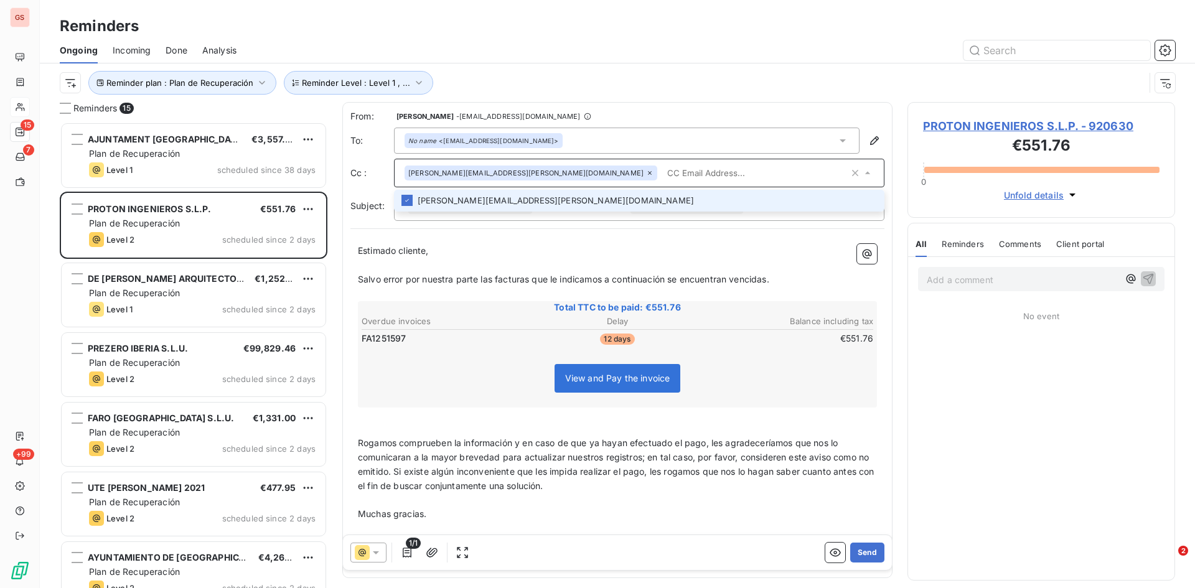
paste input "[PERSON_NAME][EMAIL_ADDRESS][DOMAIN_NAME]"
type input "[PERSON_NAME][EMAIL_ADDRESS][DOMAIN_NAME]"
click at [439, 200] on li "[PERSON_NAME][EMAIL_ADDRESS][DOMAIN_NAME]" at bounding box center [639, 201] width 490 height 22
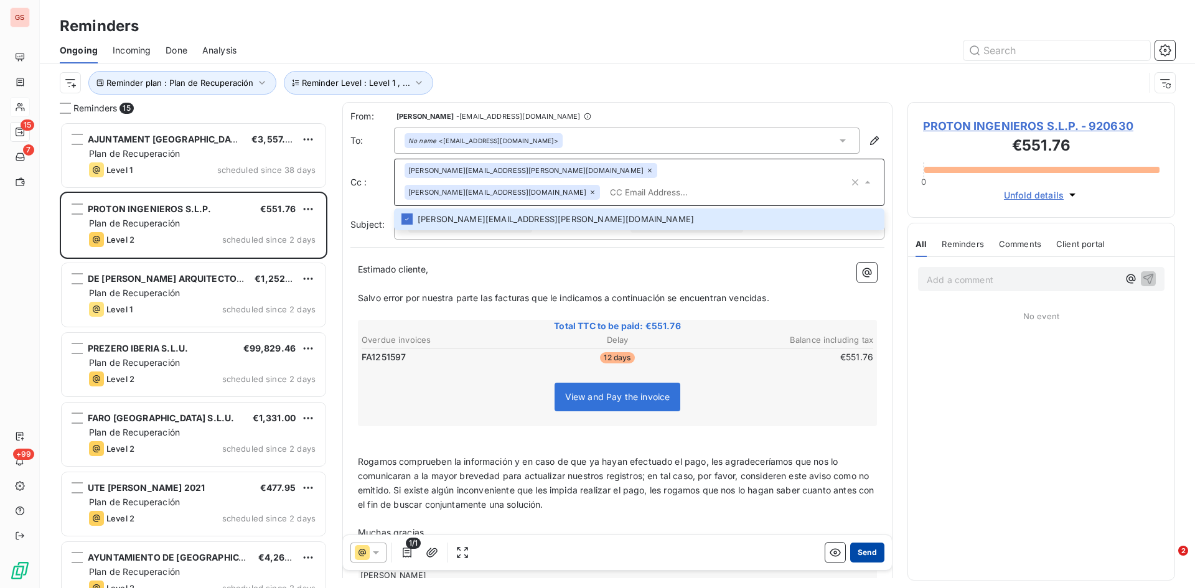
click at [866, 546] on button "Send" at bounding box center [867, 553] width 34 height 20
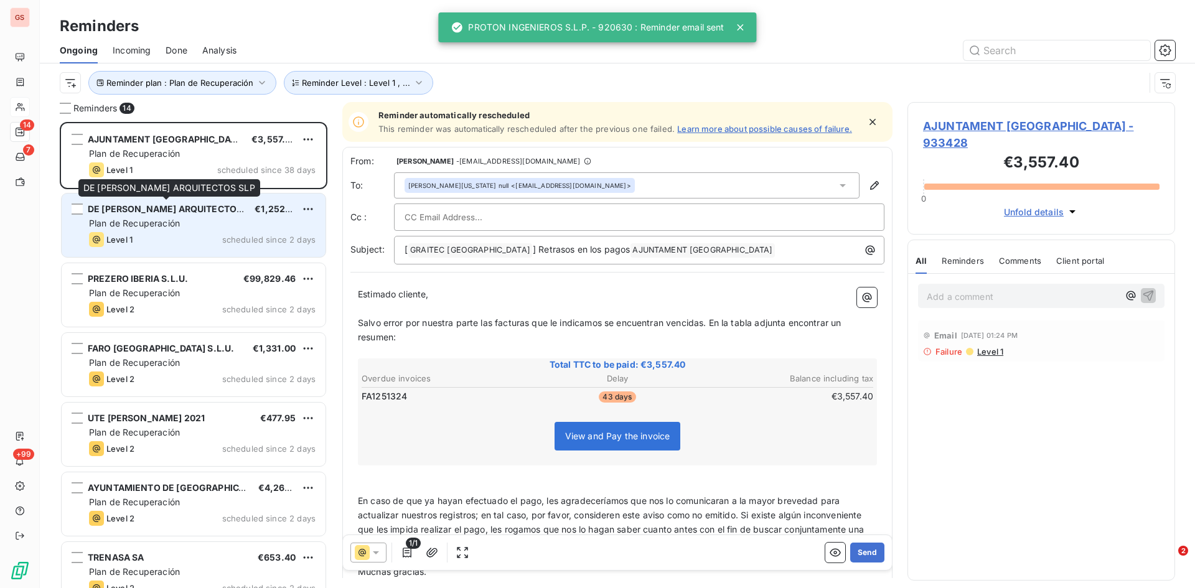
click at [162, 210] on span "DE [PERSON_NAME] ARQUITECTOS SLP" at bounding box center [174, 209] width 173 height 11
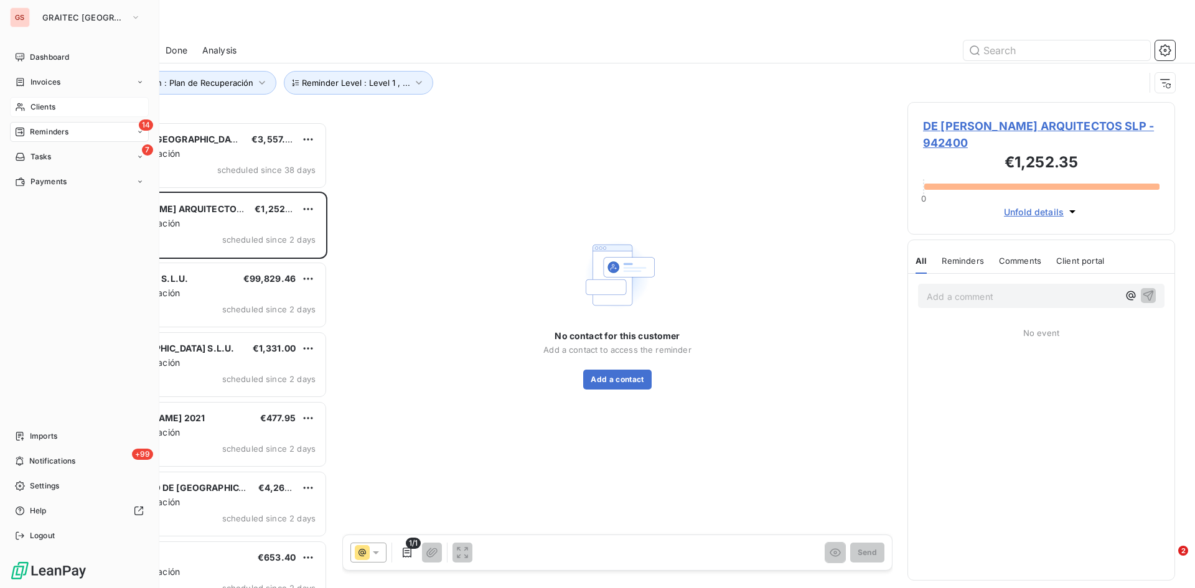
click at [47, 107] on span "Clients" at bounding box center [42, 106] width 25 height 11
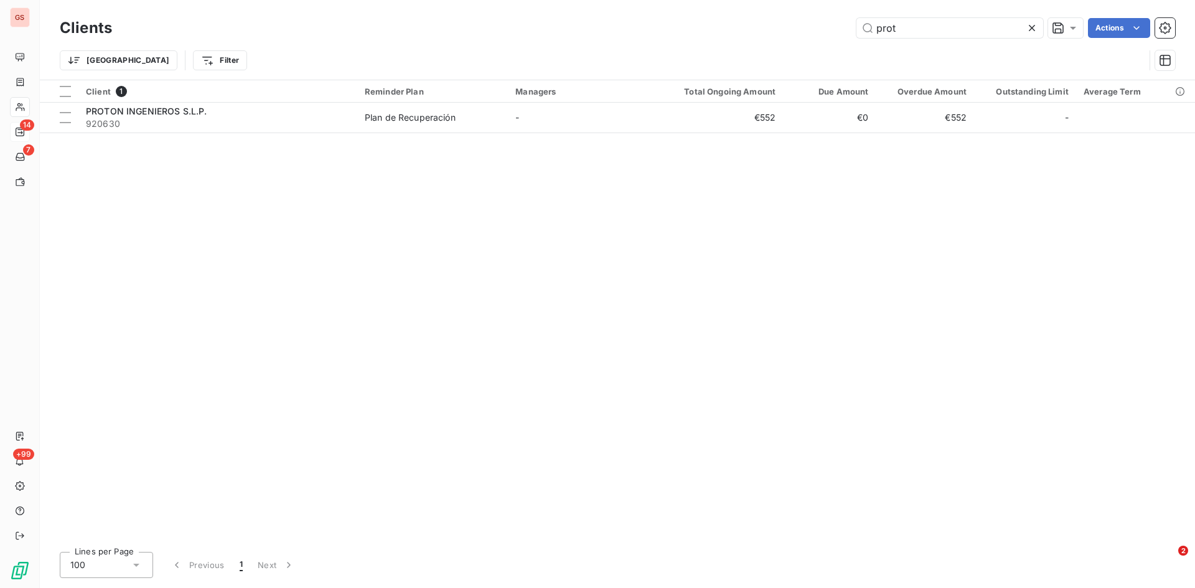
drag, startPoint x: 917, startPoint y: 32, endPoint x: 817, endPoint y: 34, distance: 100.8
click at [817, 34] on div "prot Actions" at bounding box center [651, 28] width 1048 height 20
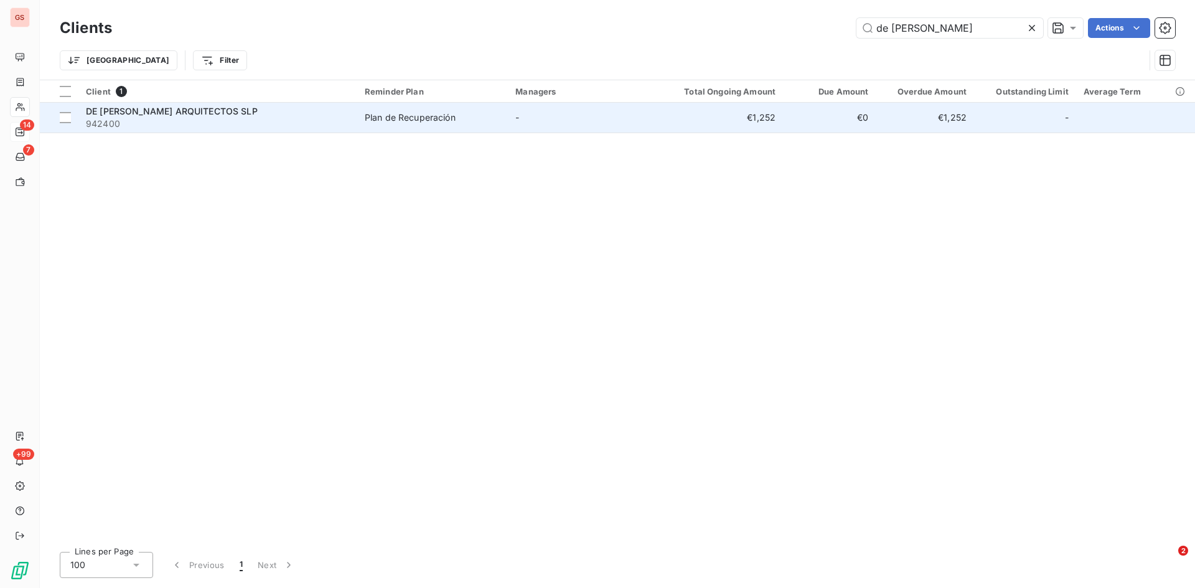
type input "de [PERSON_NAME]"
click at [185, 115] on span "DE [PERSON_NAME] ARQUITECTOS SLP" at bounding box center [172, 111] width 172 height 11
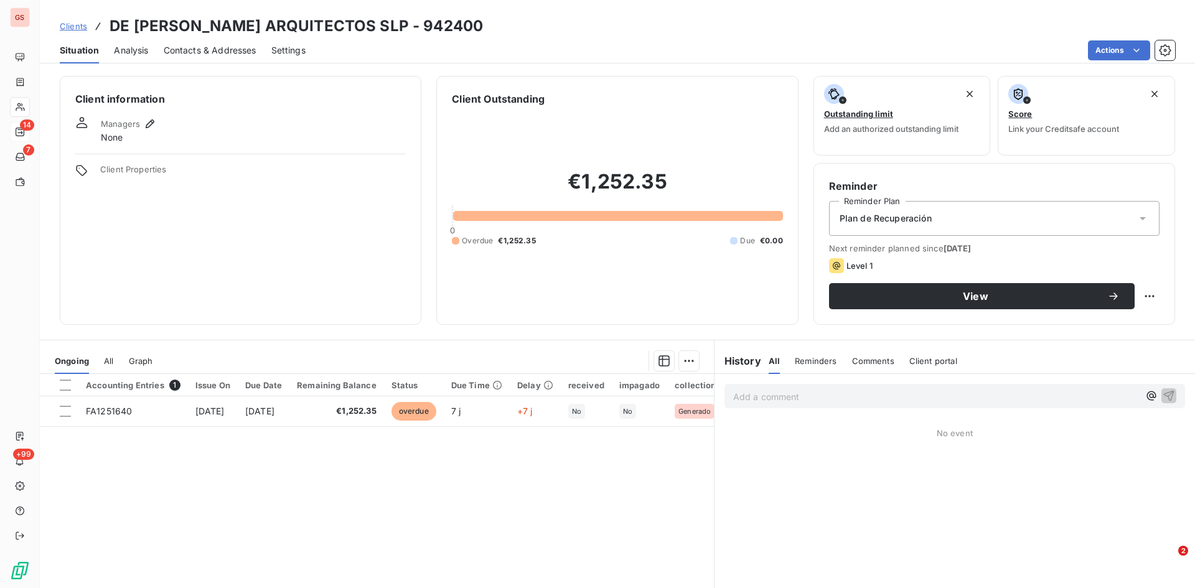
click at [192, 51] on span "Contacts & Addresses" at bounding box center [210, 50] width 93 height 12
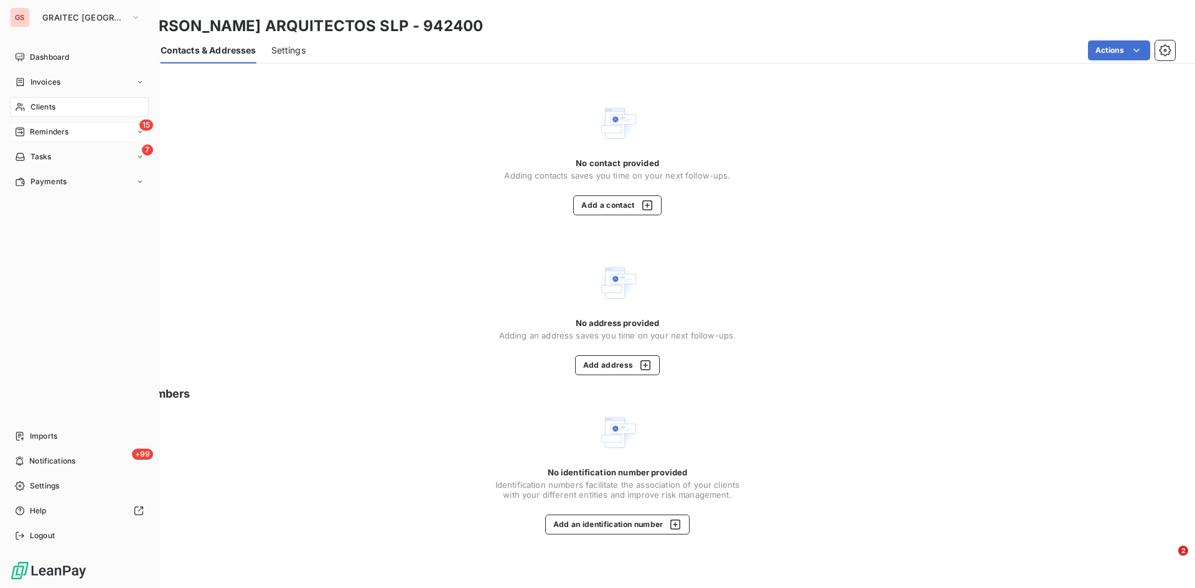
click at [32, 100] on div "Clients" at bounding box center [79, 107] width 139 height 20
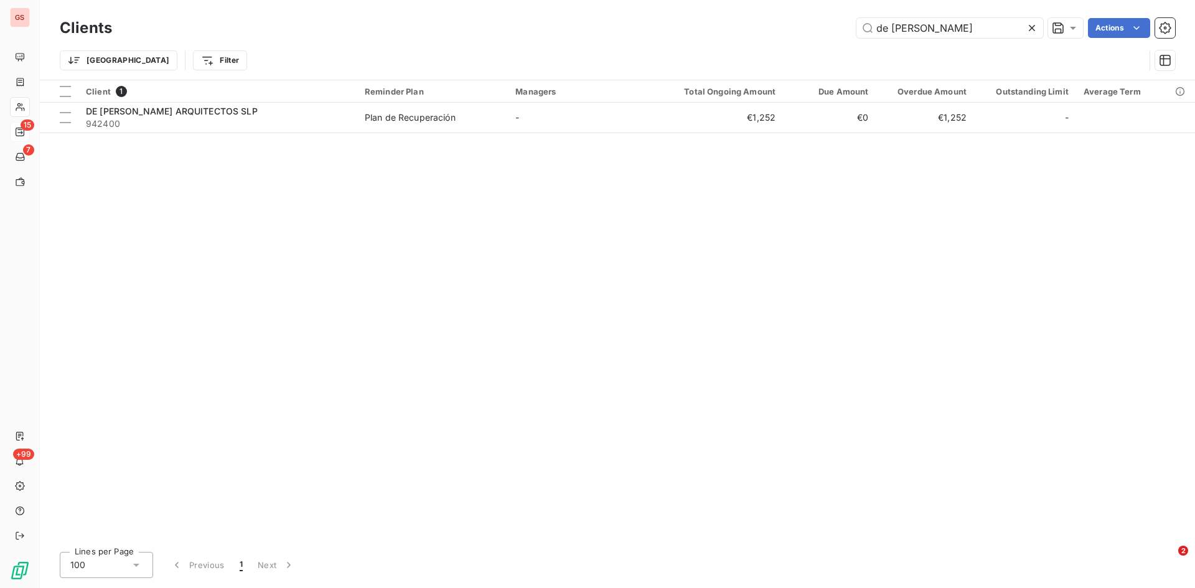
drag, startPoint x: 942, startPoint y: 22, endPoint x: 835, endPoint y: 27, distance: 107.8
click at [835, 26] on div "de [PERSON_NAME] Actions" at bounding box center [651, 28] width 1048 height 20
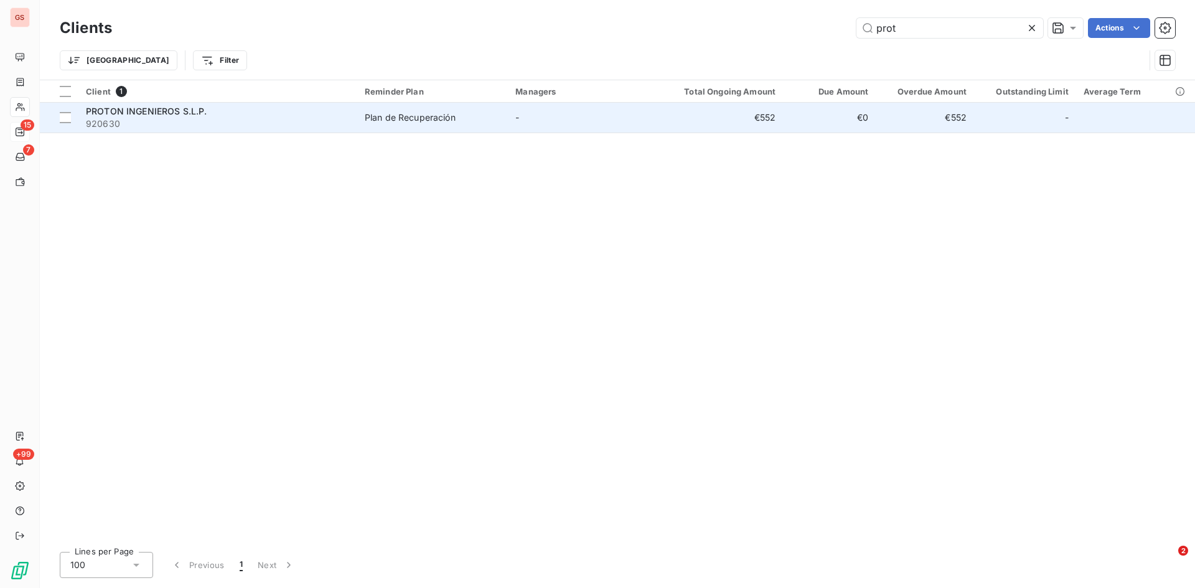
type input "prot"
click at [174, 113] on span "PROTON INGENIEROS S.L.P." at bounding box center [146, 111] width 121 height 11
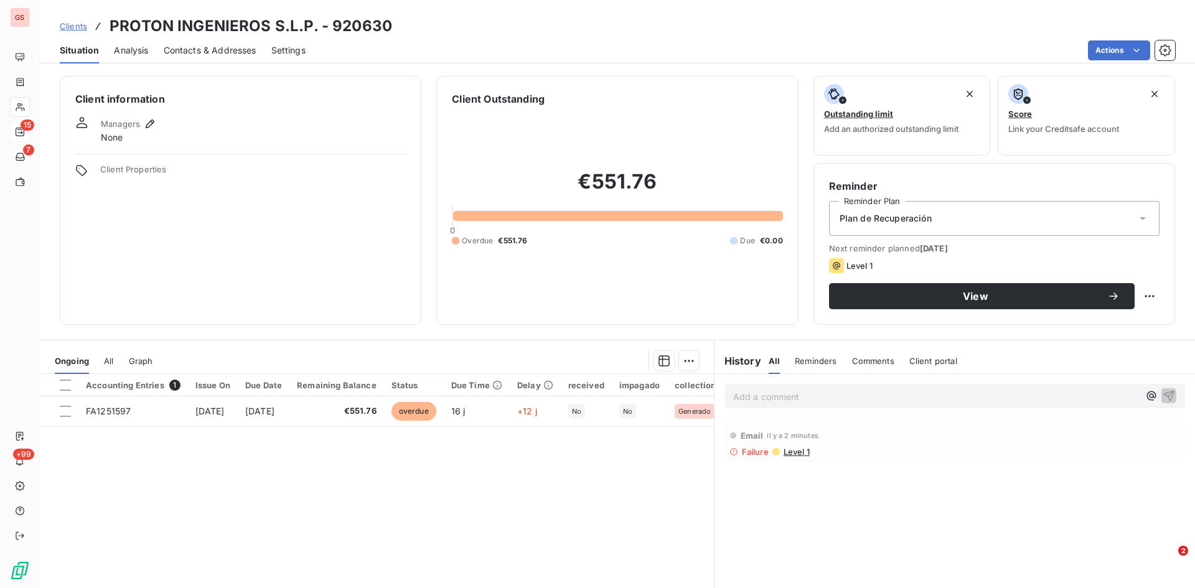
click at [207, 55] on span "Contacts & Addresses" at bounding box center [210, 50] width 93 height 12
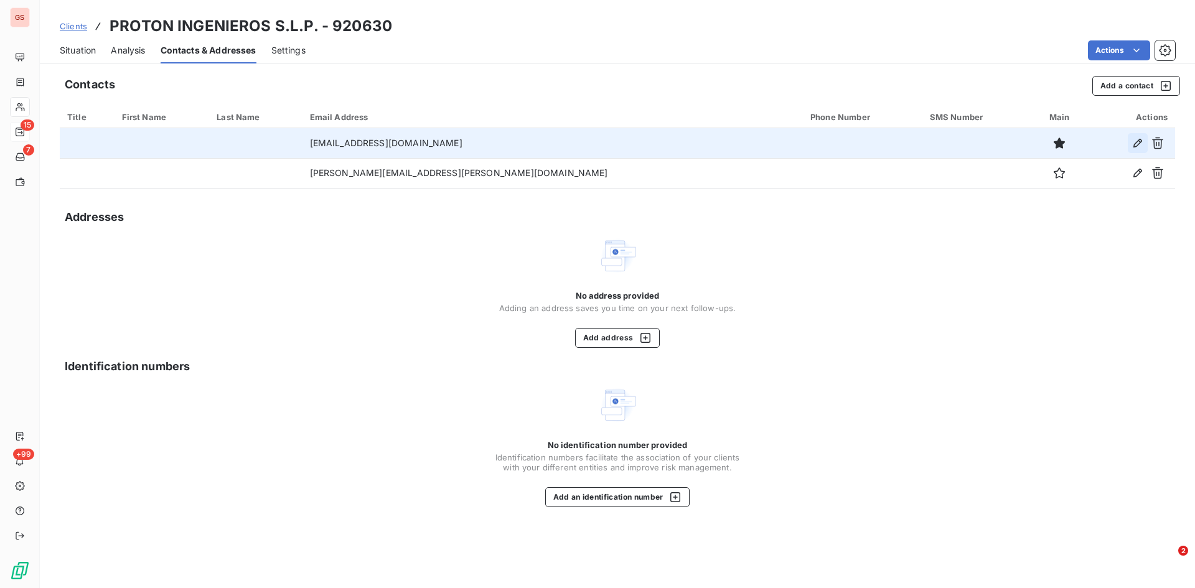
click at [1140, 142] on icon "button" at bounding box center [1137, 143] width 9 height 9
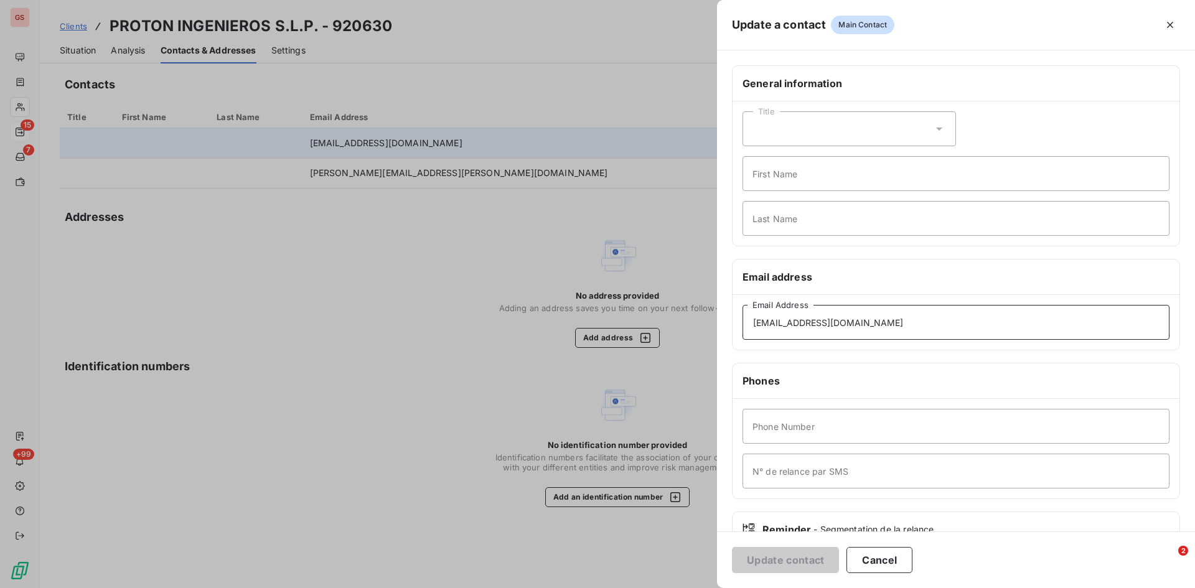
click at [770, 322] on input "[EMAIL_ADDRESS][DOMAIN_NAME]" at bounding box center [955, 322] width 427 height 35
type input "[EMAIL_ADDRESS][DOMAIN_NAME]"
drag, startPoint x: 788, startPoint y: 559, endPoint x: 782, endPoint y: 561, distance: 6.3
click at [787, 559] on button "Update contact" at bounding box center [785, 560] width 107 height 26
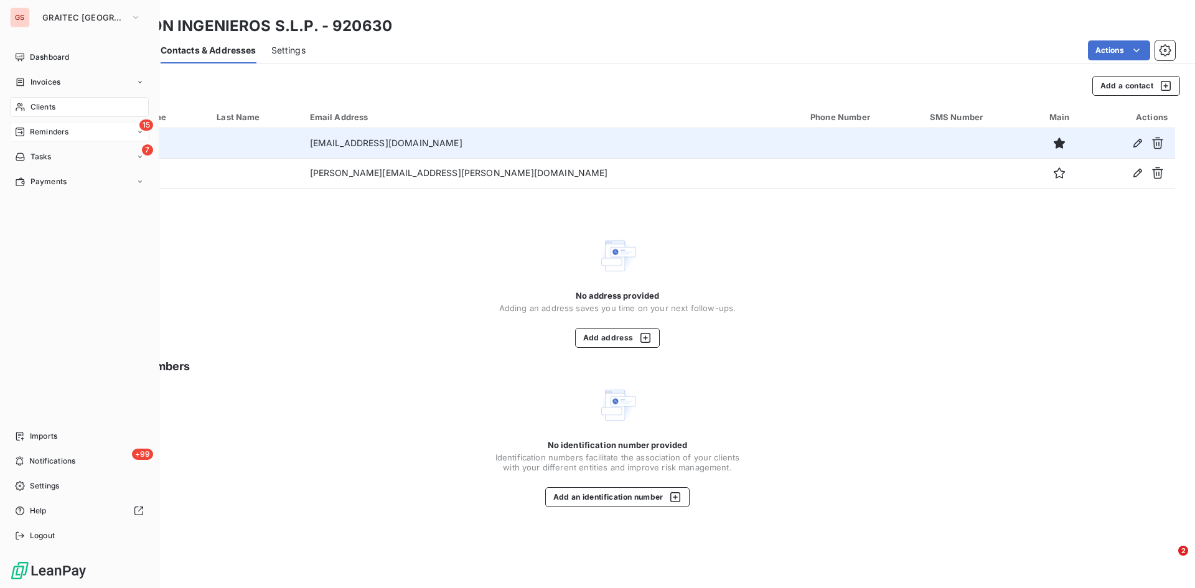
click at [46, 130] on span "Reminders" at bounding box center [49, 131] width 39 height 11
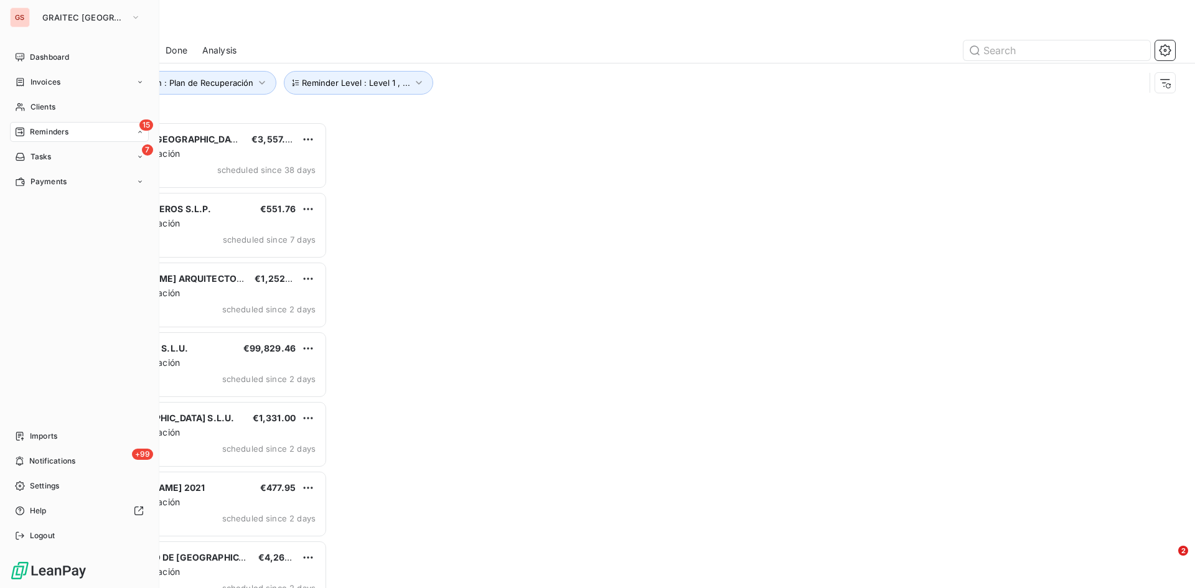
scroll to position [457, 258]
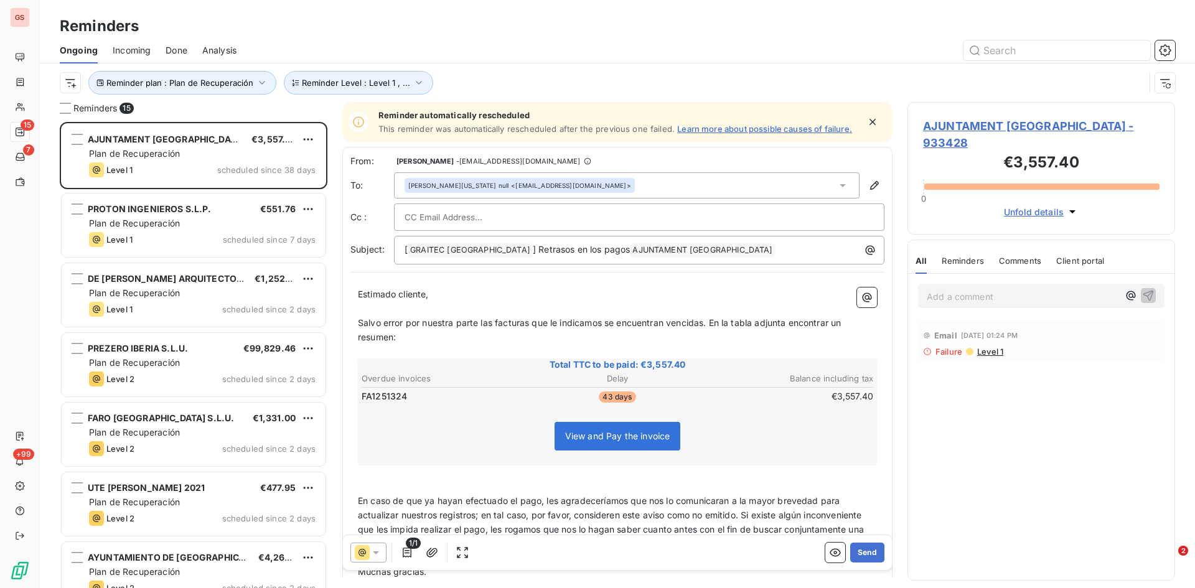
click at [176, 56] on span "Done" at bounding box center [177, 50] width 22 height 12
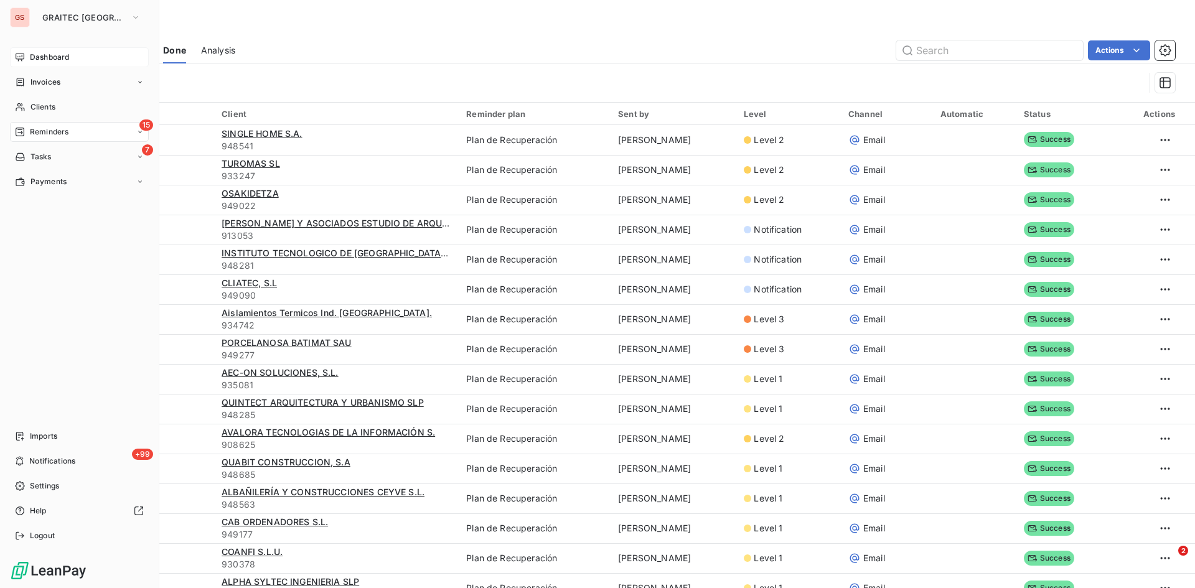
click at [21, 54] on icon at bounding box center [20, 57] width 10 height 10
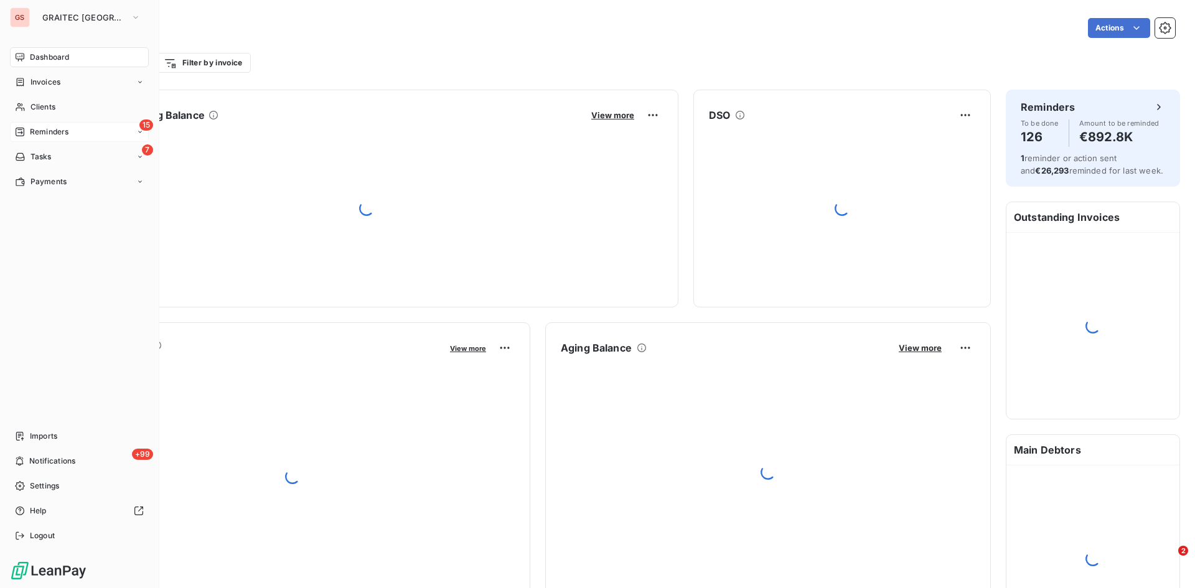
click at [43, 134] on span "Reminders" at bounding box center [49, 131] width 39 height 11
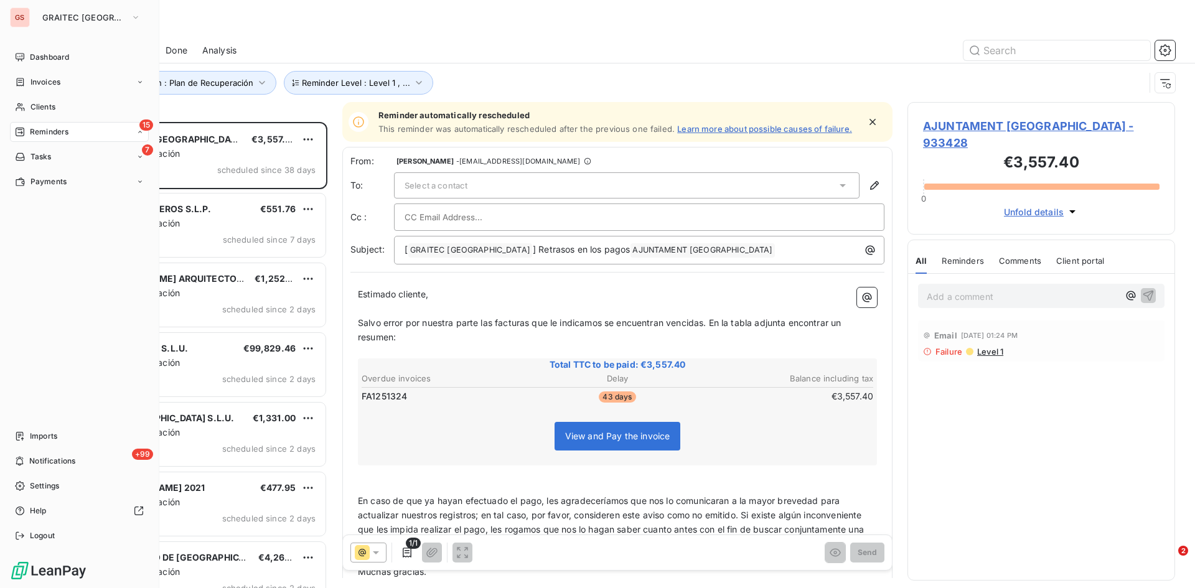
scroll to position [457, 258]
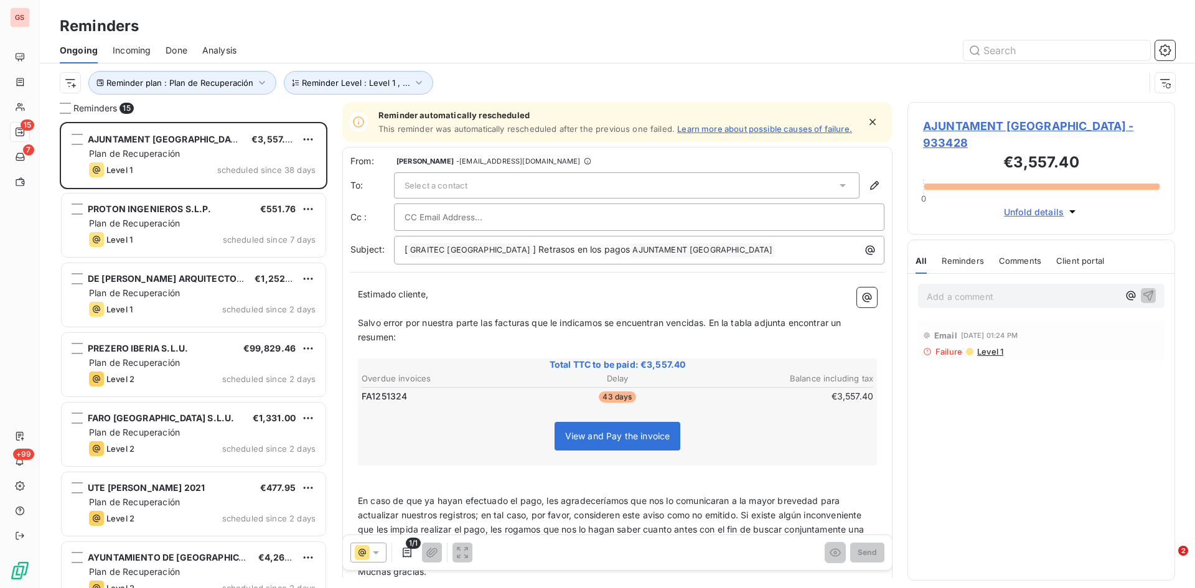
click at [171, 52] on span "Done" at bounding box center [177, 50] width 22 height 12
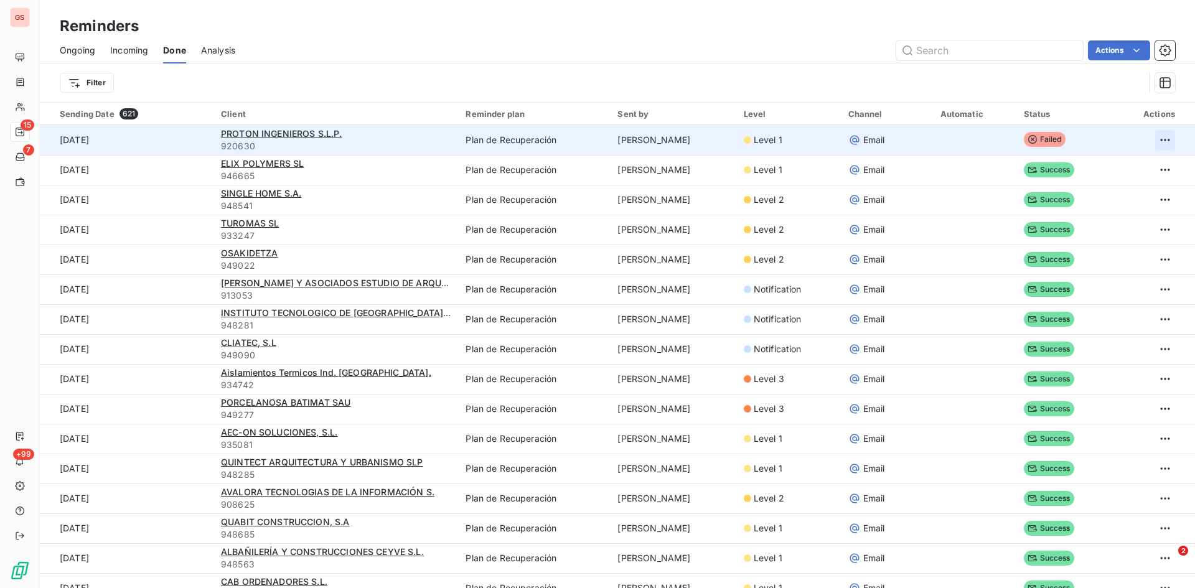
click at [1145, 141] on html "GS 15 7 +99 Reminders Ongoing Incoming Done Analysis Actions Filter Sending Dat…" at bounding box center [597, 294] width 1195 height 588
click at [1054, 169] on div "Resend reminder" at bounding box center [1081, 167] width 144 height 20
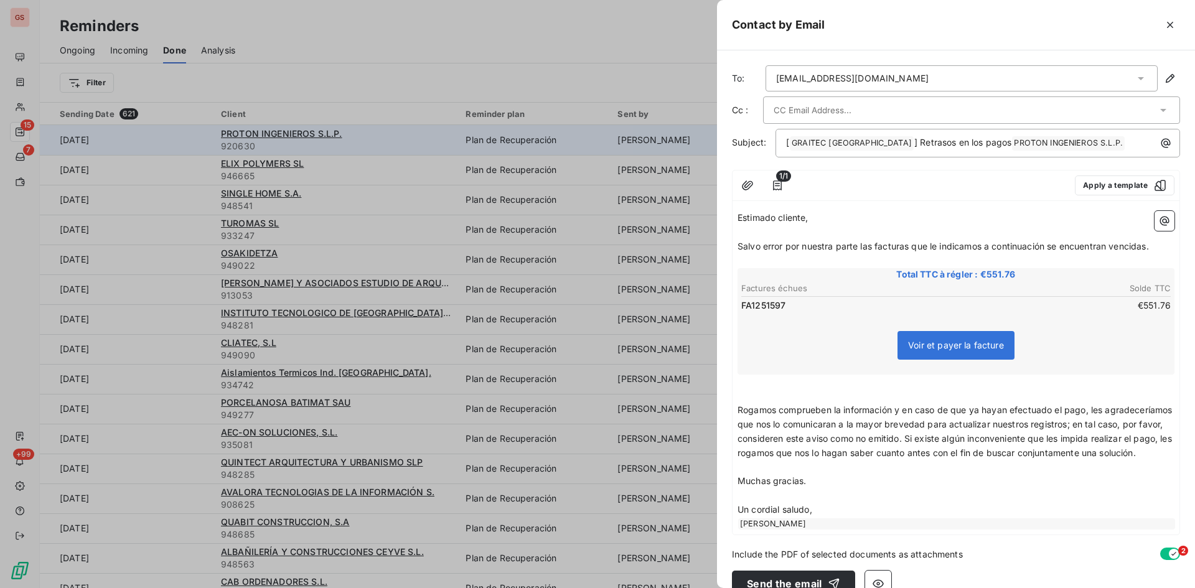
click at [1157, 112] on icon at bounding box center [1163, 110] width 12 height 12
click at [801, 139] on li "[PERSON_NAME][EMAIL_ADDRESS][PERSON_NAME][DOMAIN_NAME]" at bounding box center [971, 137] width 417 height 22
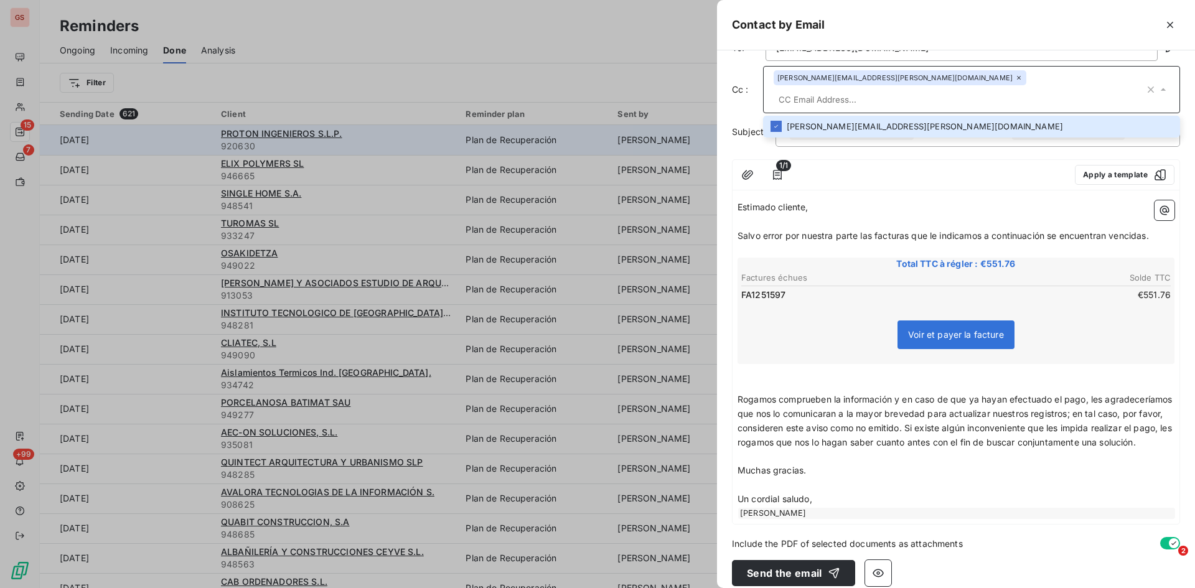
scroll to position [39, 0]
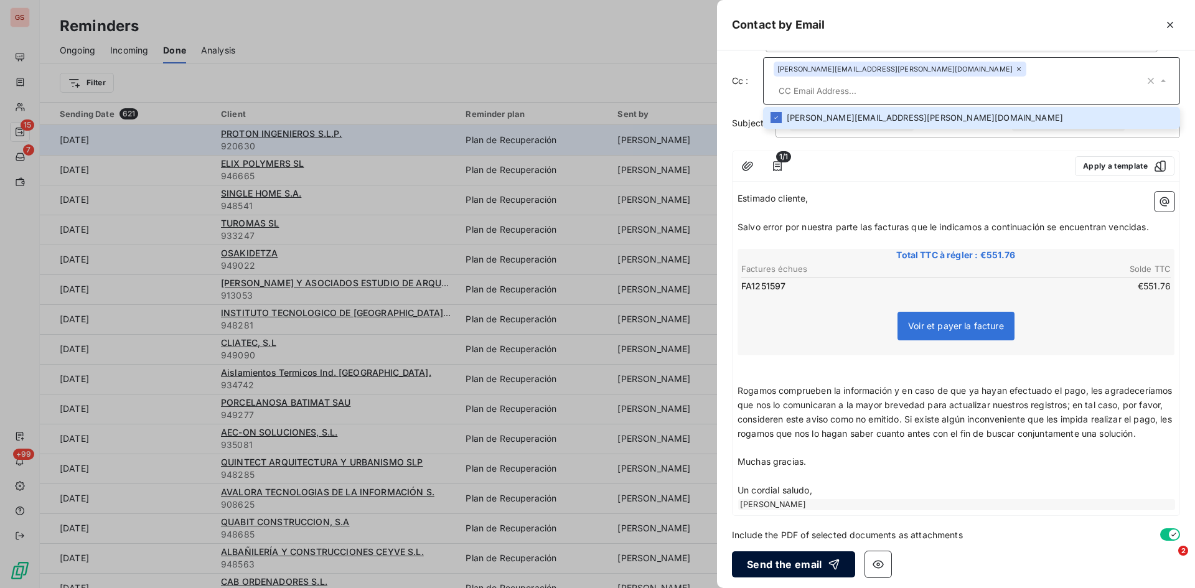
click at [789, 551] on button "Send the email" at bounding box center [793, 564] width 123 height 26
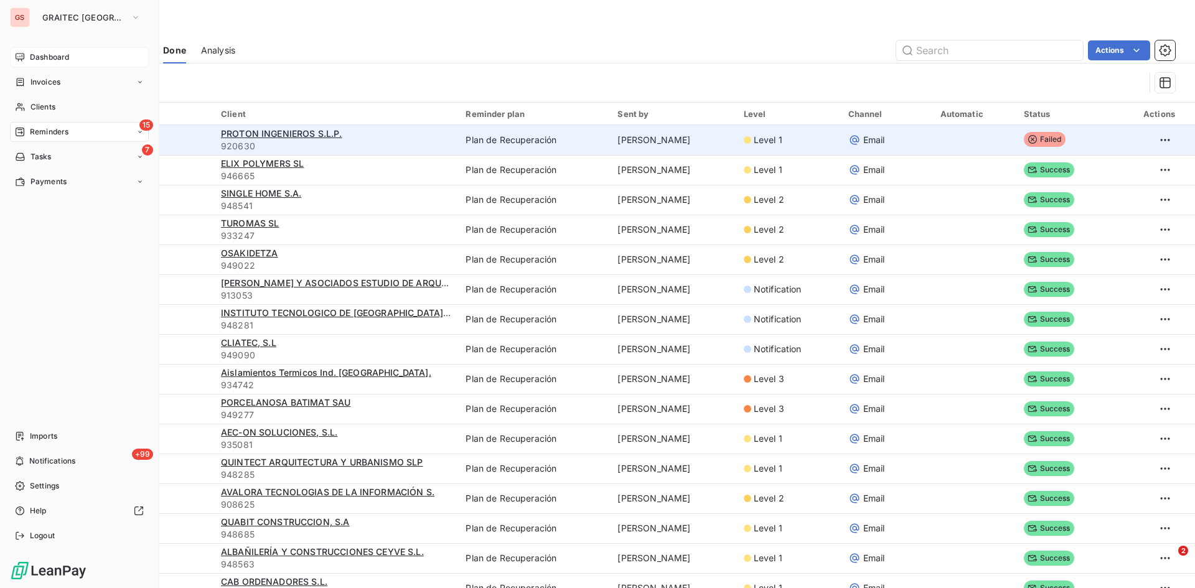
click at [55, 59] on span "Dashboard" at bounding box center [49, 57] width 39 height 11
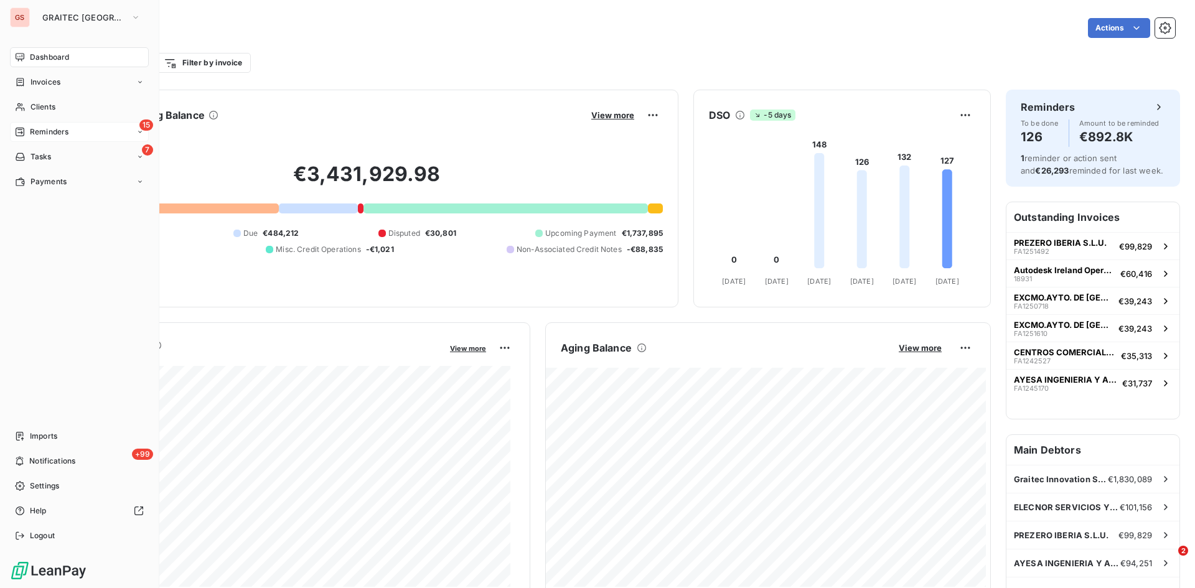
click at [49, 129] on span "Reminders" at bounding box center [49, 131] width 39 height 11
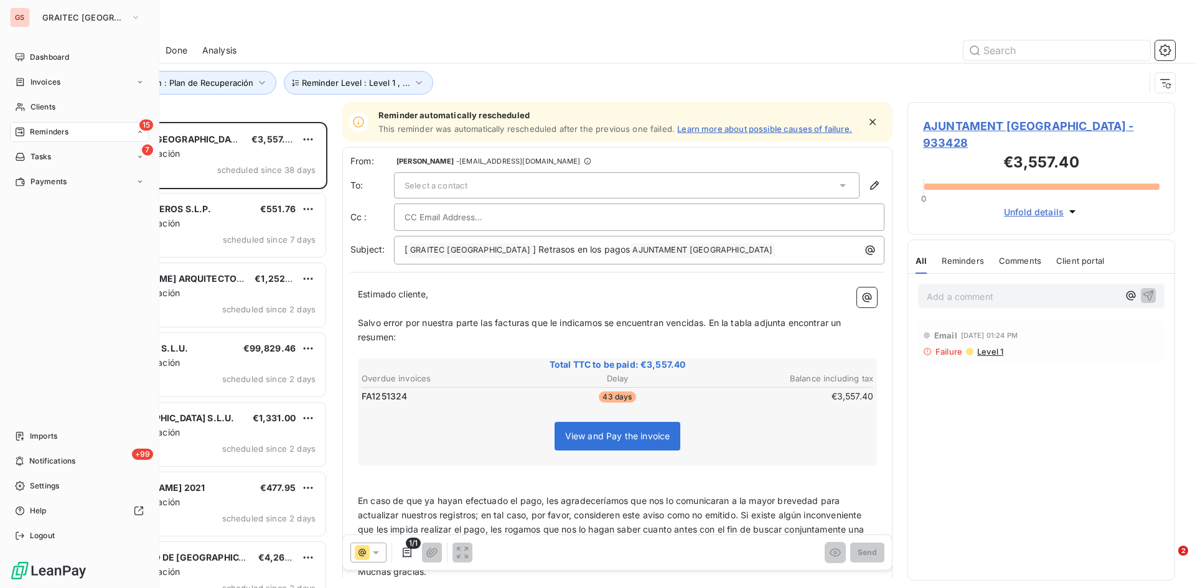
scroll to position [457, 258]
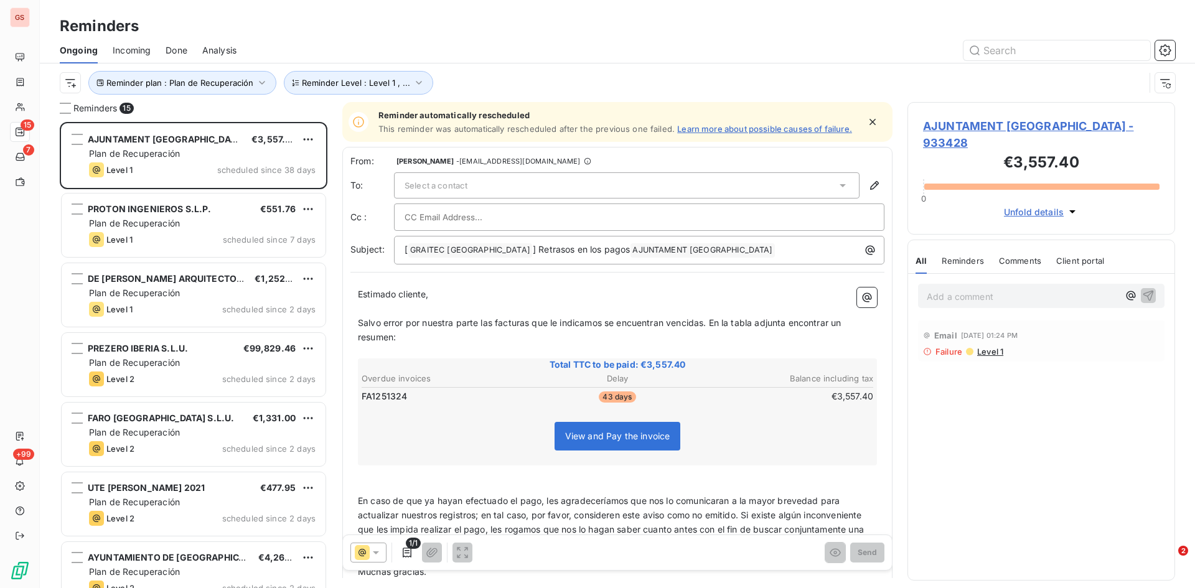
click at [182, 50] on span "Done" at bounding box center [177, 50] width 22 height 12
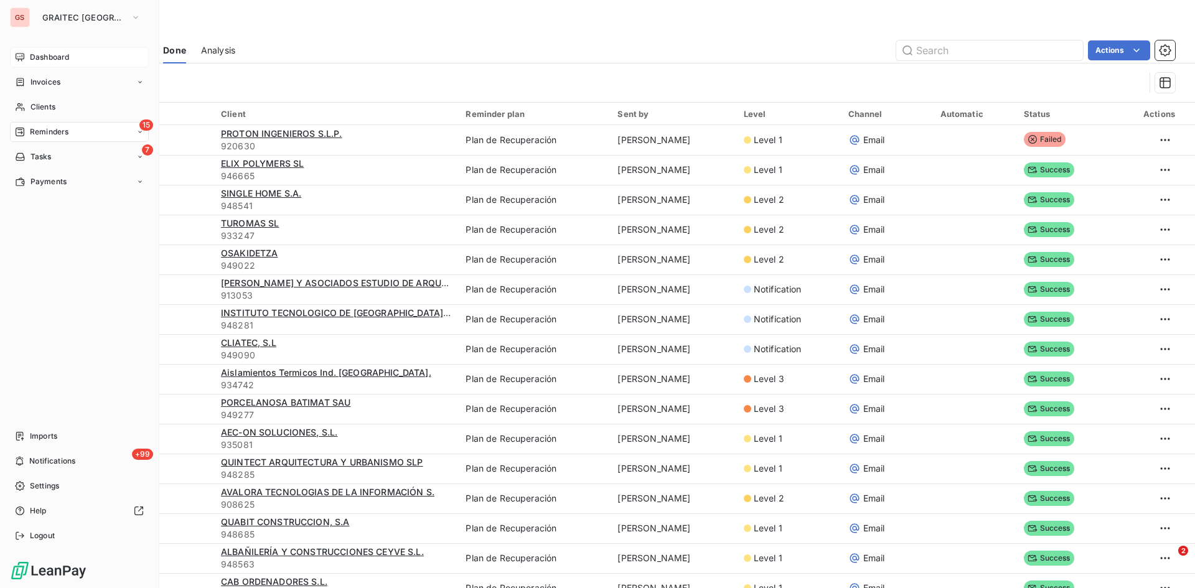
click at [45, 50] on div "Dashboard" at bounding box center [79, 57] width 139 height 20
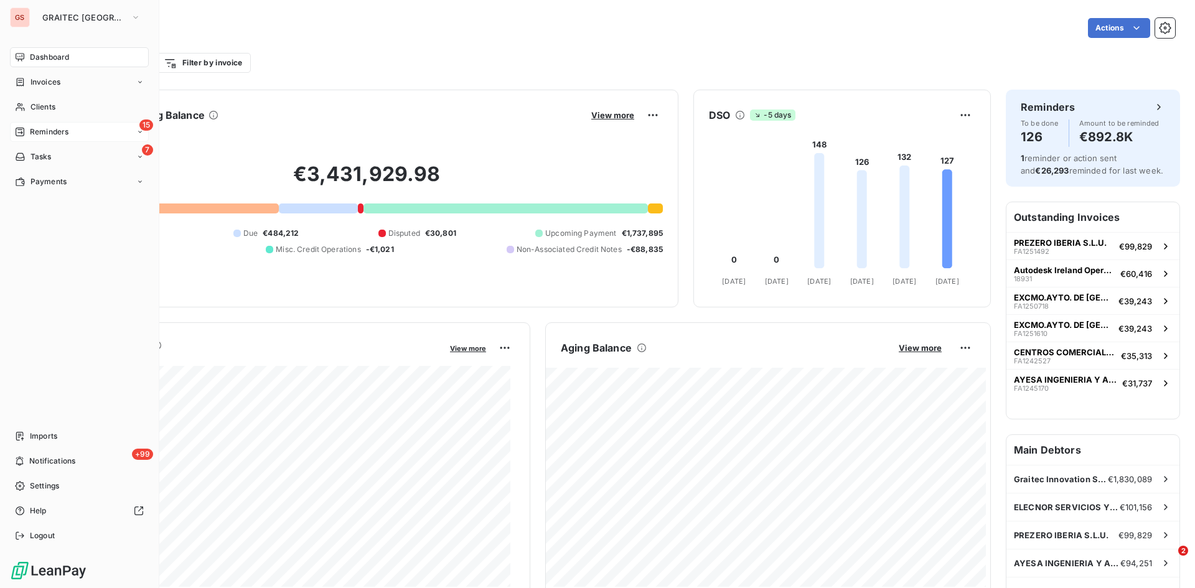
click at [56, 128] on span "Reminders" at bounding box center [49, 131] width 39 height 11
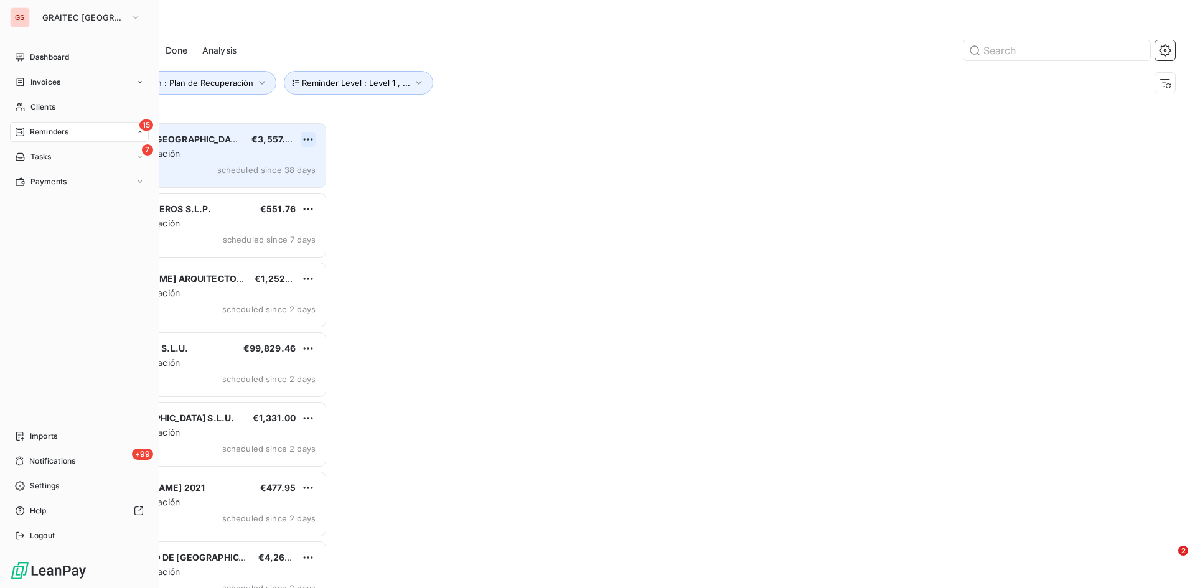
scroll to position [457, 258]
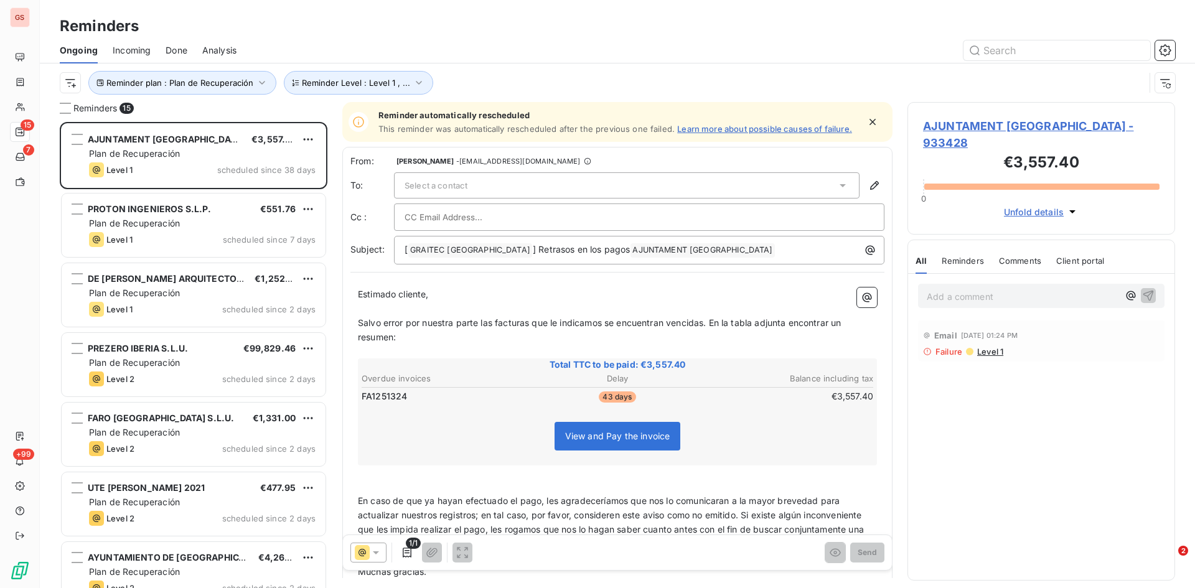
click at [177, 47] on span "Done" at bounding box center [177, 50] width 22 height 12
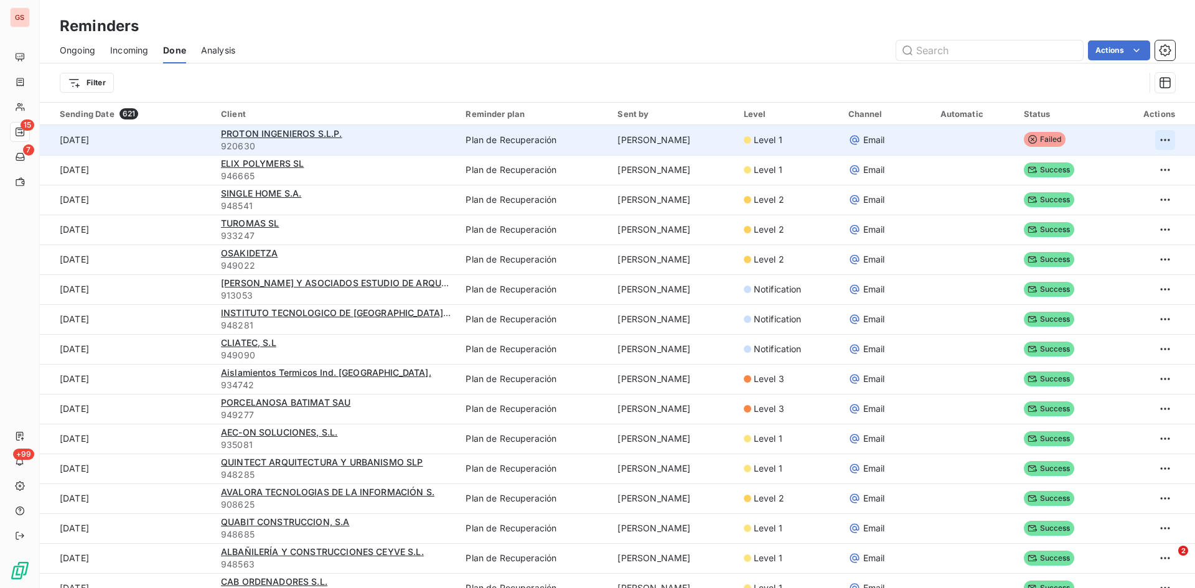
click at [1155, 143] on html "GS 15 7 +99 Reminders Ongoing Incoming Done Analysis Actions Filter Sending Dat…" at bounding box center [597, 294] width 1195 height 588
click at [1082, 165] on div "Resend reminder" at bounding box center [1081, 167] width 144 height 20
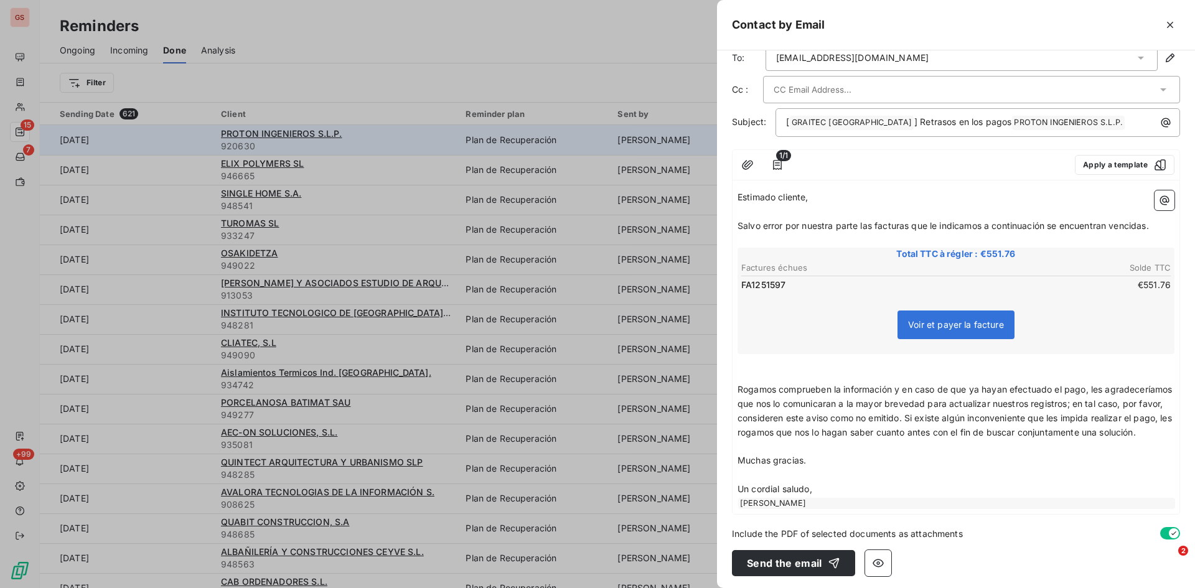
scroll to position [38, 0]
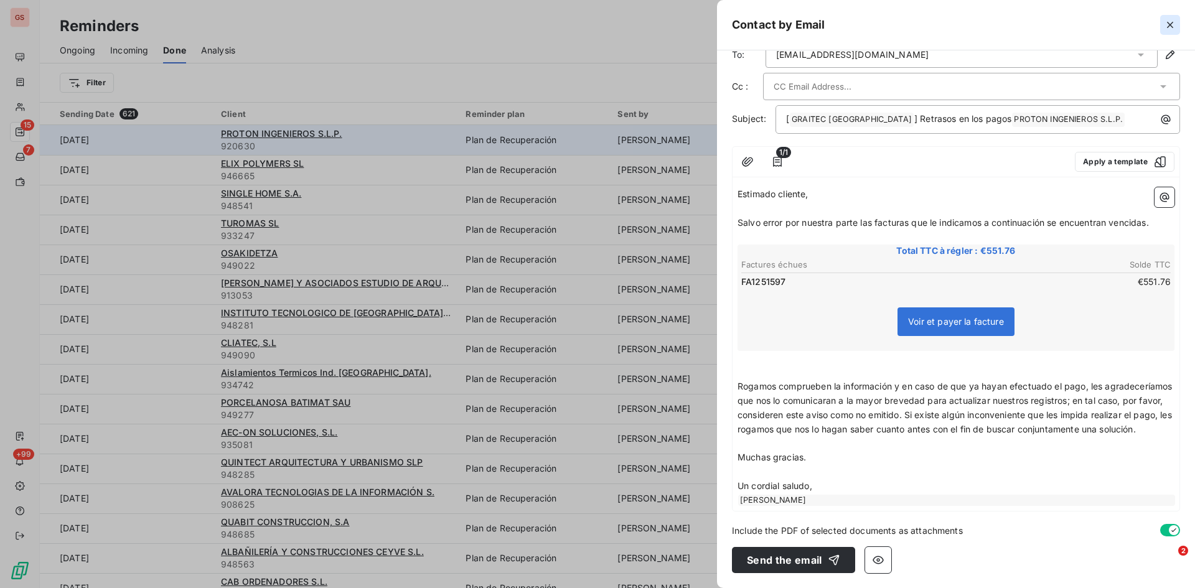
click at [1174, 30] on icon "button" at bounding box center [1170, 25] width 12 height 12
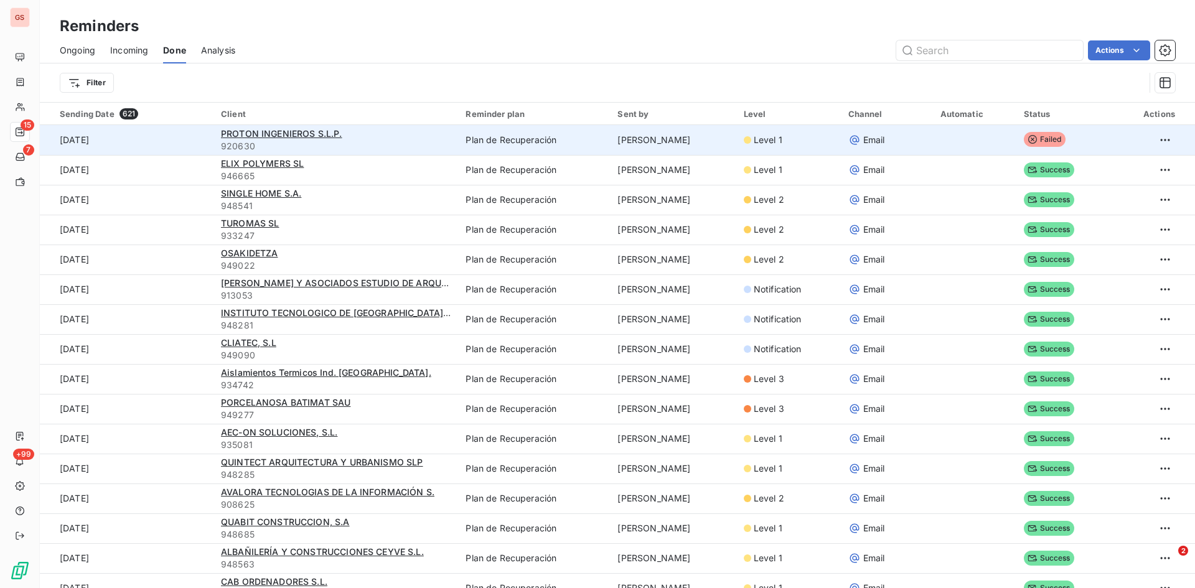
click at [100, 139] on td "[DATE]" at bounding box center [127, 140] width 174 height 30
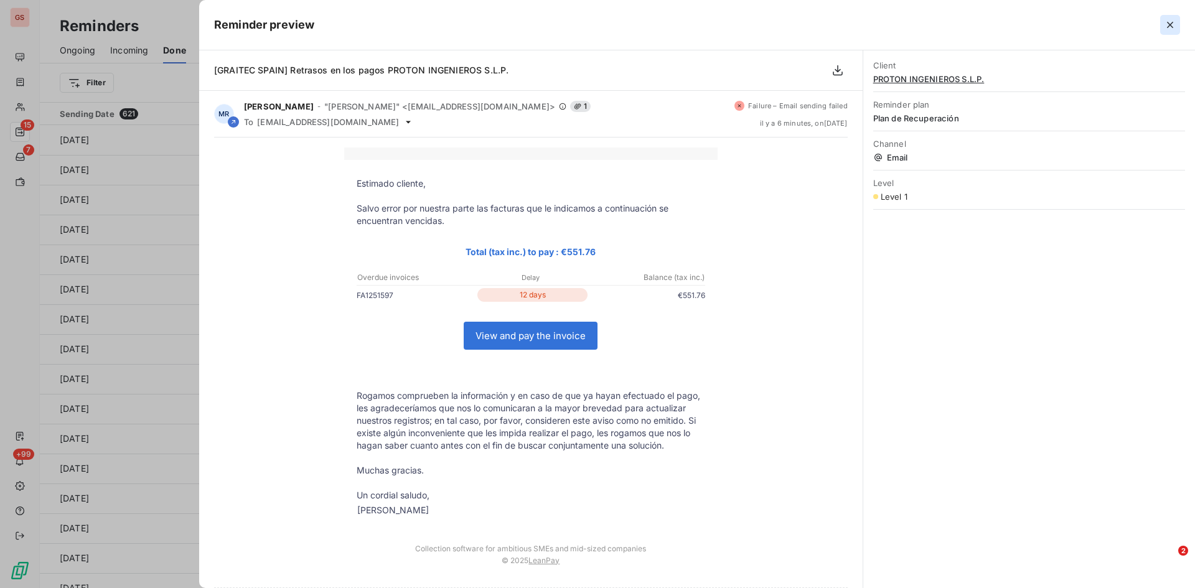
click at [1168, 30] on icon "button" at bounding box center [1170, 25] width 12 height 12
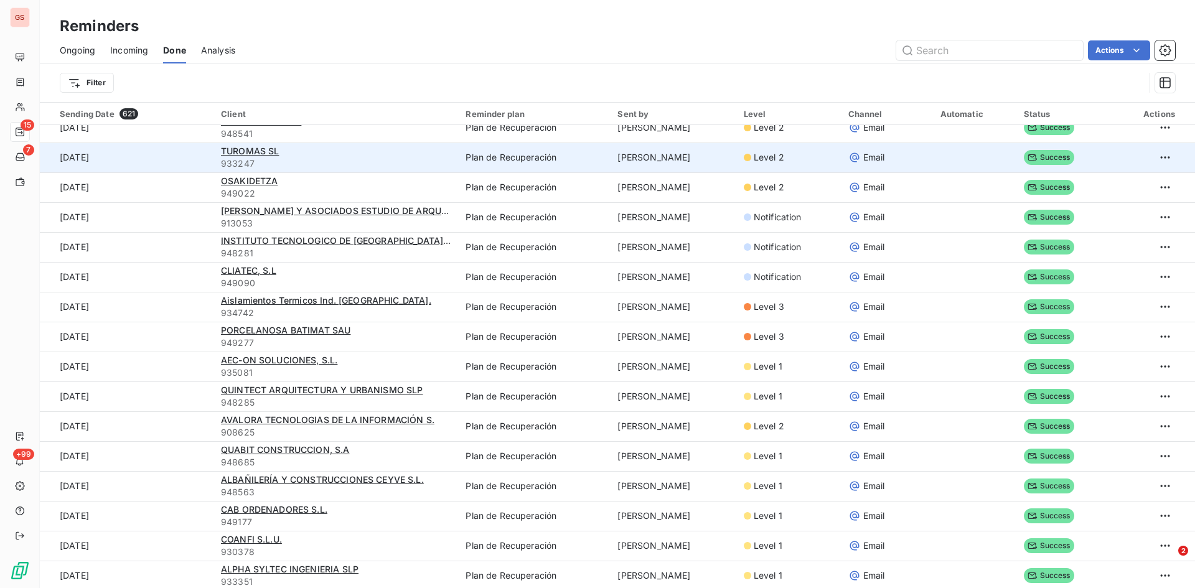
scroll to position [0, 0]
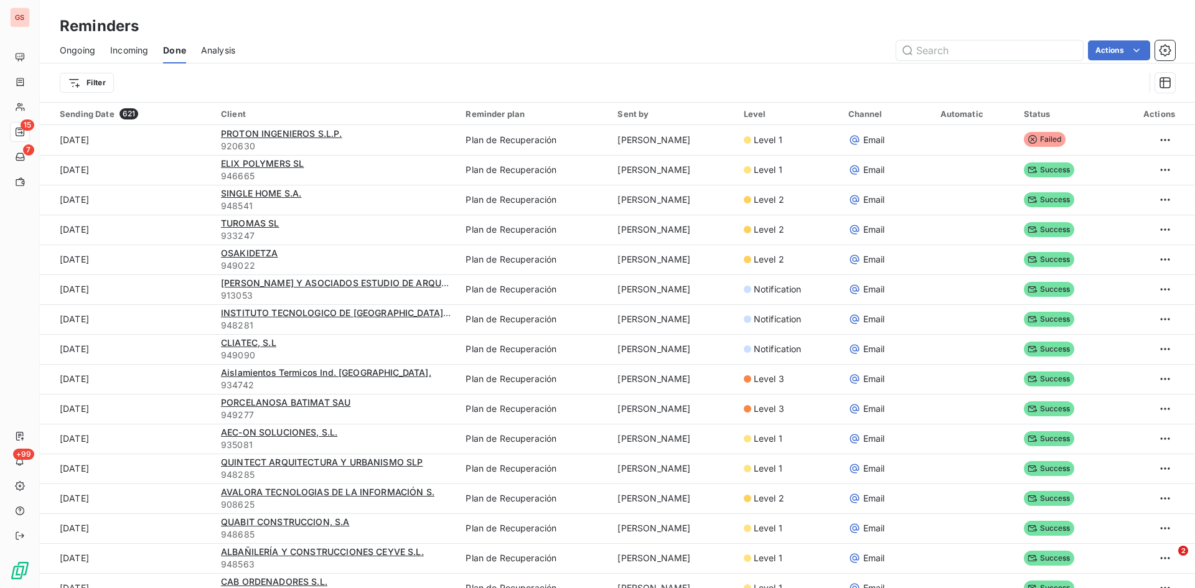
click at [76, 48] on span "Ongoing" at bounding box center [77, 50] width 35 height 12
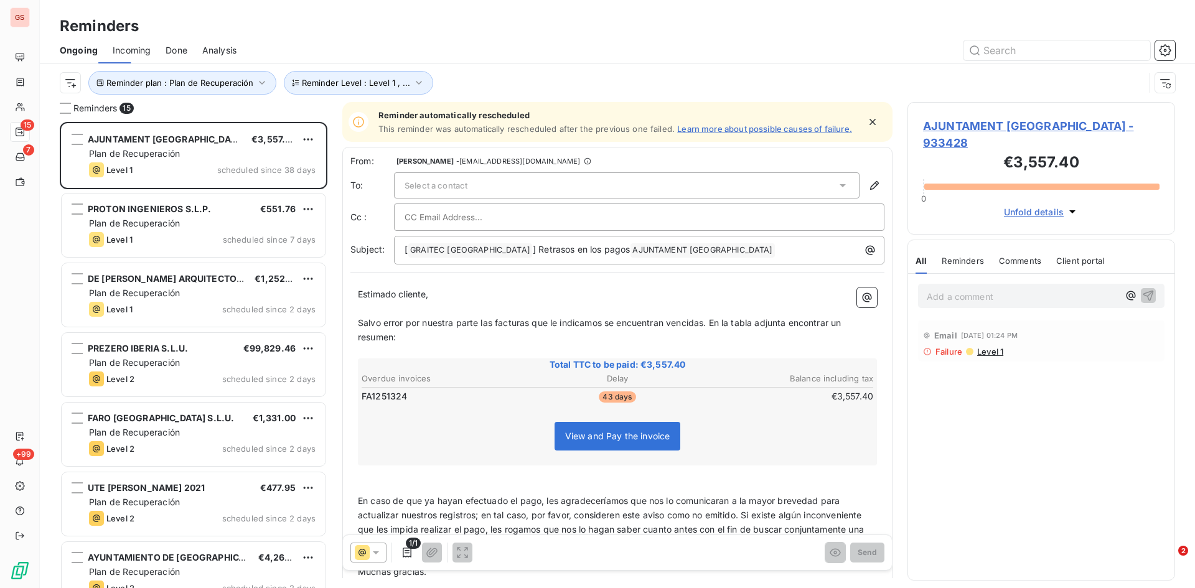
scroll to position [457, 258]
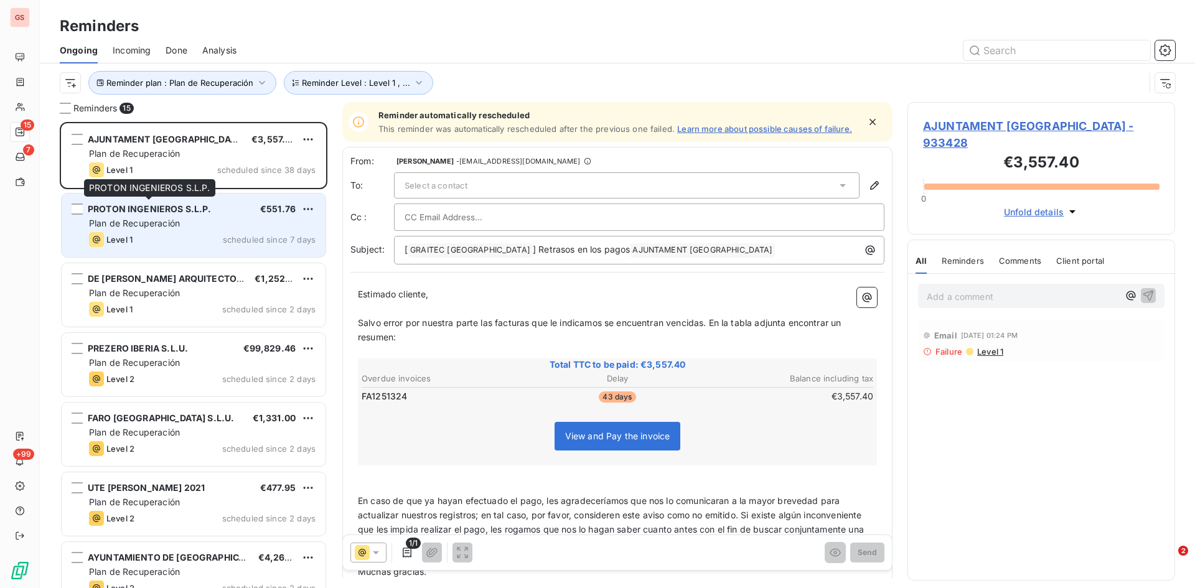
click at [139, 214] on div "PROTON INGENIEROS S.L.P." at bounding box center [150, 209] width 124 height 12
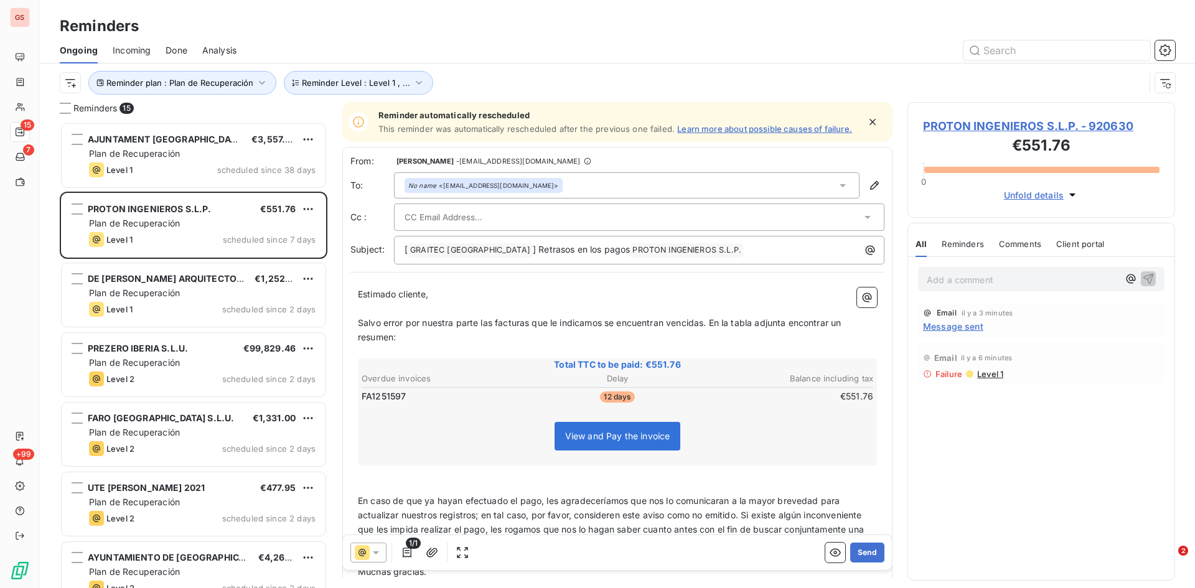
click at [837, 185] on icon at bounding box center [842, 185] width 12 height 12
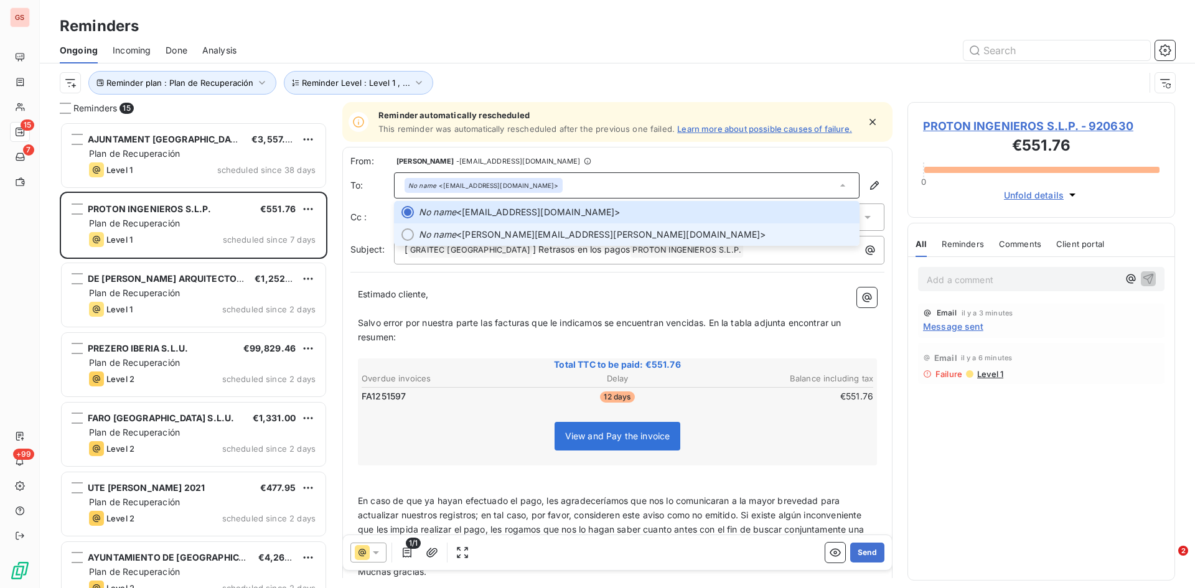
click at [414, 235] on li "No name <[PERSON_NAME][EMAIL_ADDRESS][PERSON_NAME][DOMAIN_NAME]>" at bounding box center [627, 234] width 466 height 22
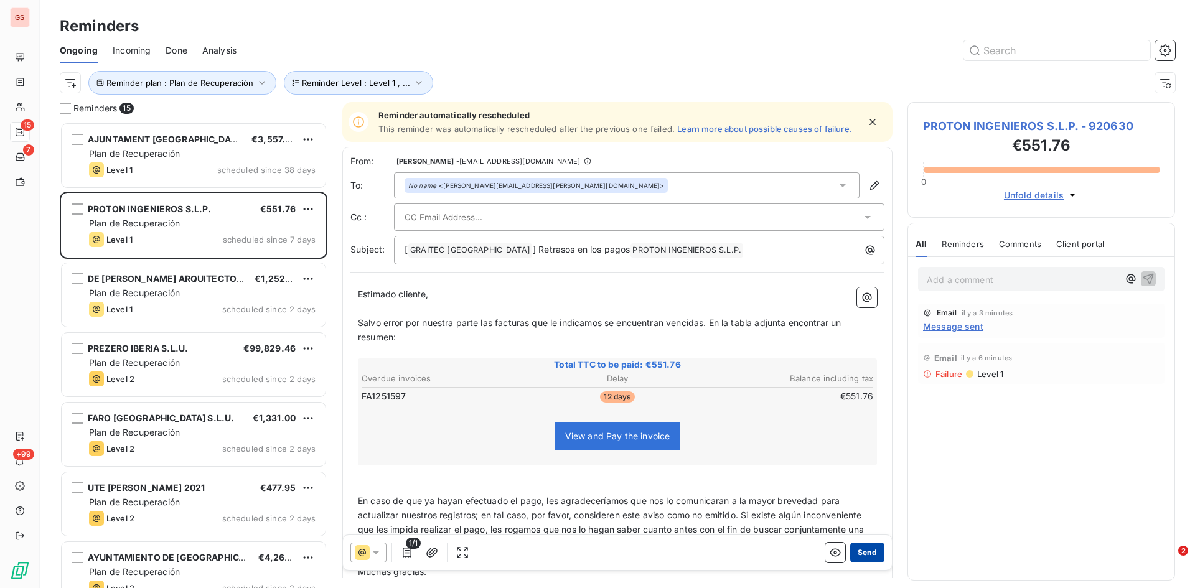
click at [857, 551] on button "Send" at bounding box center [867, 553] width 34 height 20
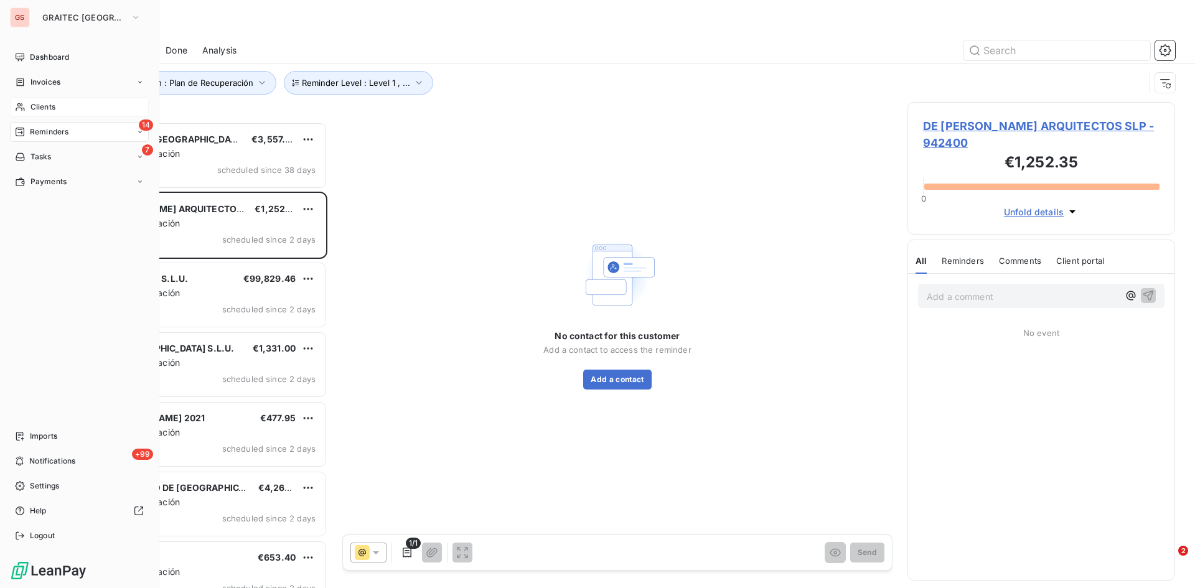
click at [27, 113] on div "Clients" at bounding box center [79, 107] width 139 height 20
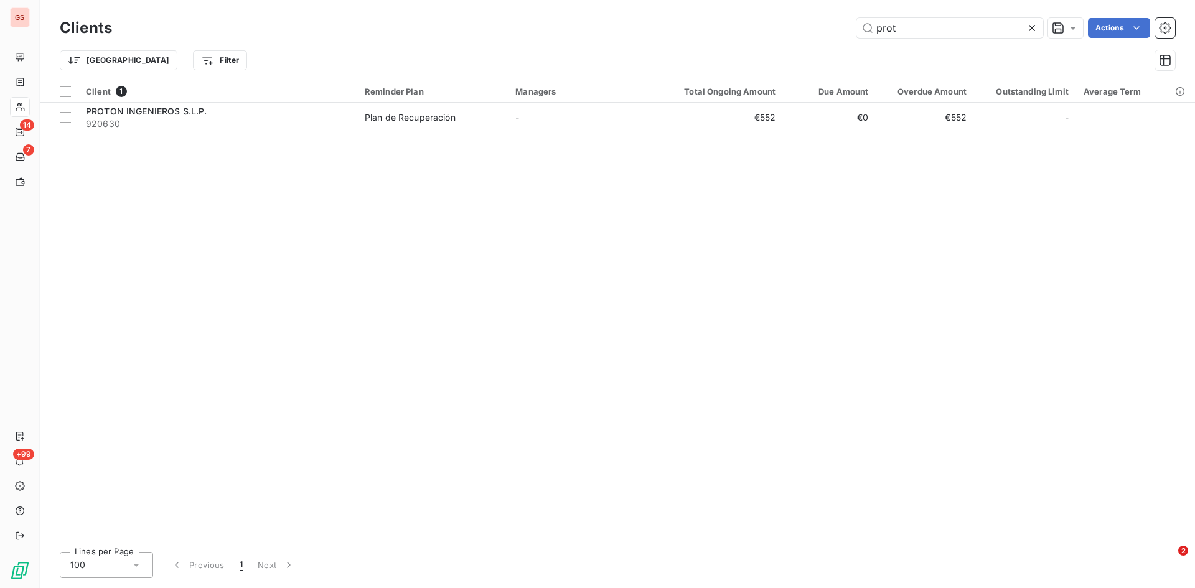
drag, startPoint x: 931, startPoint y: 24, endPoint x: 824, endPoint y: 27, distance: 107.1
click at [822, 26] on div "prot Actions" at bounding box center [651, 28] width 1048 height 20
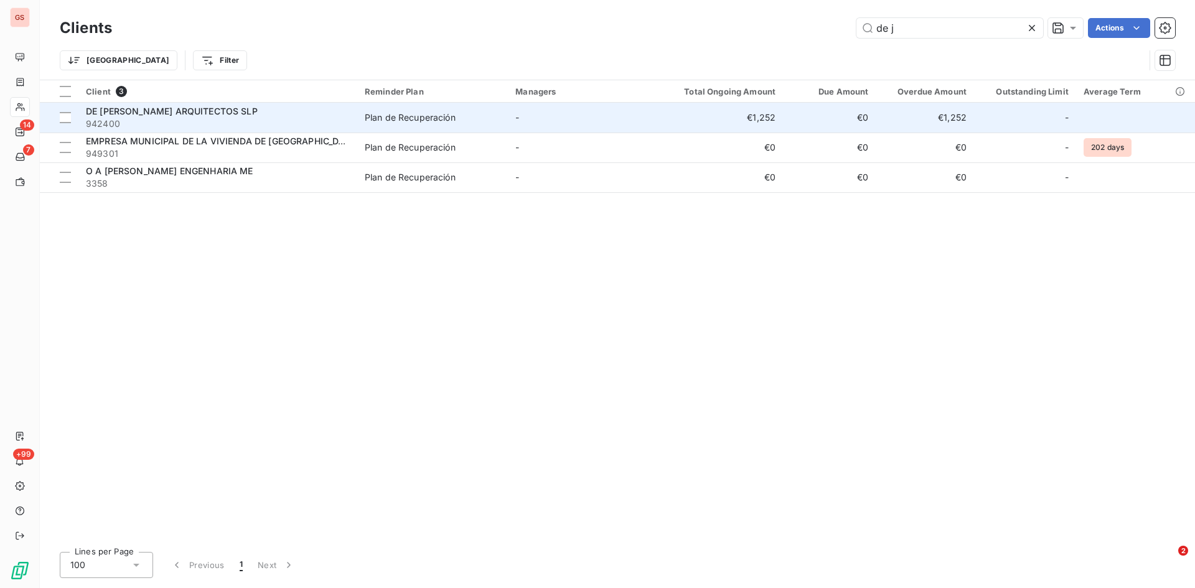
type input "de j"
click at [210, 113] on span "DE [PERSON_NAME] ARQUITECTOS SLP" at bounding box center [172, 111] width 172 height 11
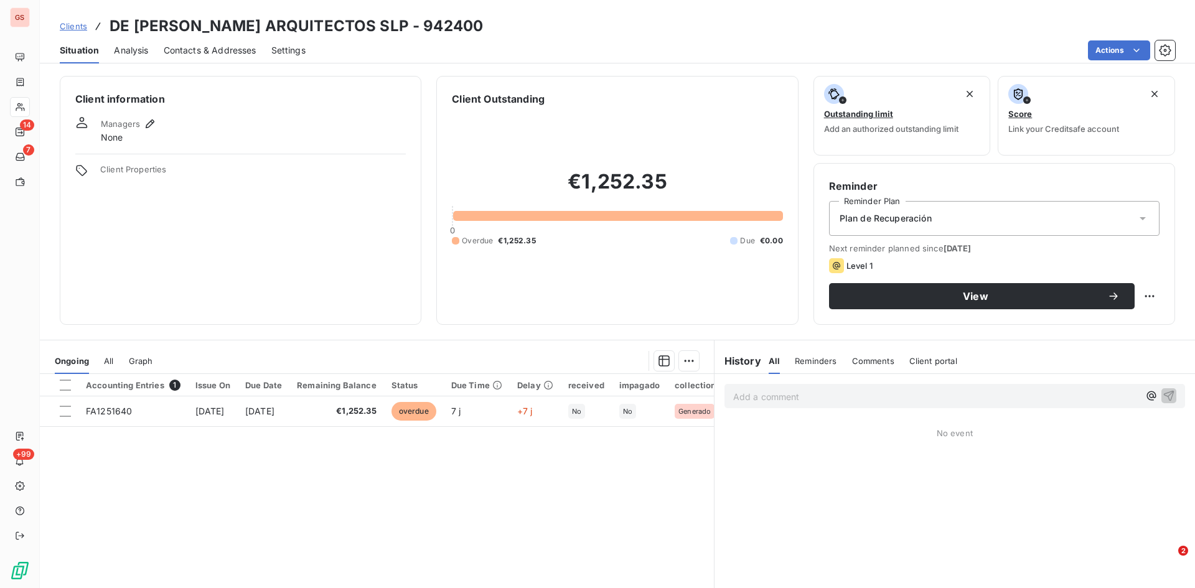
click at [225, 46] on span "Contacts & Addresses" at bounding box center [210, 50] width 93 height 12
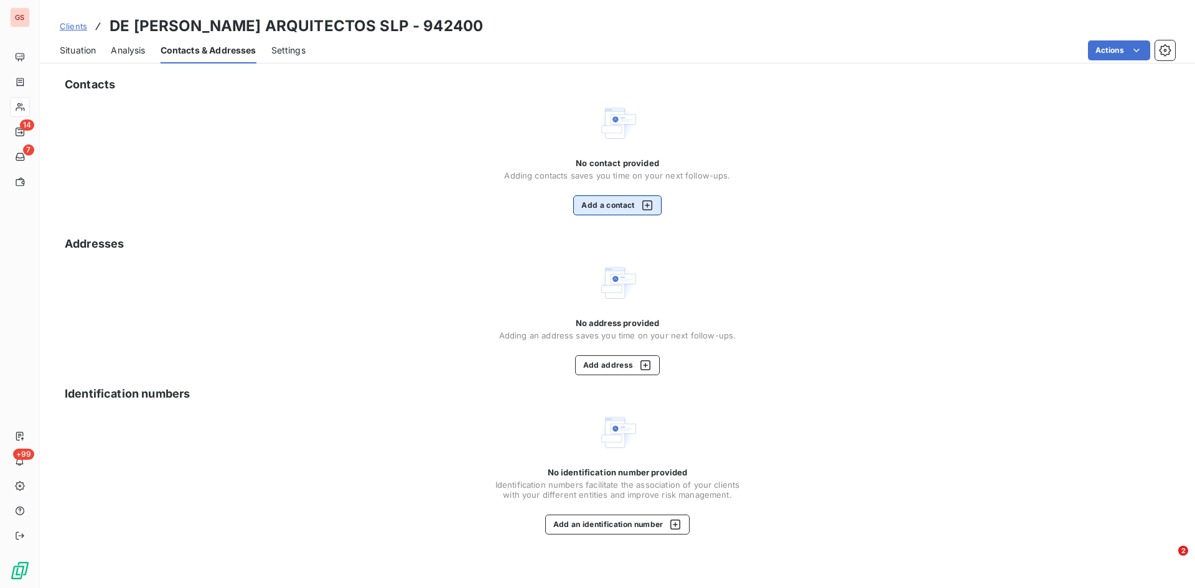
click at [617, 208] on button "Add a contact" at bounding box center [617, 205] width 88 height 20
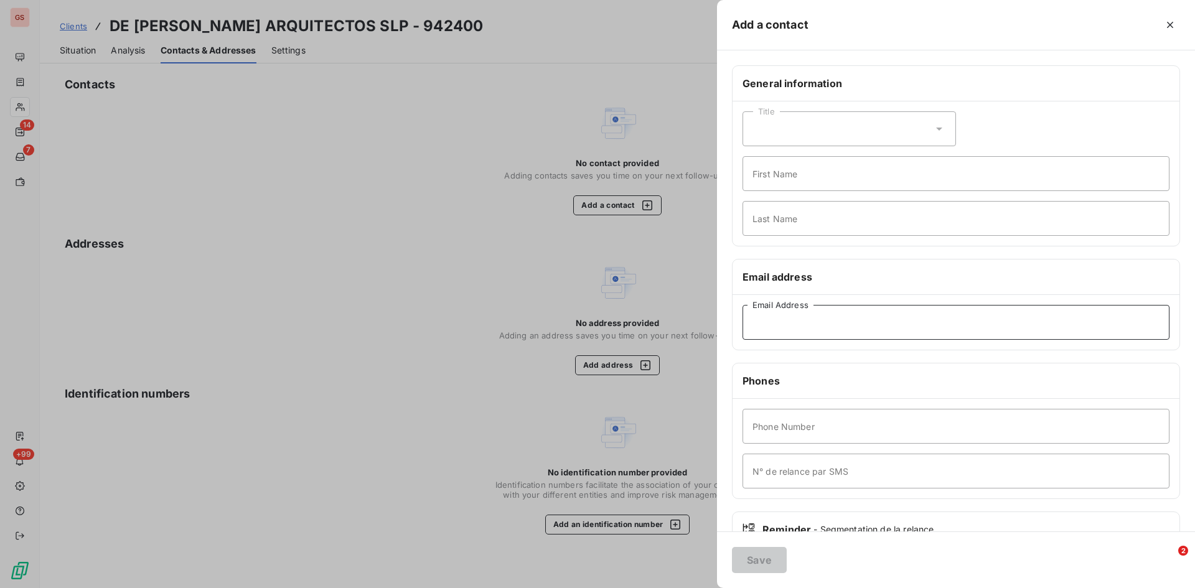
click at [772, 317] on input "Email Address" at bounding box center [955, 322] width 427 height 35
paste input "[EMAIL_ADDRESS][DOMAIN_NAME]"
type input "[EMAIL_ADDRESS][DOMAIN_NAME]"
click at [752, 564] on button "Save" at bounding box center [759, 560] width 55 height 26
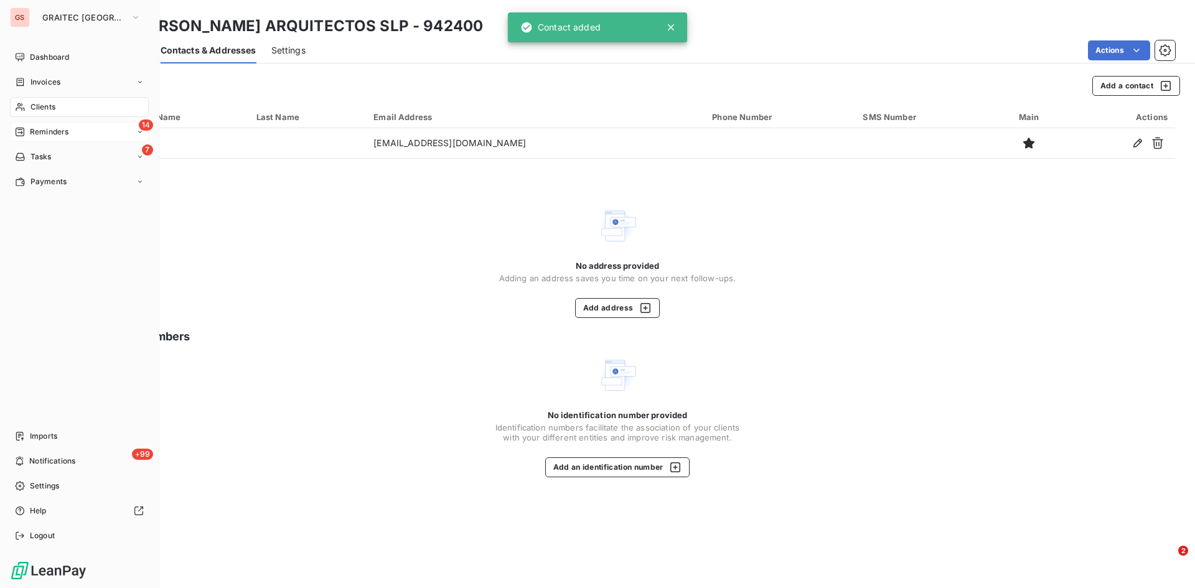
click at [45, 132] on span "Reminders" at bounding box center [49, 131] width 39 height 11
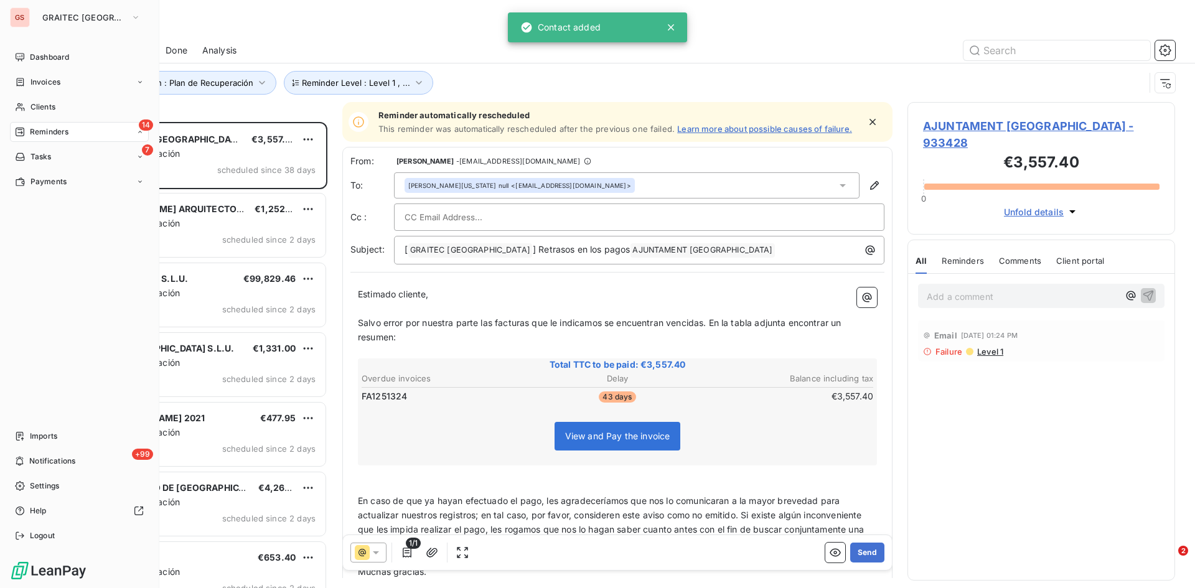
scroll to position [457, 258]
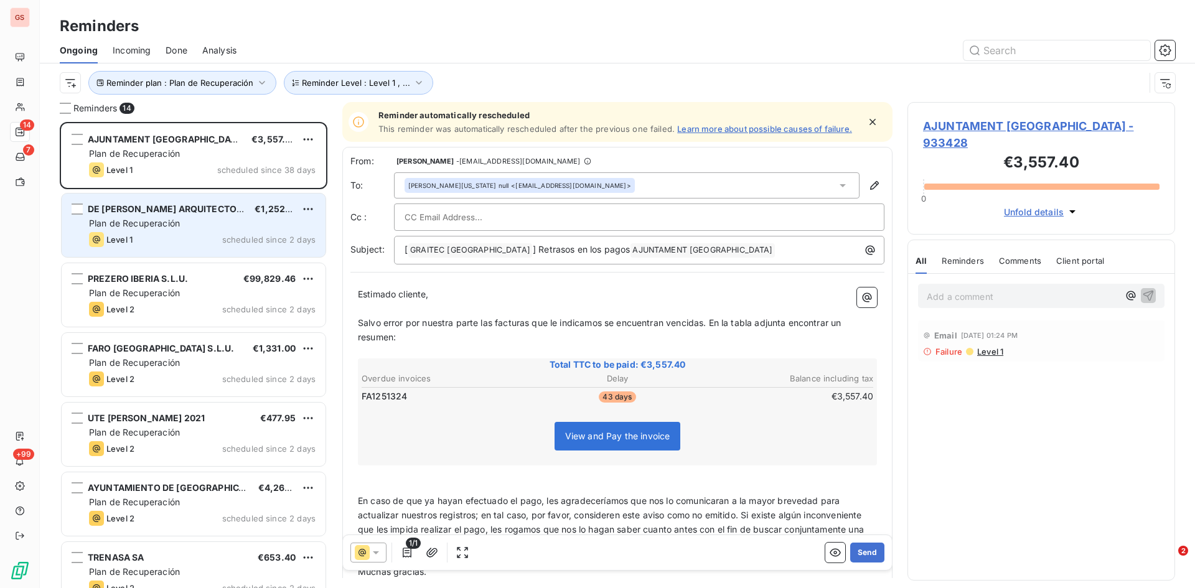
click at [151, 217] on div "Plan de Recuperación" at bounding box center [202, 223] width 227 height 12
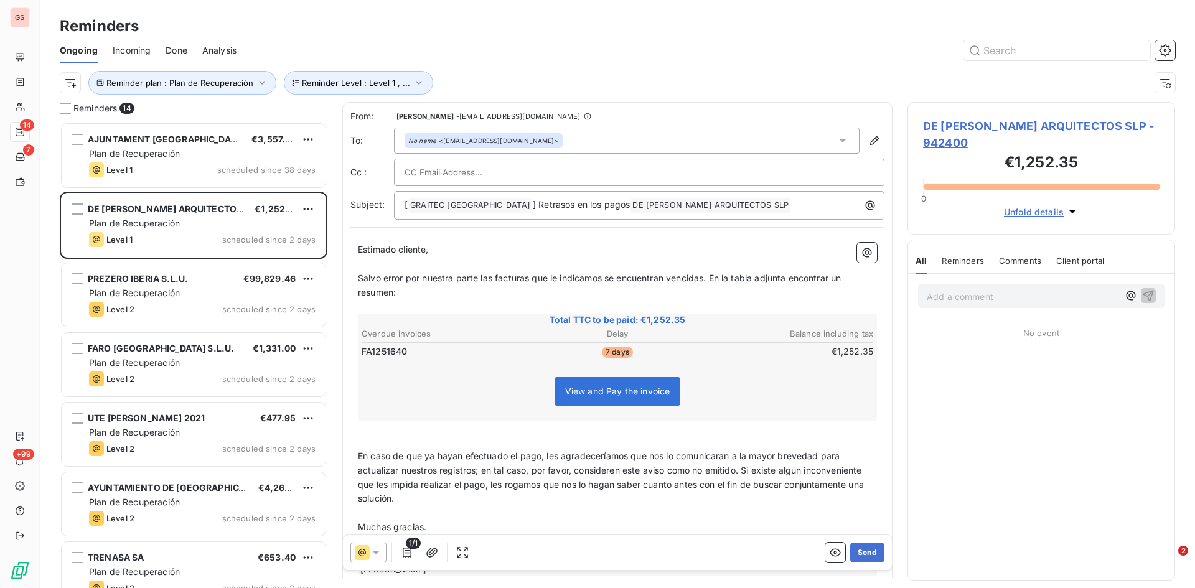
click at [833, 279] on span "Salvo error por nuestra parte las facturas que le indicamos se encuentran venci…" at bounding box center [601, 285] width 486 height 25
click at [861, 556] on button "Send" at bounding box center [867, 553] width 34 height 20
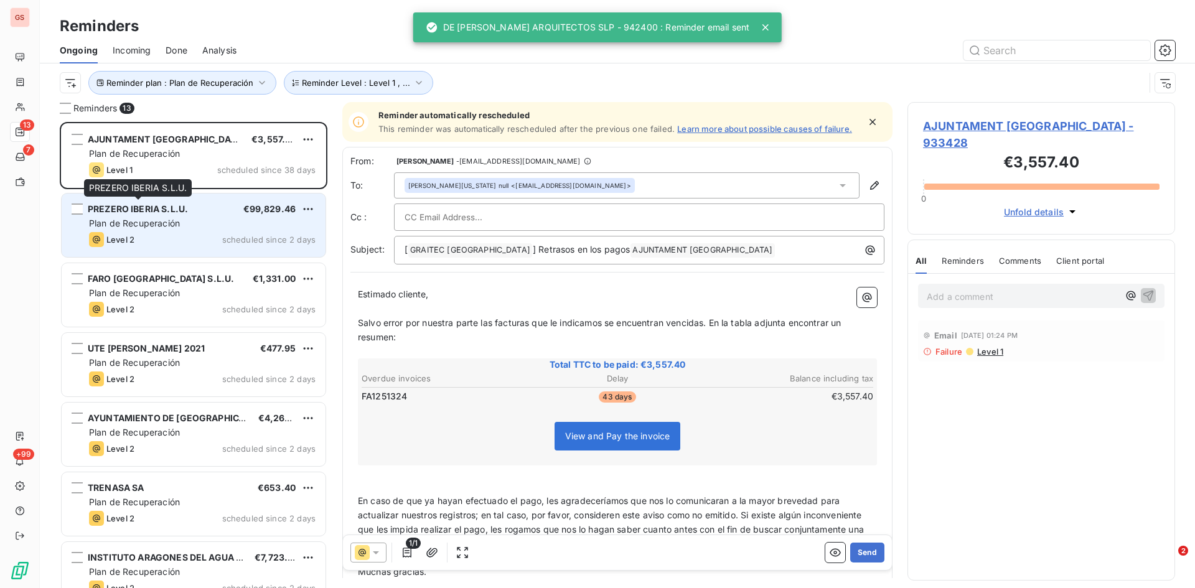
click at [138, 208] on span "PREZERO IBERIA S.L.U." at bounding box center [138, 209] width 100 height 11
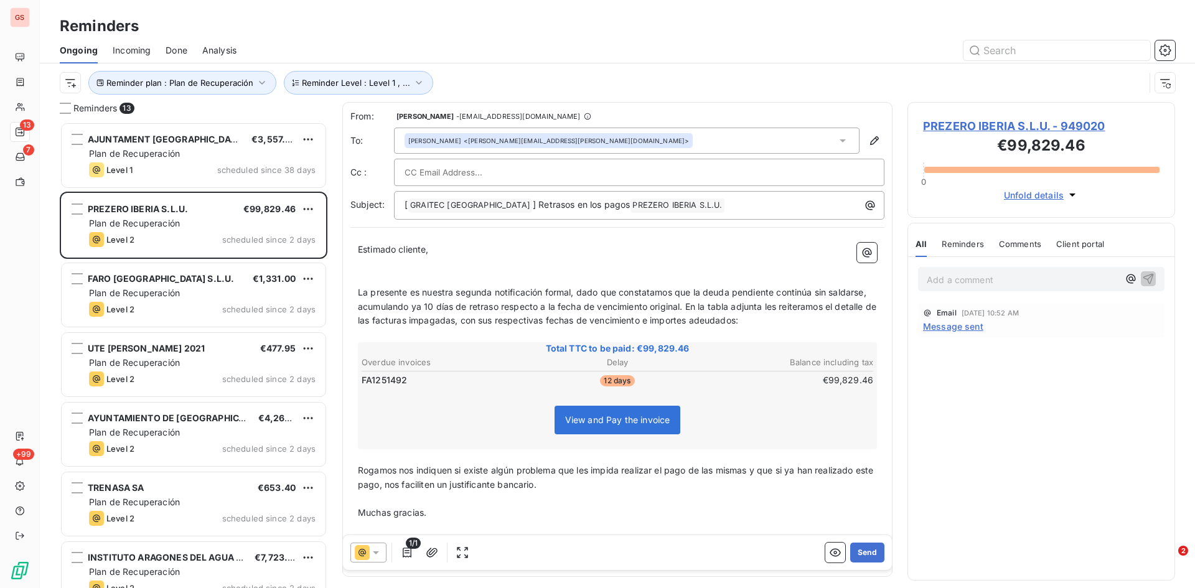
click at [167, 50] on span "Done" at bounding box center [177, 50] width 22 height 12
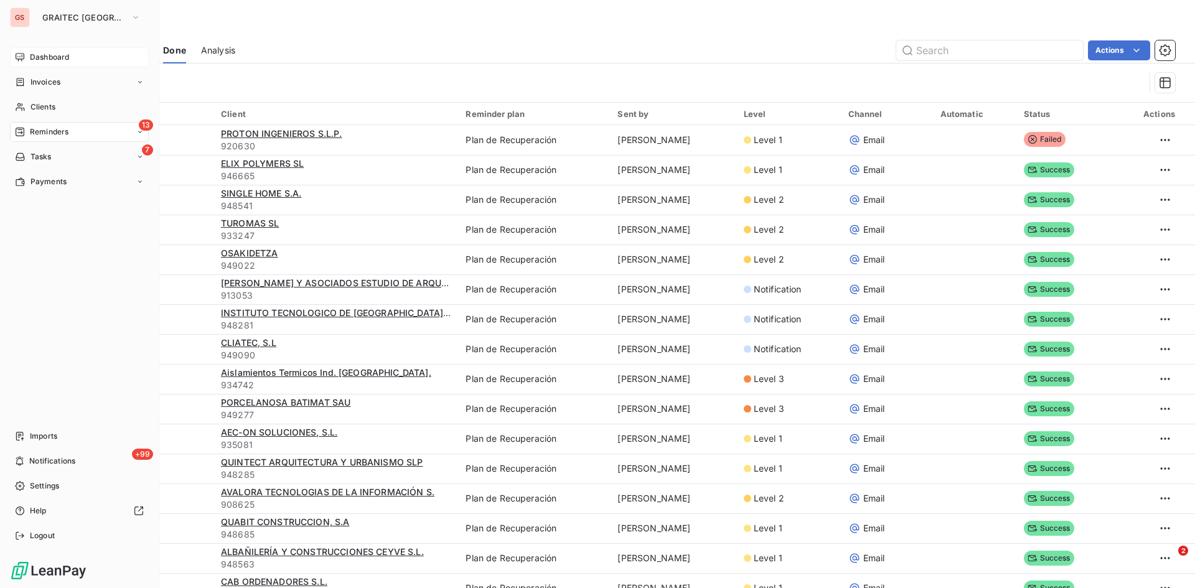
click at [51, 57] on span "Dashboard" at bounding box center [49, 57] width 39 height 11
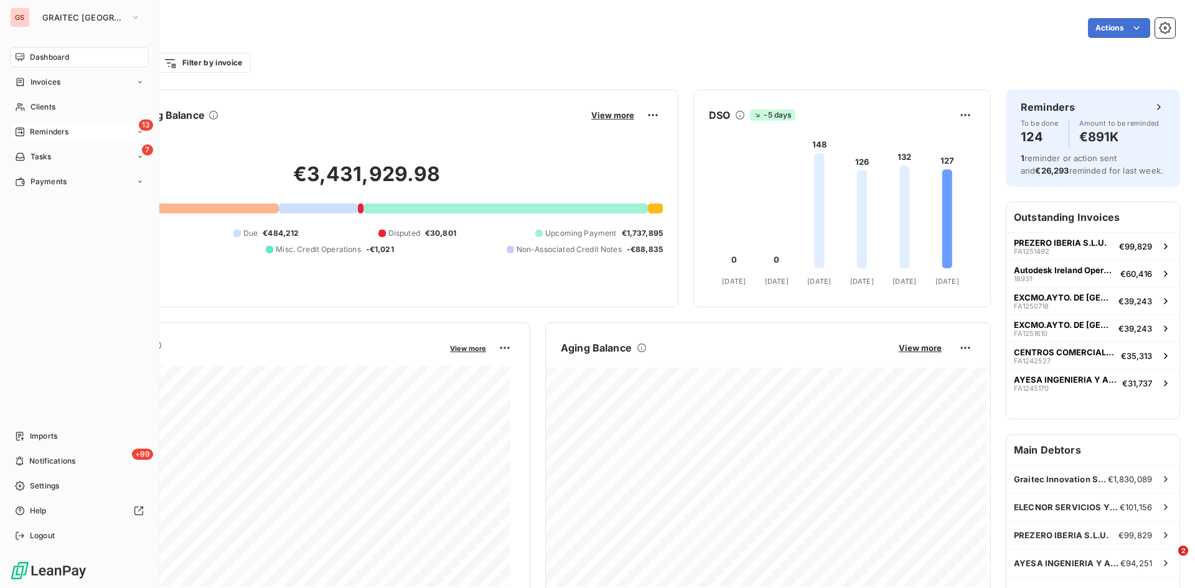
click at [55, 134] on span "Reminders" at bounding box center [49, 131] width 39 height 11
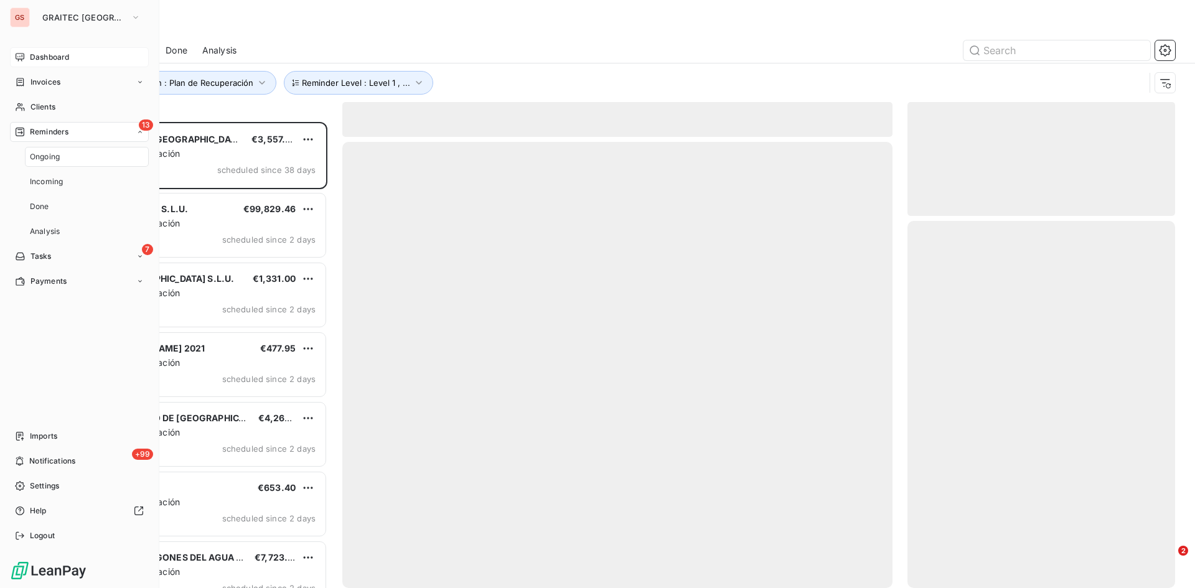
scroll to position [457, 258]
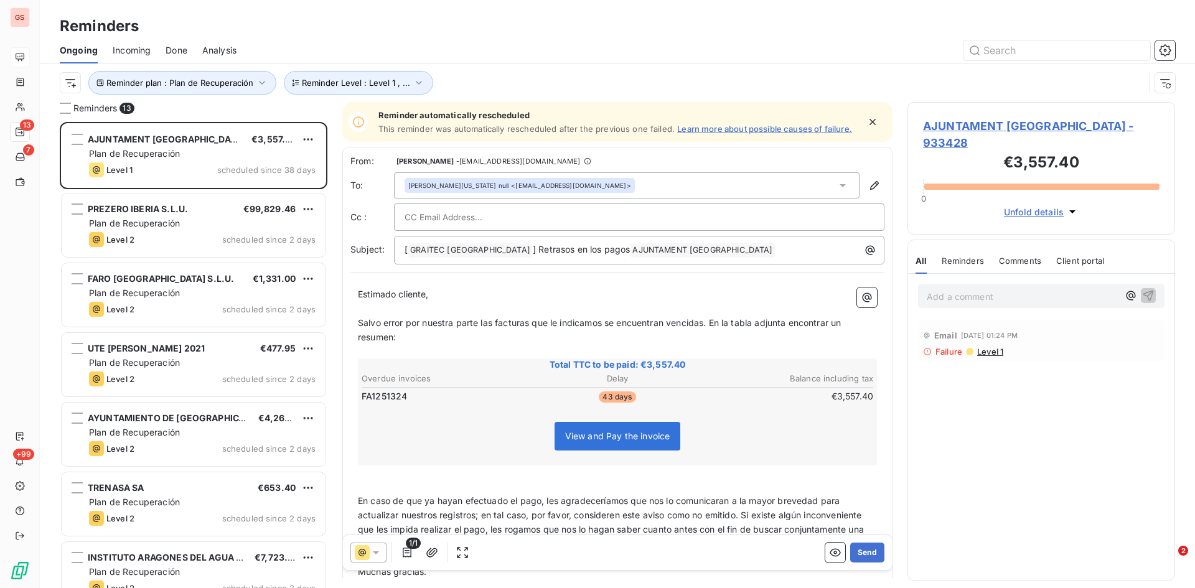
click at [178, 49] on span "Done" at bounding box center [177, 50] width 22 height 12
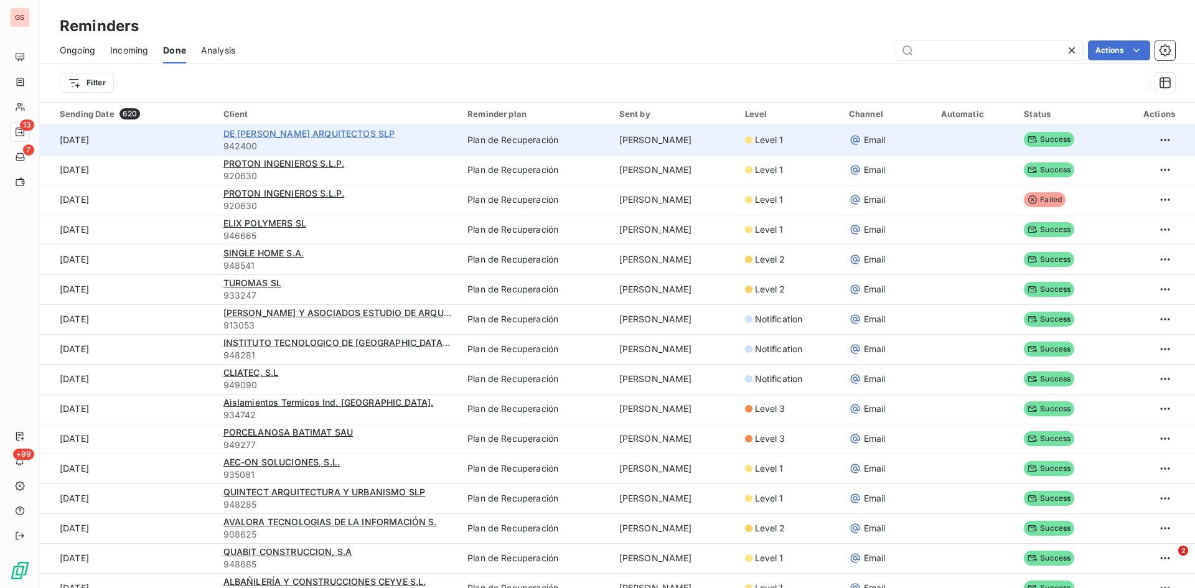
click at [255, 132] on span "DE [PERSON_NAME] ARQUITECTOS SLP" at bounding box center [309, 133] width 172 height 11
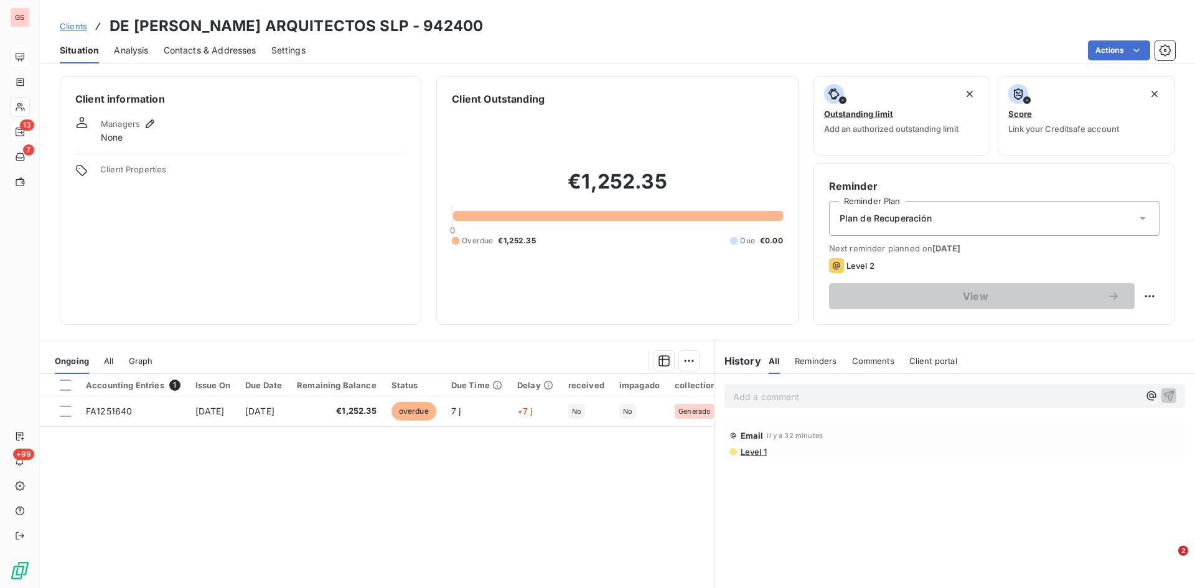
click at [776, 388] on div "Add a comment ﻿" at bounding box center [936, 396] width 406 height 17
click at [792, 405] on div "Add a comment ﻿" at bounding box center [954, 396] width 461 height 24
click at [756, 395] on p "Add a comment ﻿" at bounding box center [936, 397] width 406 height 16
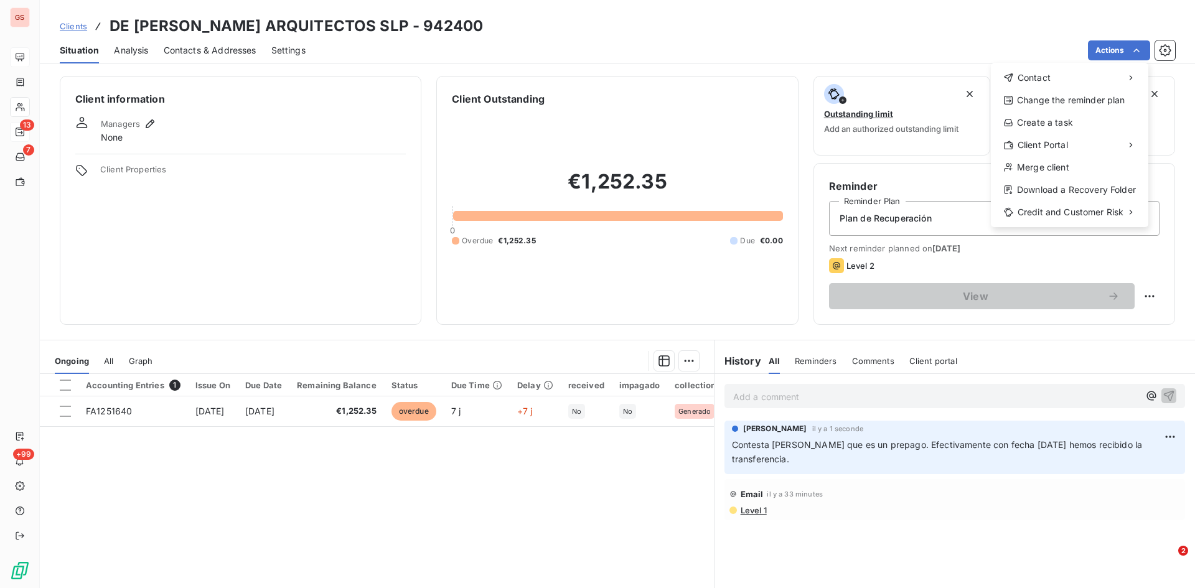
click at [678, 362] on html "GS 13 7 +99 Clients DE [PERSON_NAME] ARQUITECTOS SLP - 942400 Situation Analysi…" at bounding box center [597, 294] width 1195 height 588
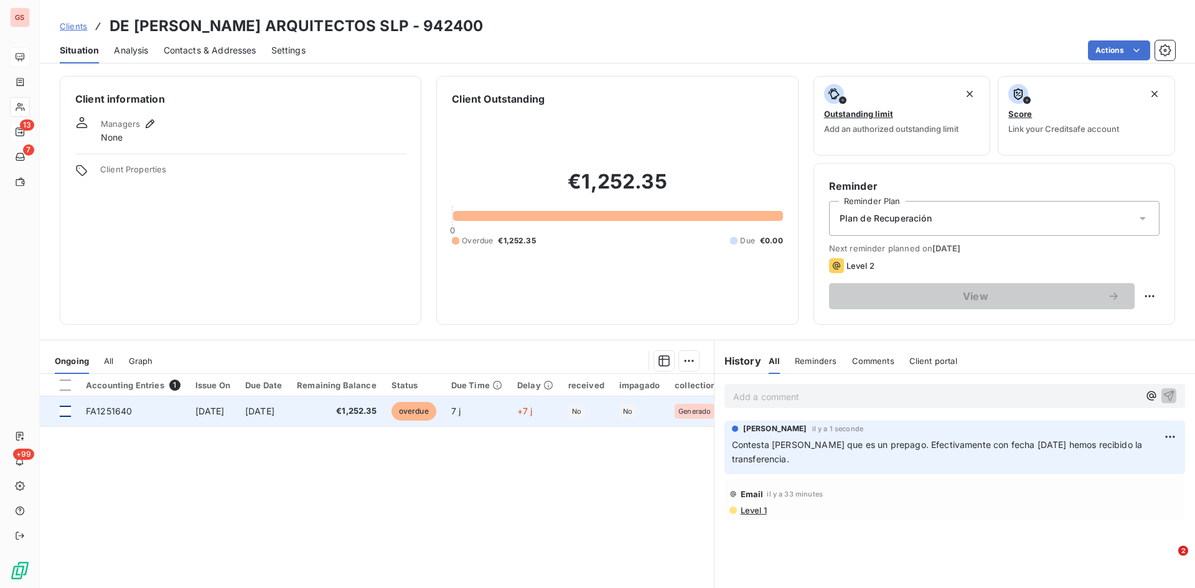
click at [68, 406] on div at bounding box center [65, 411] width 11 height 11
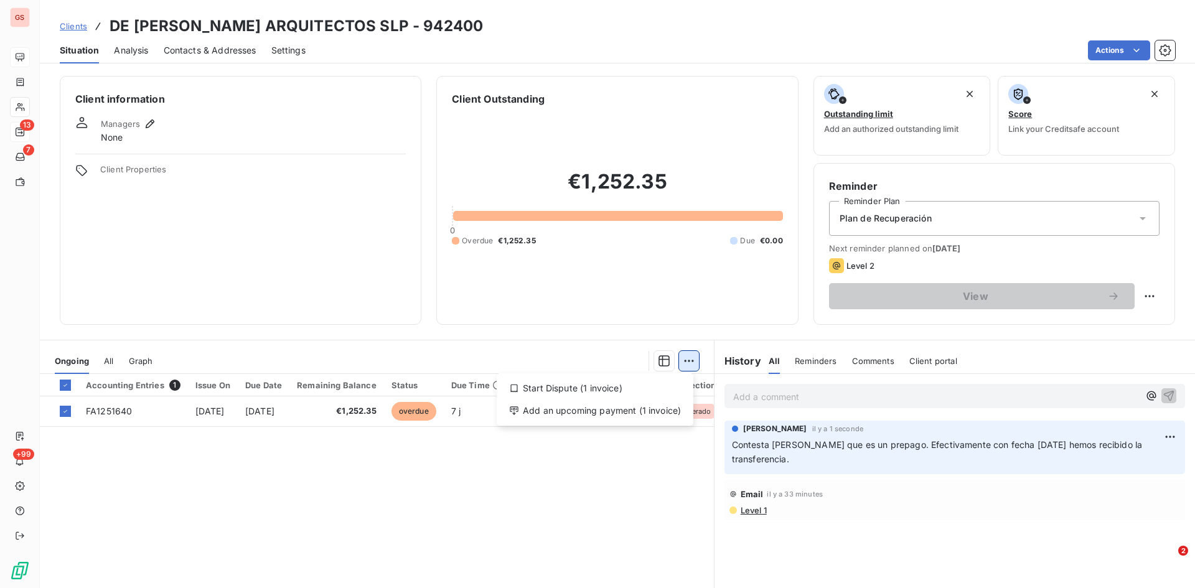
click at [682, 360] on html "GS 13 7 +99 Clients DE [PERSON_NAME] ARQUITECTOS SLP - 942400 Situation Analysi…" at bounding box center [597, 294] width 1195 height 588
click at [568, 413] on div "Add an upcoming payment (1 invoice)" at bounding box center [595, 411] width 187 height 20
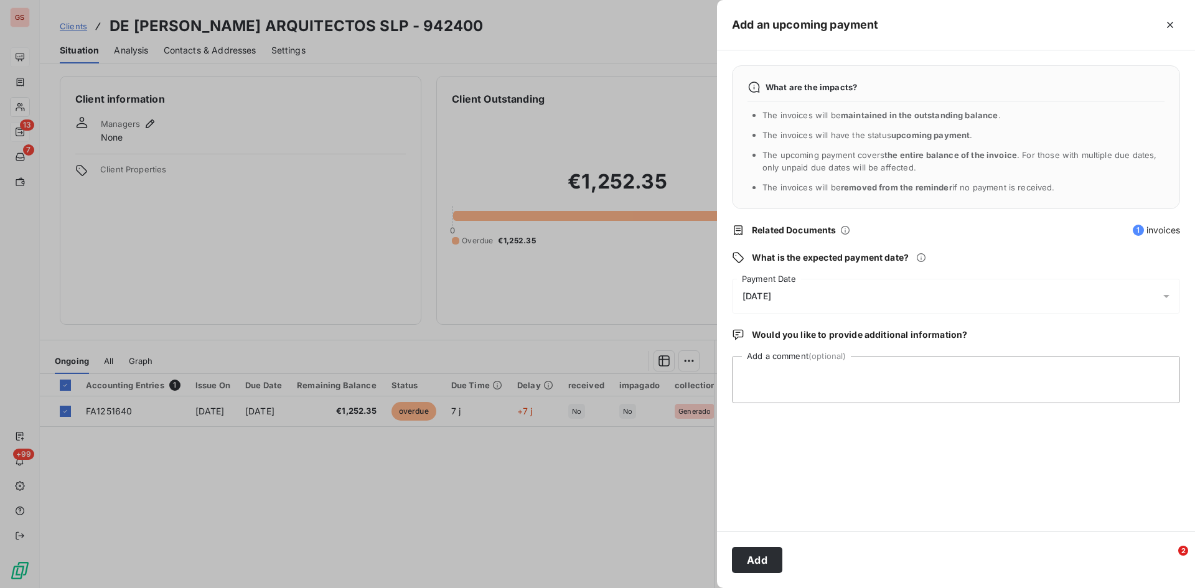
click at [771, 294] on span "[DATE]" at bounding box center [756, 296] width 29 height 10
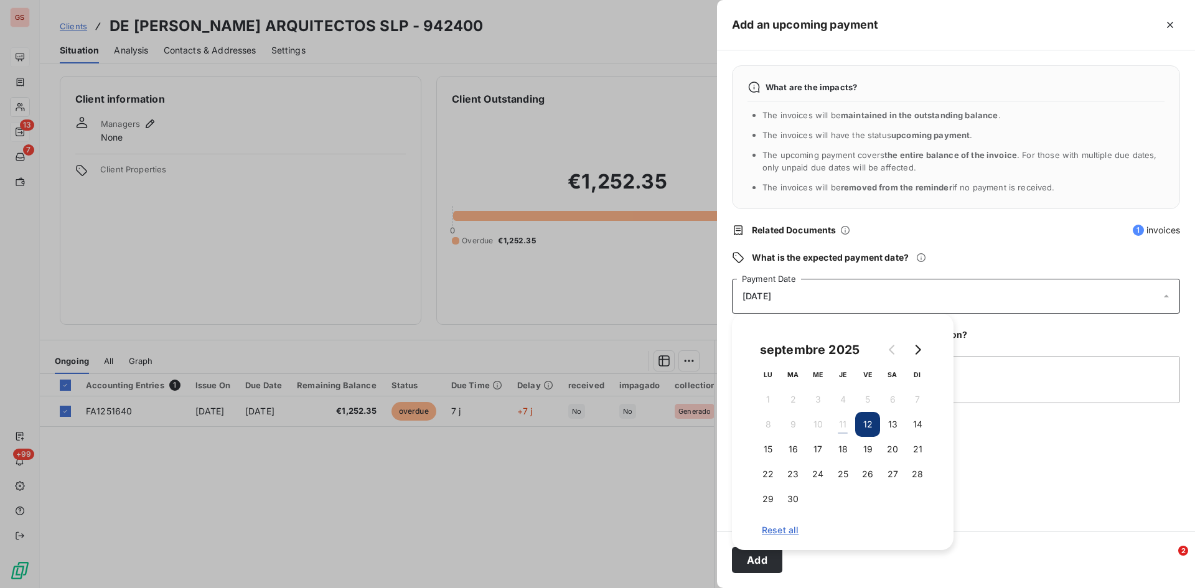
click at [968, 227] on span "Related Documents" at bounding box center [938, 230] width 373 height 12
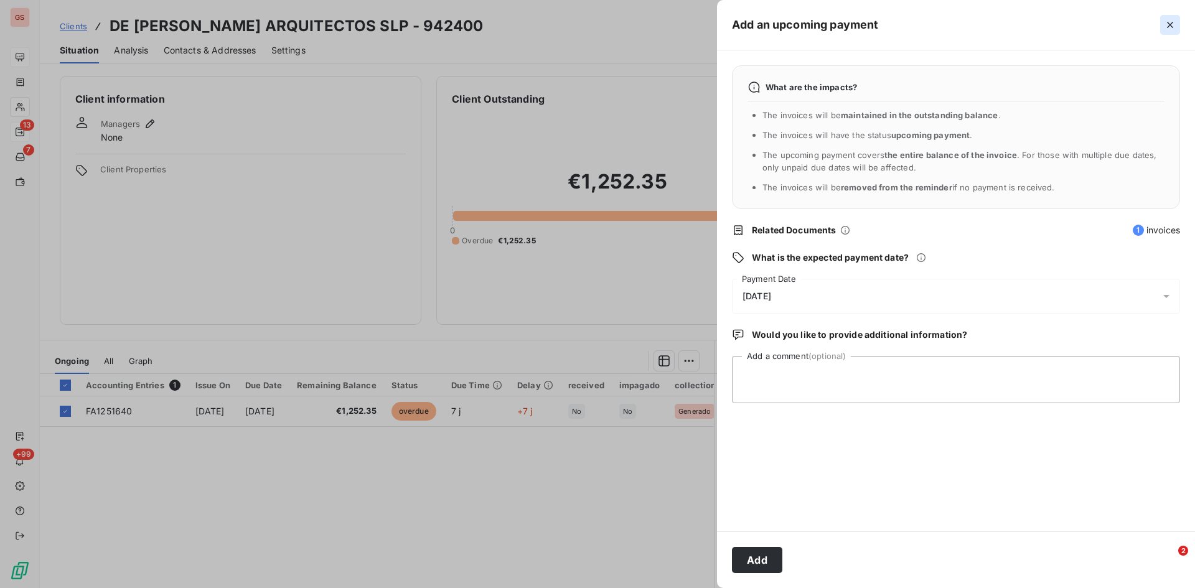
click at [1169, 22] on icon "button" at bounding box center [1170, 25] width 12 height 12
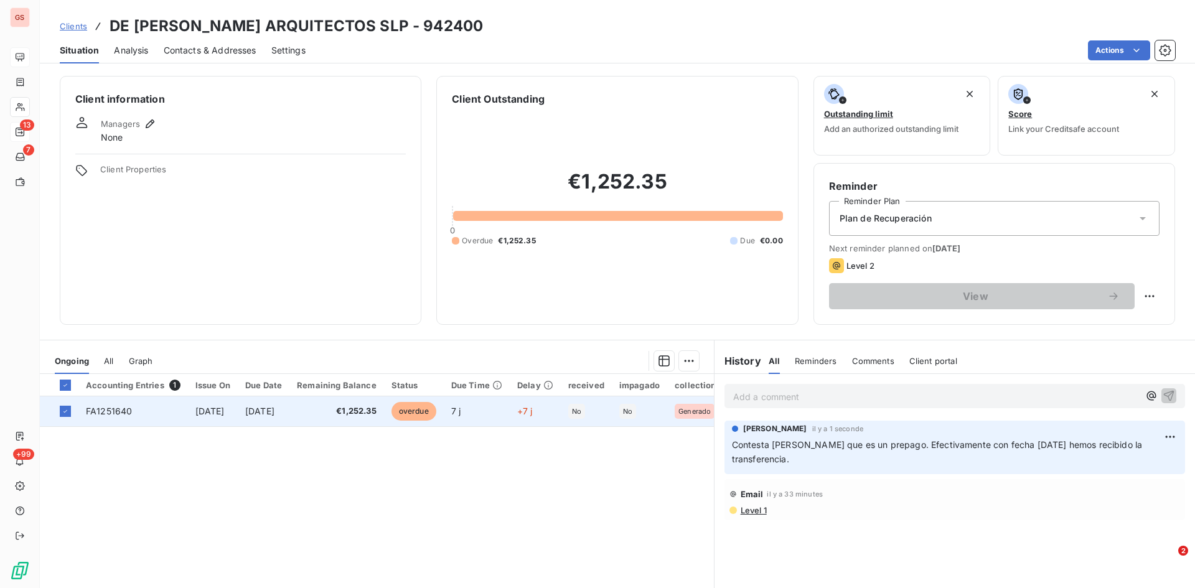
click at [68, 410] on icon at bounding box center [65, 411] width 7 height 7
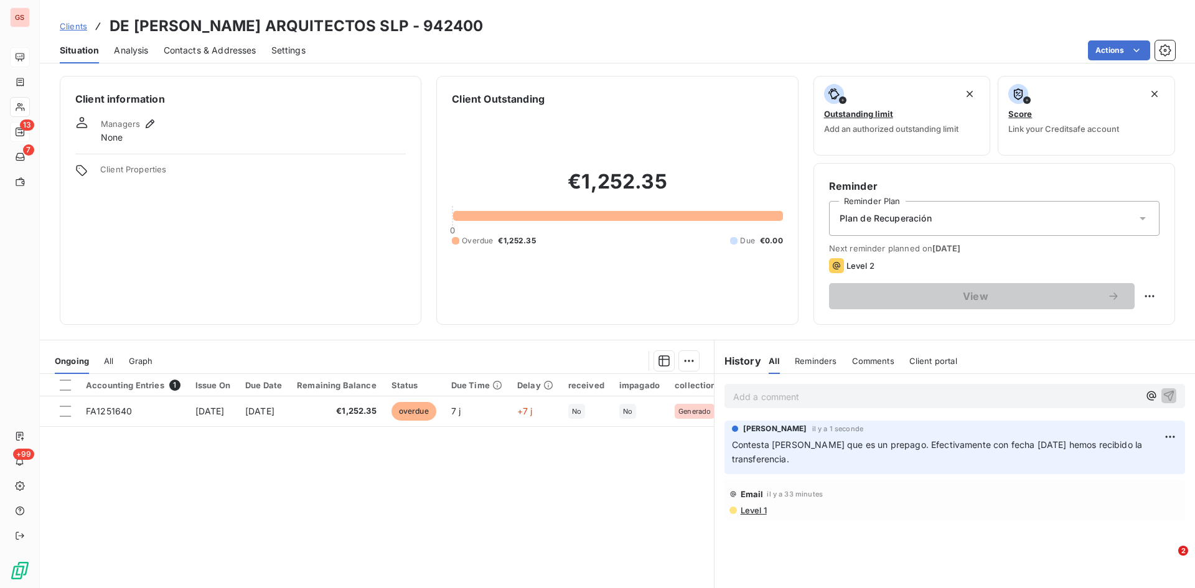
click at [587, 504] on html "GS 13 7 +99 Clients DE [PERSON_NAME] ARQUITECTOS SLP - 942400 Situation Analysi…" at bounding box center [597, 294] width 1195 height 588
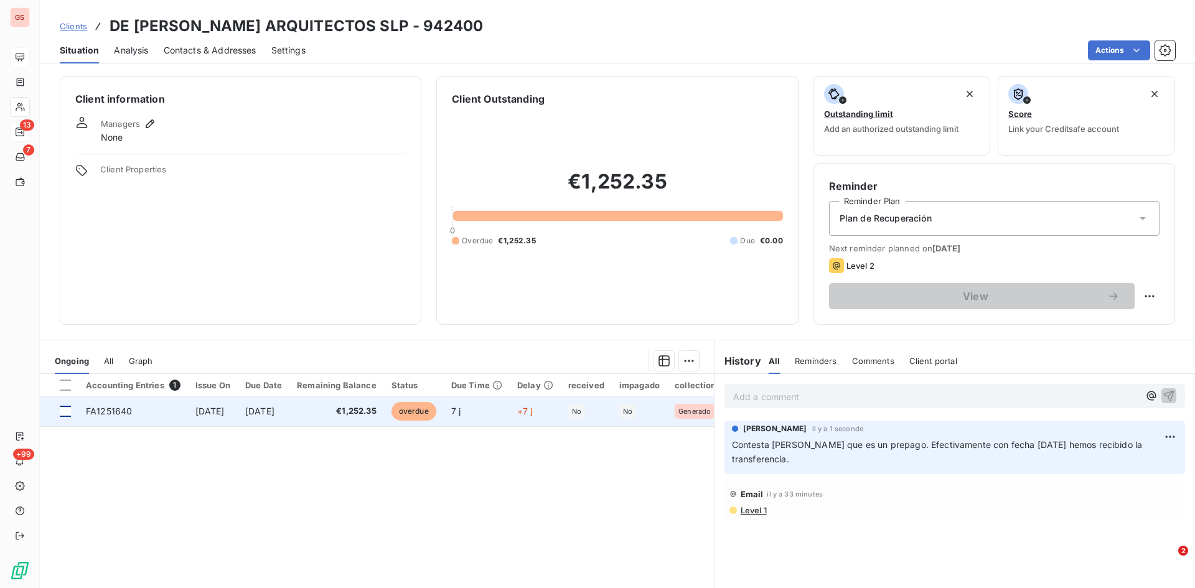
click at [68, 411] on div at bounding box center [65, 411] width 11 height 11
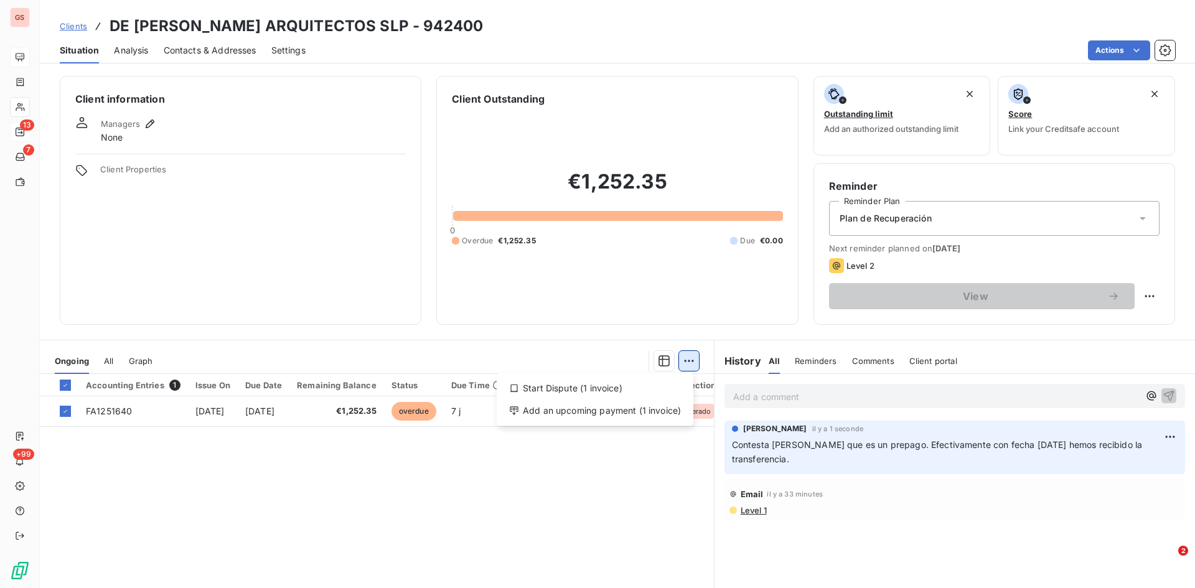
click at [691, 365] on html "GS 13 7 +99 Clients DE [PERSON_NAME] ARQUITECTOS SLP - 942400 Situation Analysi…" at bounding box center [597, 294] width 1195 height 588
click at [586, 411] on div "Add an upcoming payment (1 invoice)" at bounding box center [595, 411] width 187 height 20
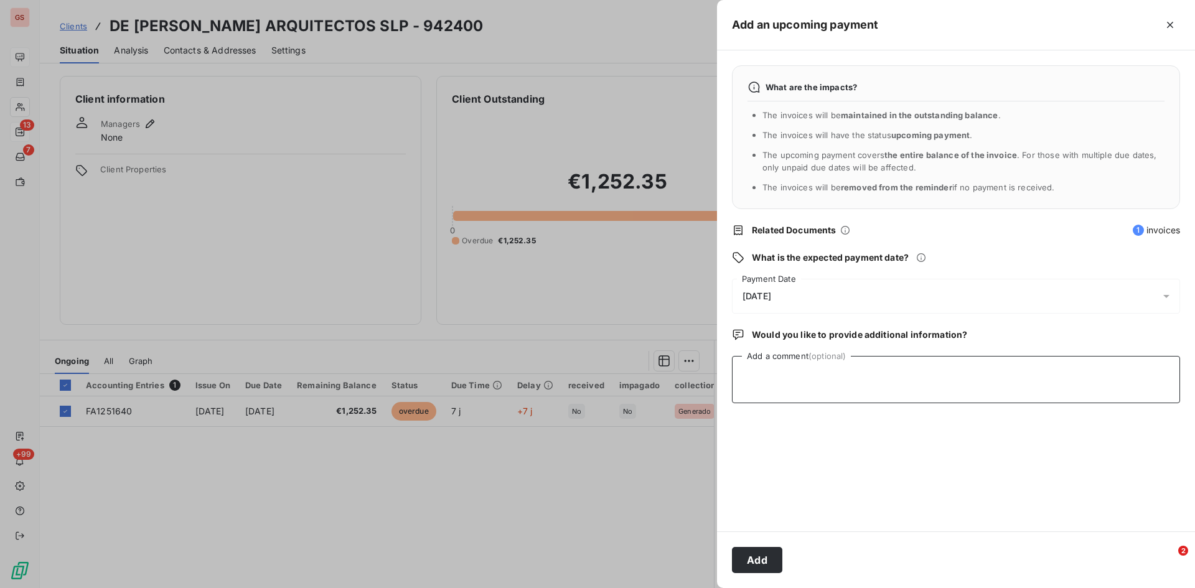
click at [779, 388] on textarea "Add a comment (optional)" at bounding box center [956, 379] width 448 height 47
type textarea "Recibimos transferencia con fecha [DATE]"
click at [778, 283] on div "[DATE]" at bounding box center [956, 296] width 448 height 35
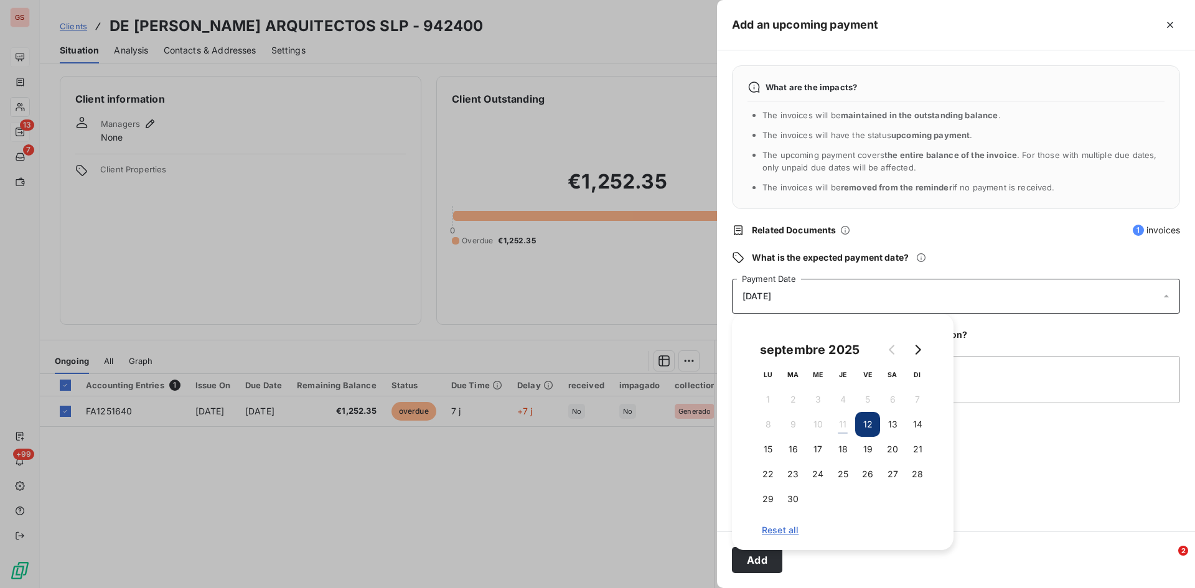
click at [861, 425] on button "12" at bounding box center [867, 424] width 25 height 25
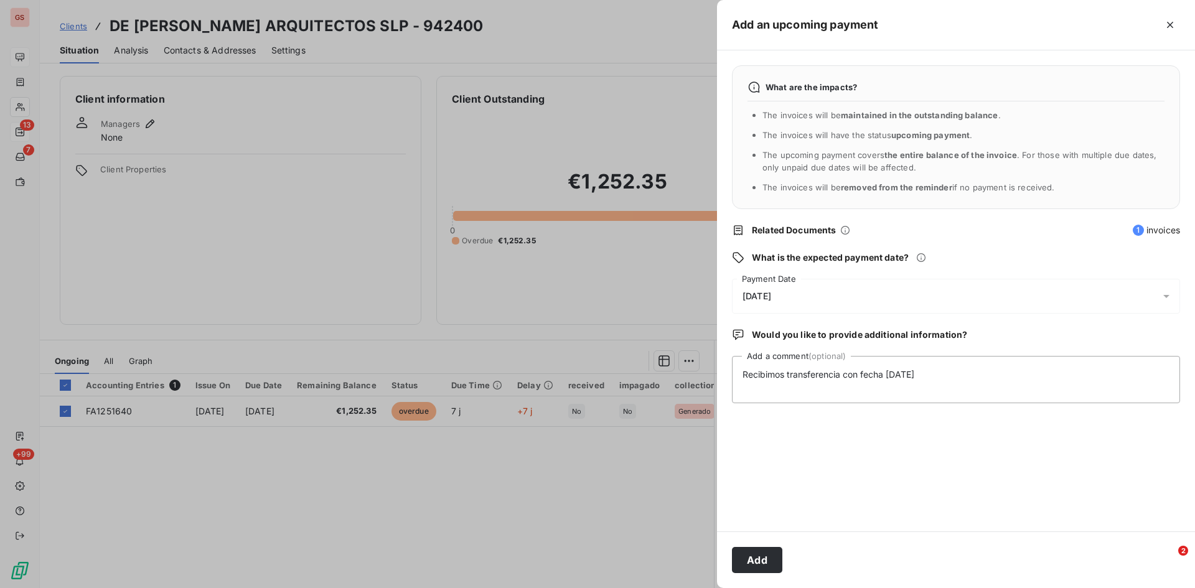
click at [1046, 460] on div "What are the impacts? The invoices will be maintained in the outstanding balanc…" at bounding box center [956, 290] width 478 height 481
click at [761, 559] on button "Add" at bounding box center [757, 560] width 50 height 26
